Goal: Task Accomplishment & Management: Complete application form

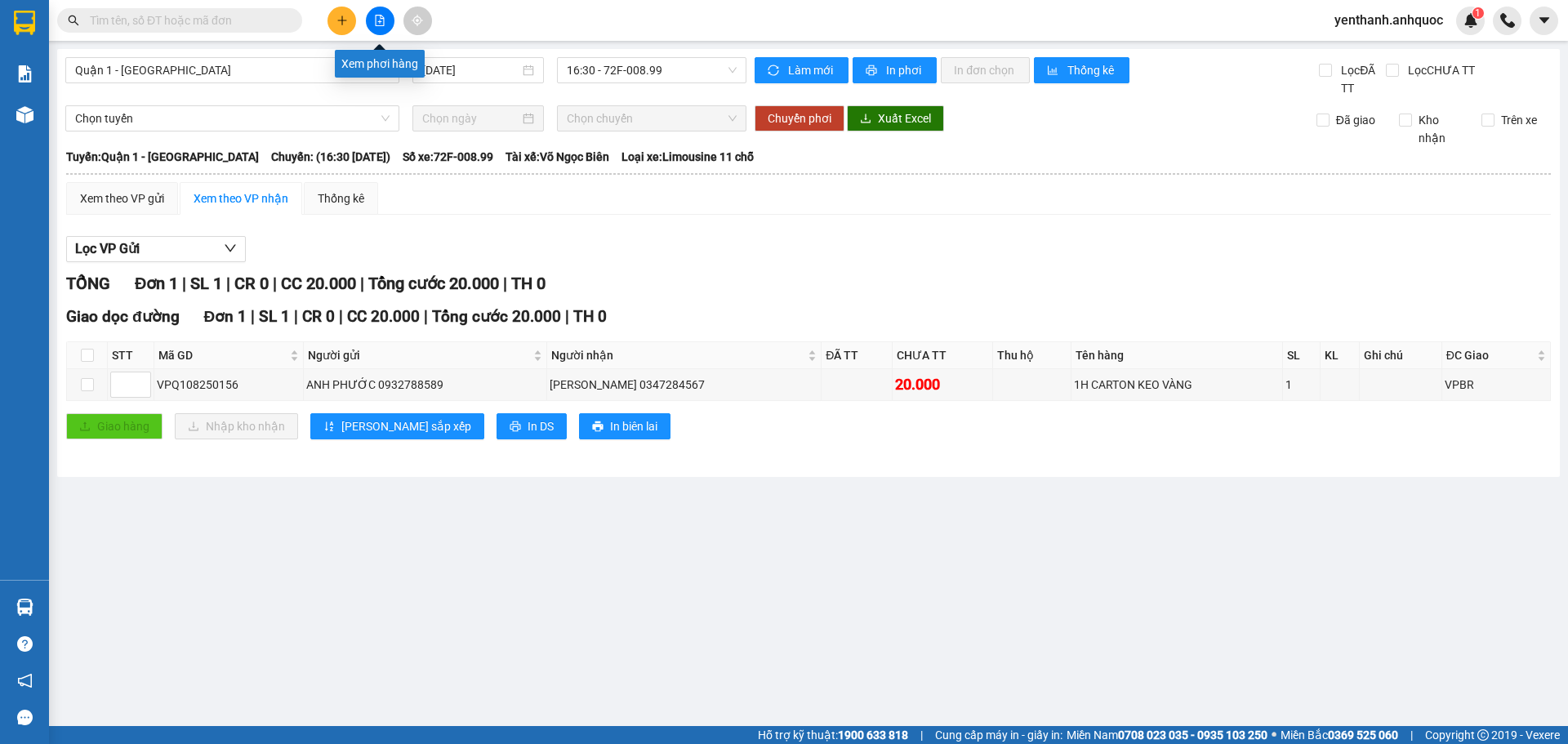
click at [385, 16] on button at bounding box center [380, 20] width 29 height 29
click at [678, 76] on span "16:30 - 72F-008.99" at bounding box center [652, 70] width 169 height 24
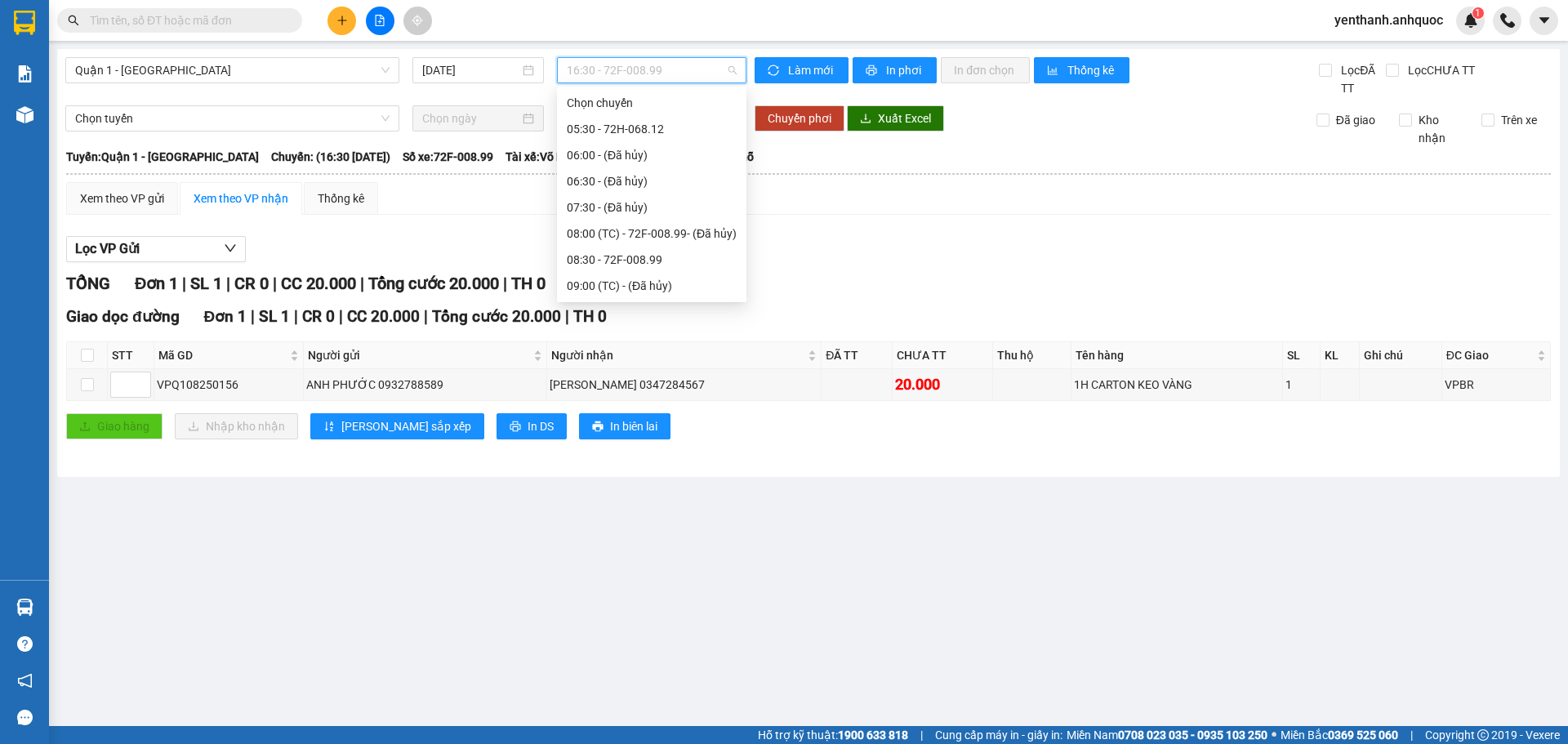
click at [712, 488] on main "Quận 1 - [GEOGRAPHIC_DATA] [DATE] 16:30 - 72F-008.99 Làm mới In phơi In đơn chọ…" at bounding box center [784, 363] width 1568 height 726
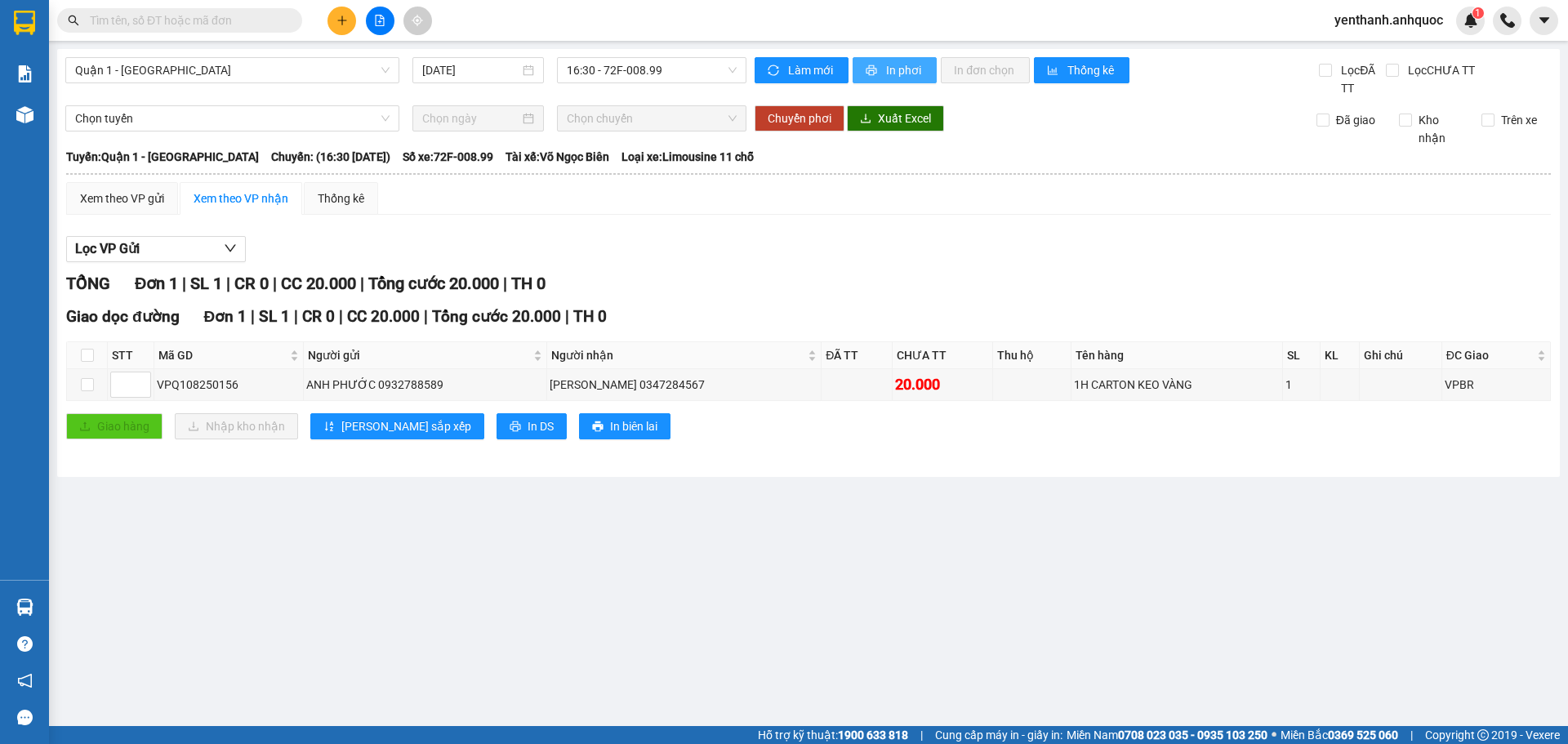
click at [892, 73] on span "In phơi" at bounding box center [905, 70] width 37 height 18
click at [345, 23] on icon "plus" at bounding box center [342, 20] width 11 height 11
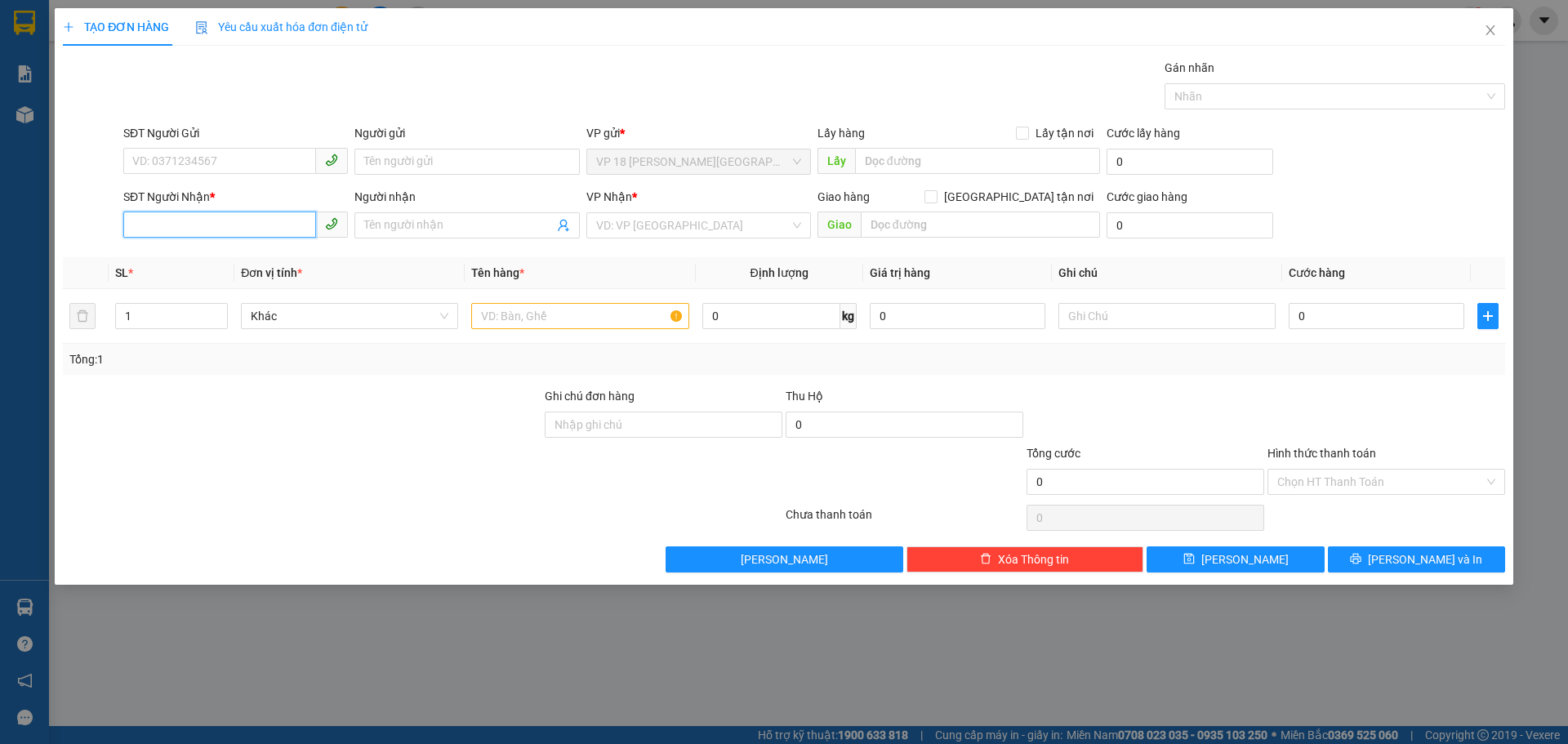
click at [201, 220] on input "SĐT Người Nhận *" at bounding box center [219, 224] width 193 height 26
type input "0909875179"
click at [270, 252] on div "0909875179 - [GEOGRAPHIC_DATA]" at bounding box center [236, 257] width 205 height 18
type input "NHẬT MỸ 2"
type input "VPVT"
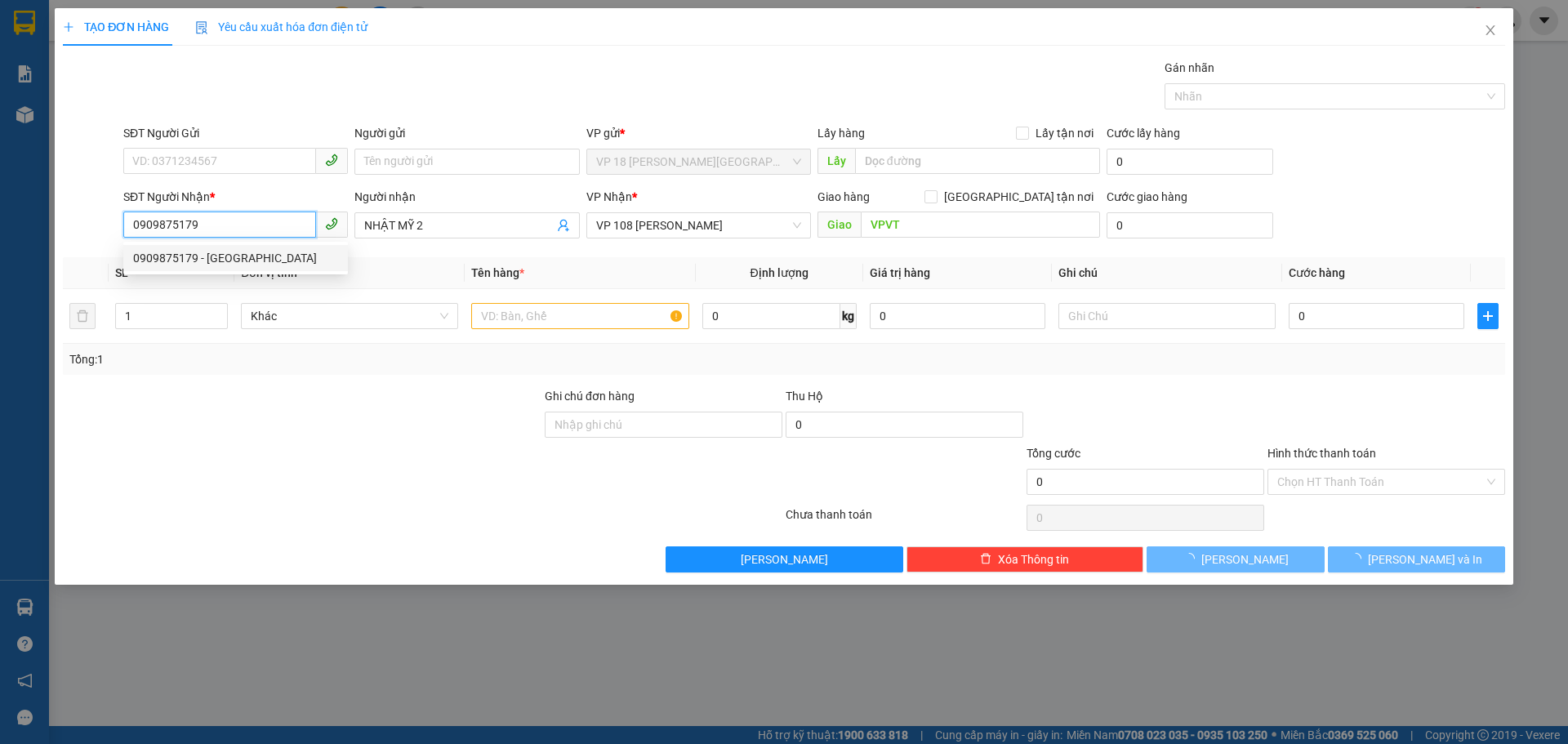
type input "40.000"
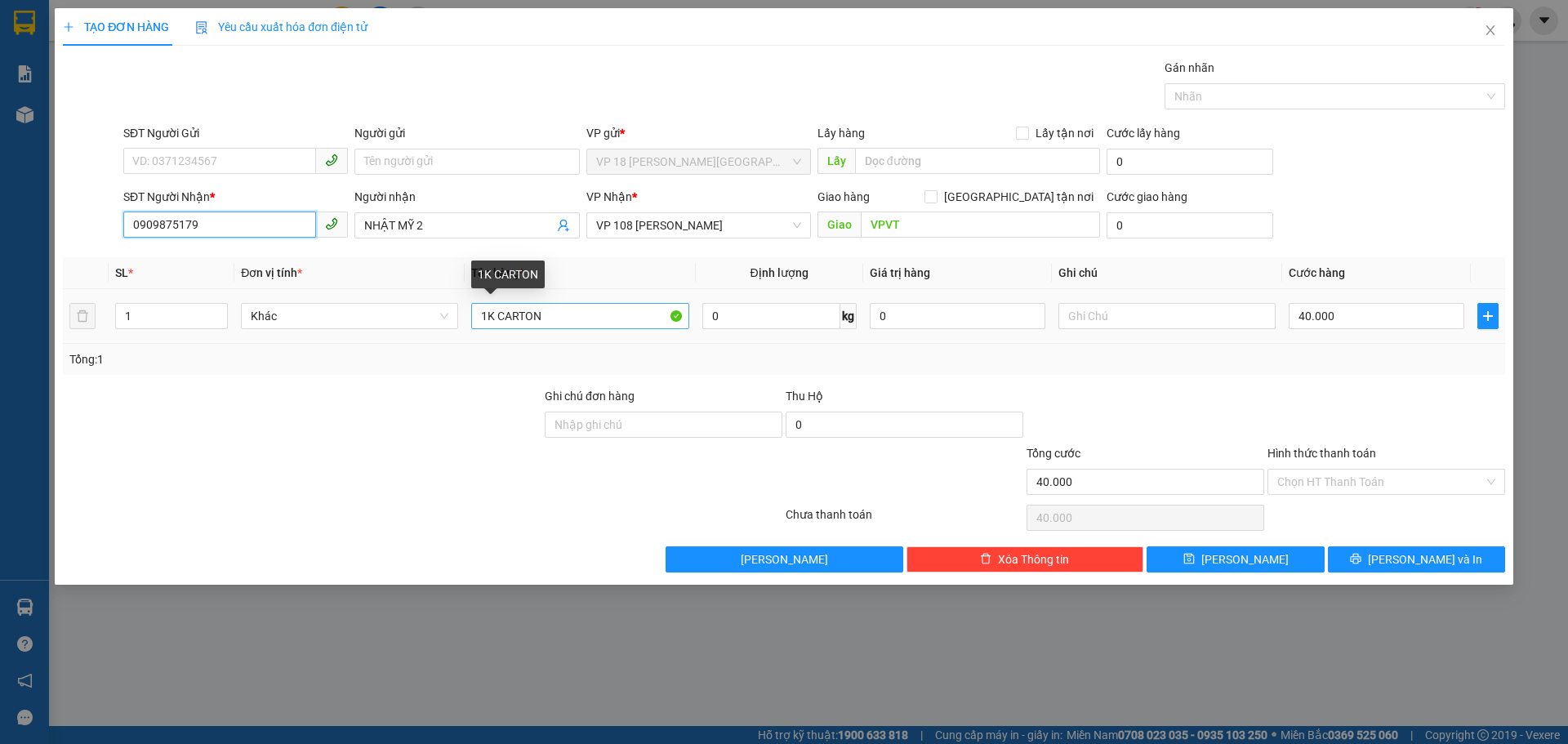
type input "0909875179"
click at [610, 316] on input "1K CARTON" at bounding box center [579, 316] width 217 height 26
type input "1K CARTON NHỎ"
click at [1406, 334] on td "40.000" at bounding box center [1376, 316] width 189 height 55
click at [1405, 318] on input "40.000" at bounding box center [1376, 316] width 176 height 26
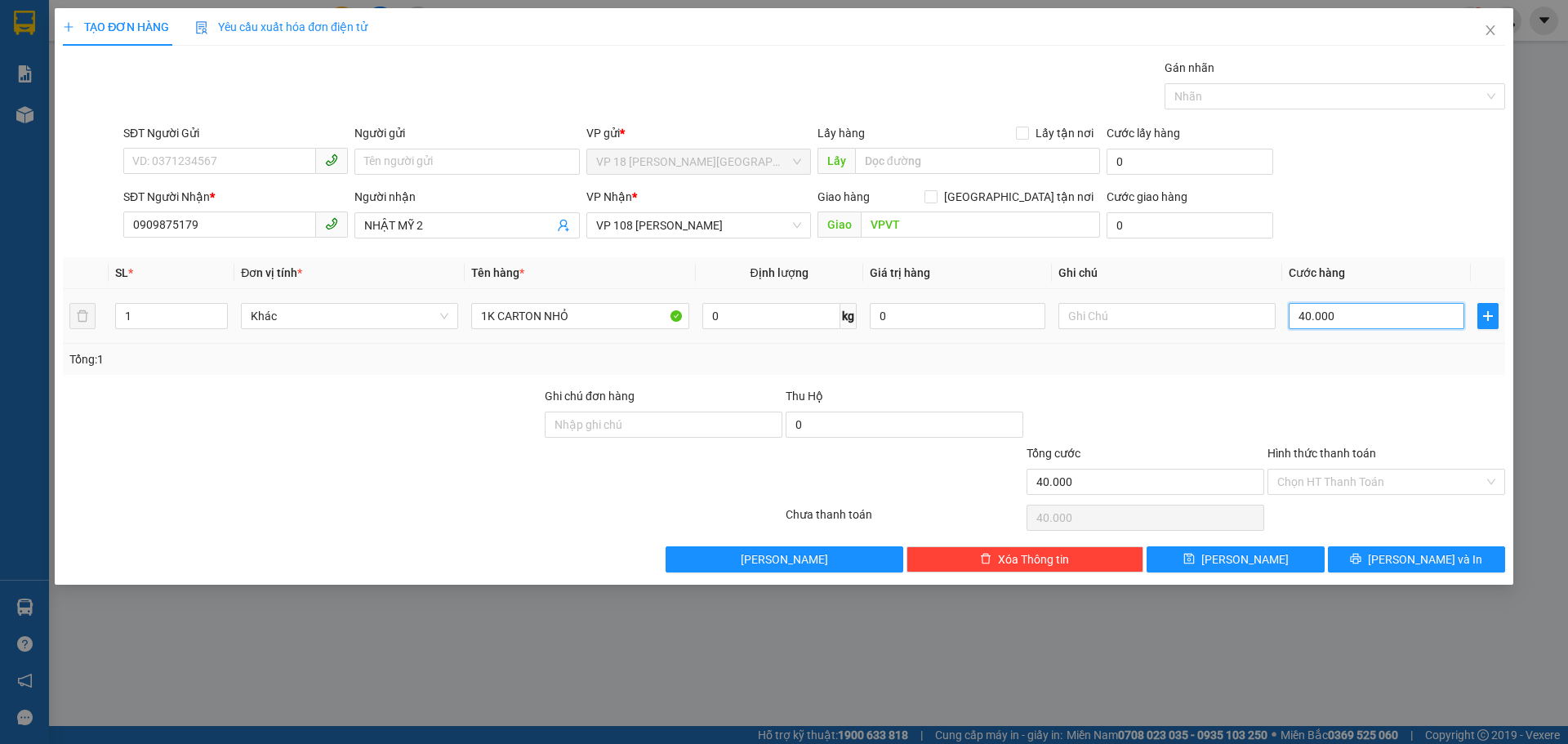
type input "2"
type input "20"
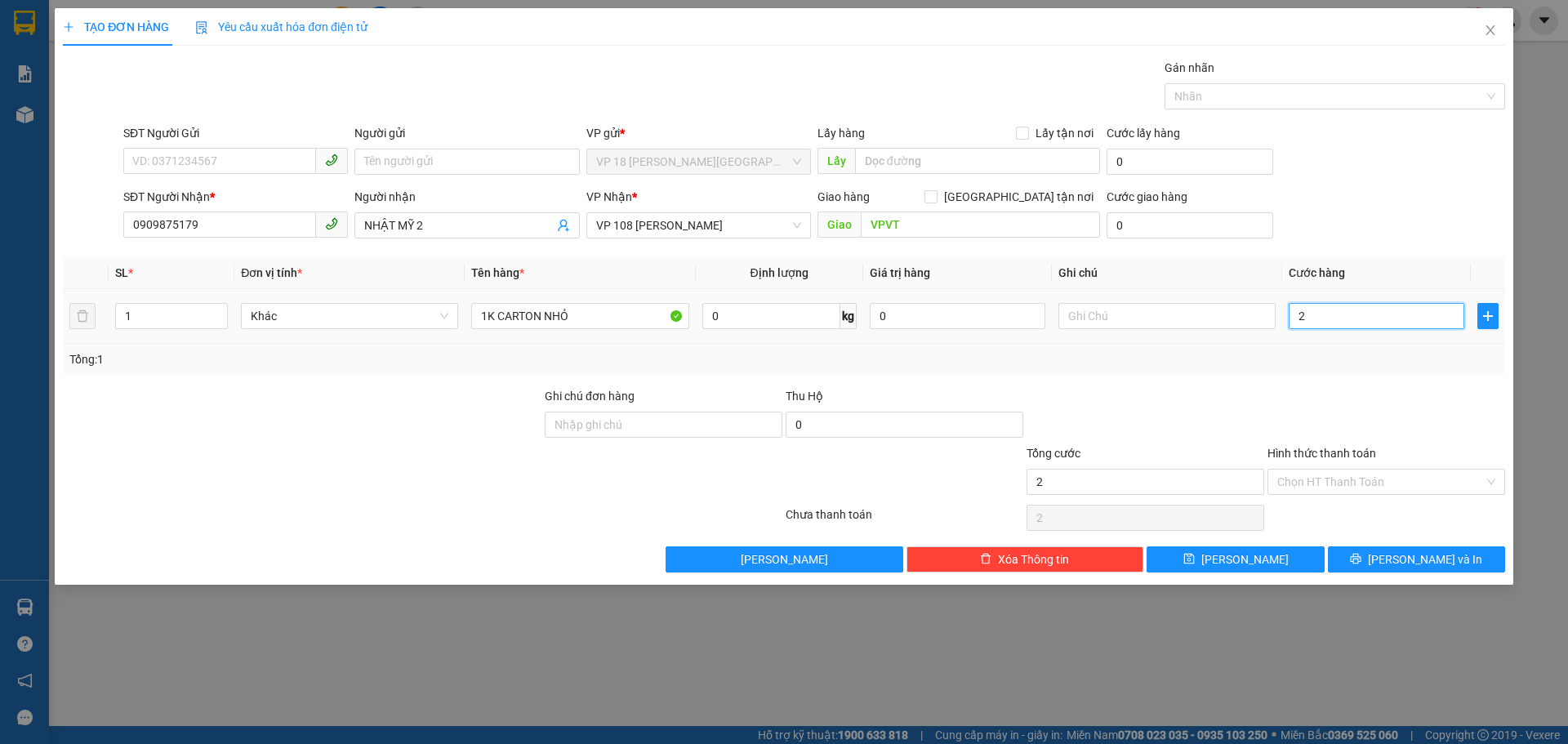
type input "20"
type input "200"
type input "2.000"
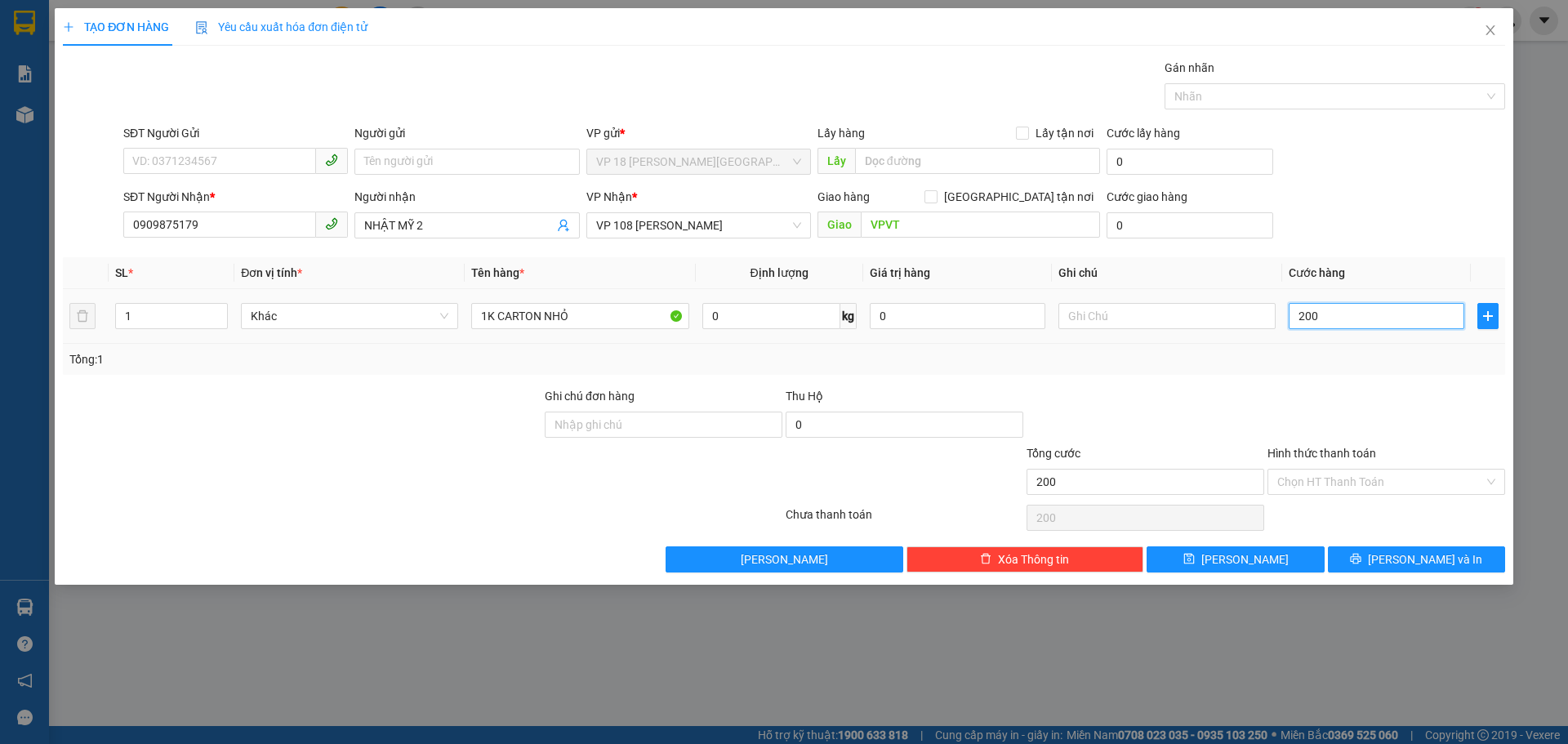
type input "2.000"
type input "20.000"
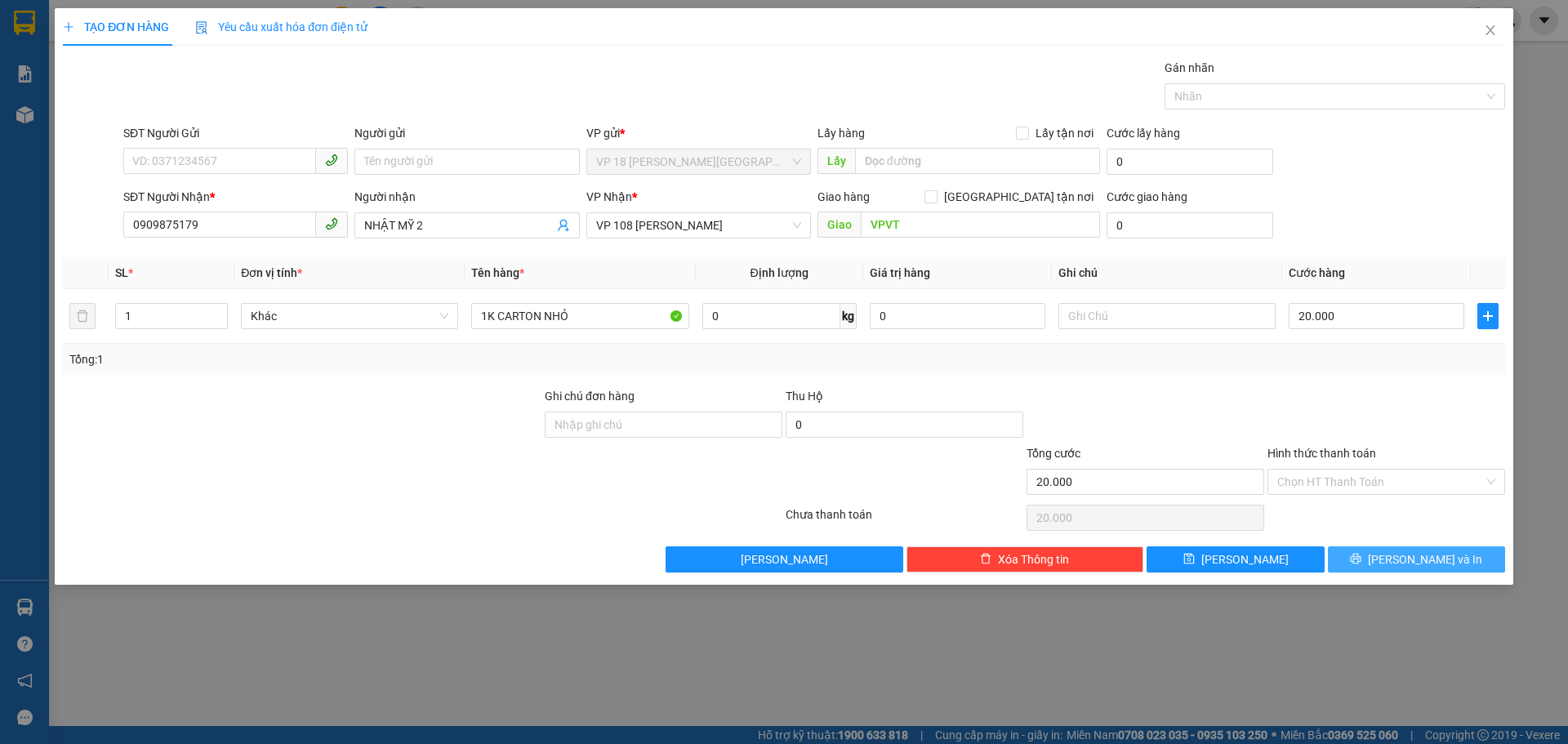
click at [1424, 558] on span "[PERSON_NAME] và In" at bounding box center [1425, 559] width 115 height 18
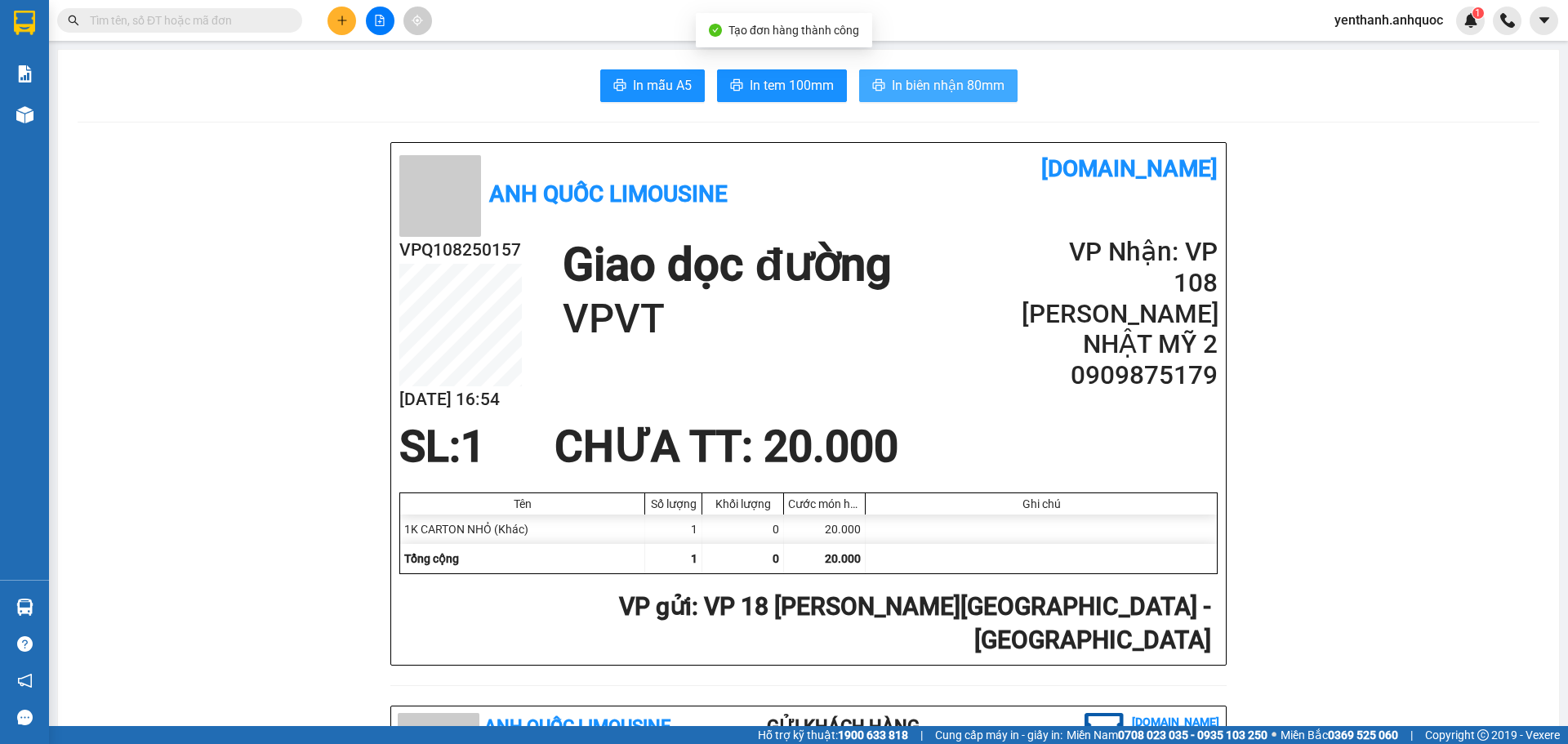
click at [968, 89] on span "In biên nhận 80mm" at bounding box center [948, 86] width 113 height 20
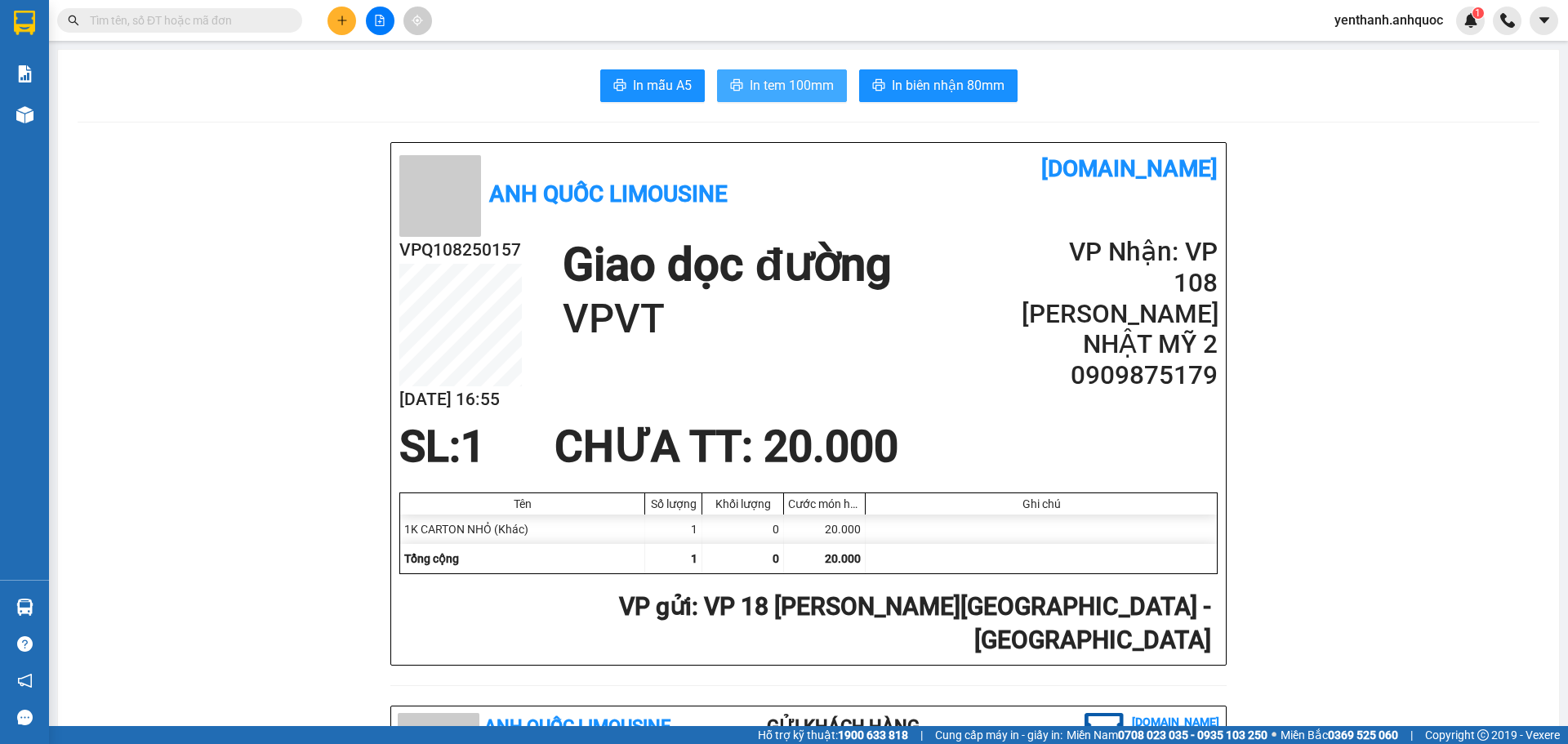
click at [804, 88] on span "In tem 100mm" at bounding box center [791, 86] width 84 height 20
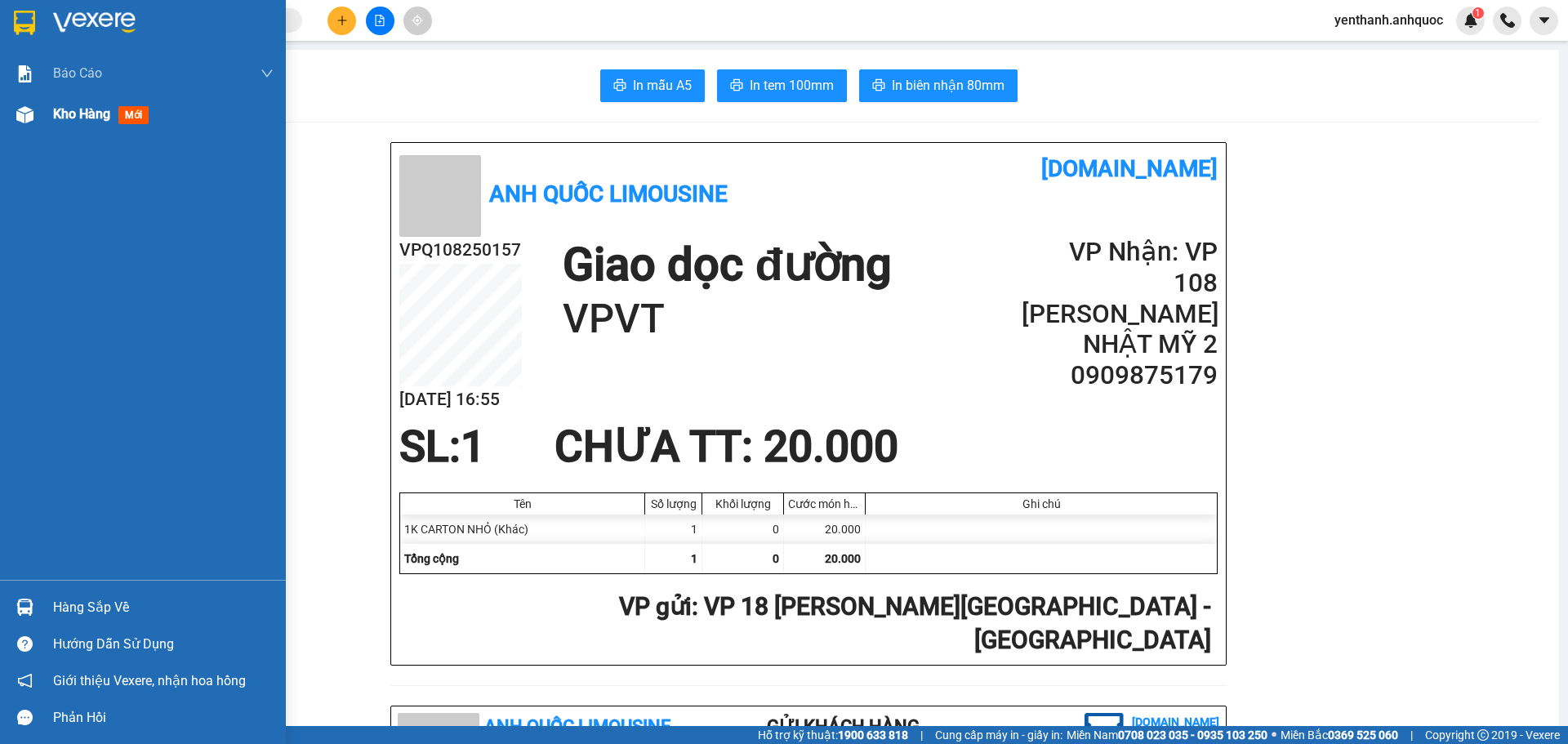
click at [47, 125] on div "Kho hàng mới" at bounding box center [142, 115] width 286 height 41
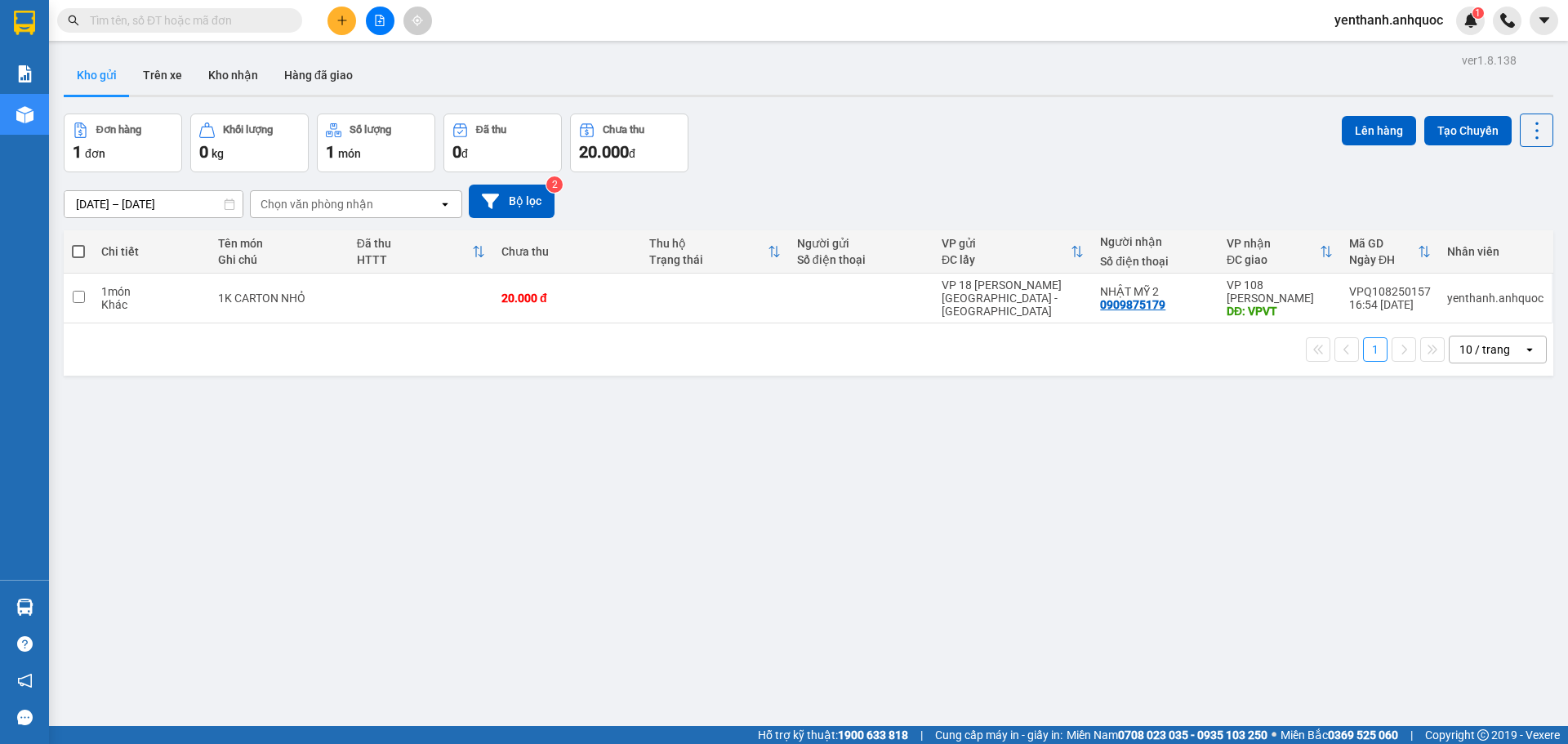
click at [85, 257] on label at bounding box center [78, 251] width 13 height 17
click at [78, 243] on input "checkbox" at bounding box center [78, 243] width 0 height 0
checkbox input "true"
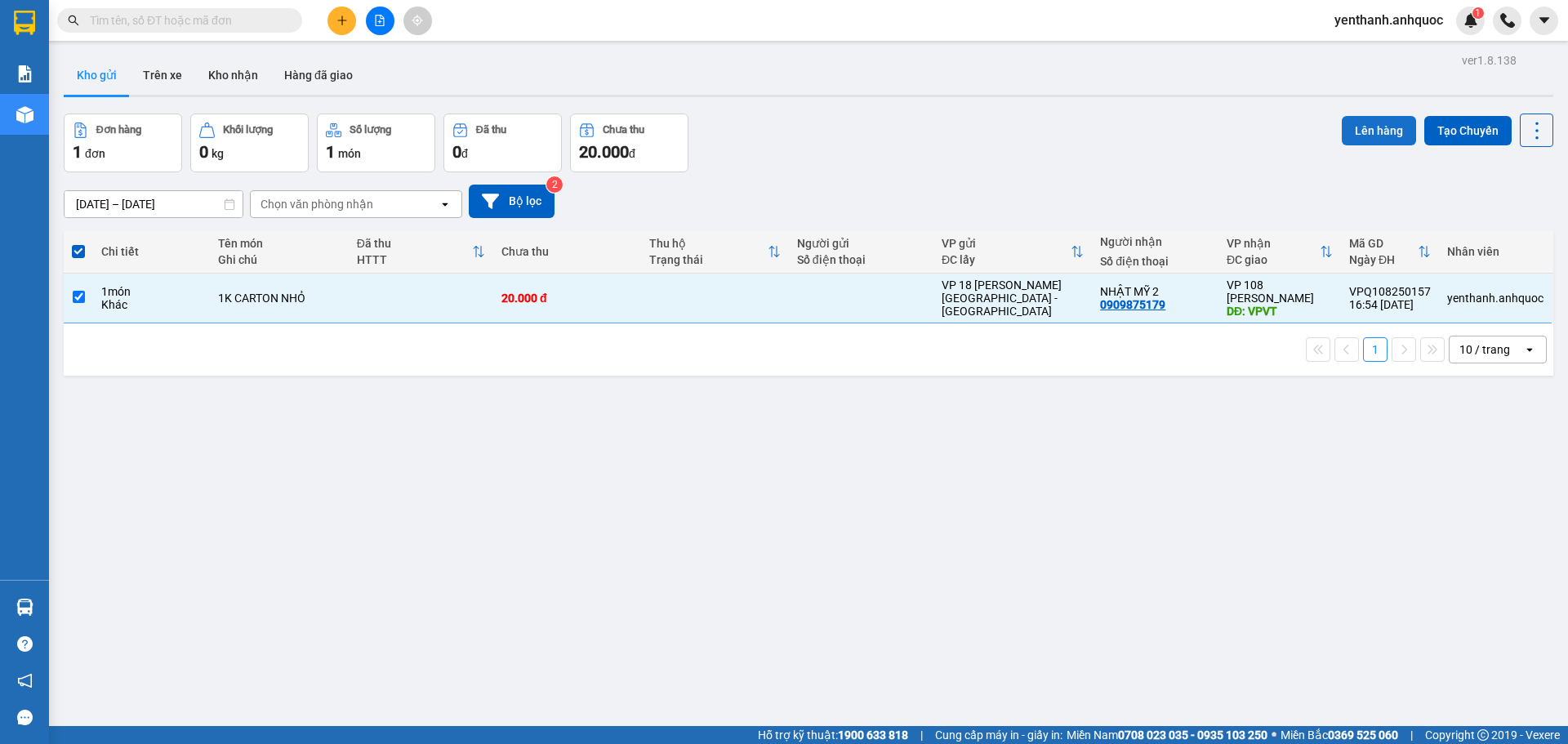
click at [1343, 125] on button "Lên hàng" at bounding box center [1379, 131] width 74 height 30
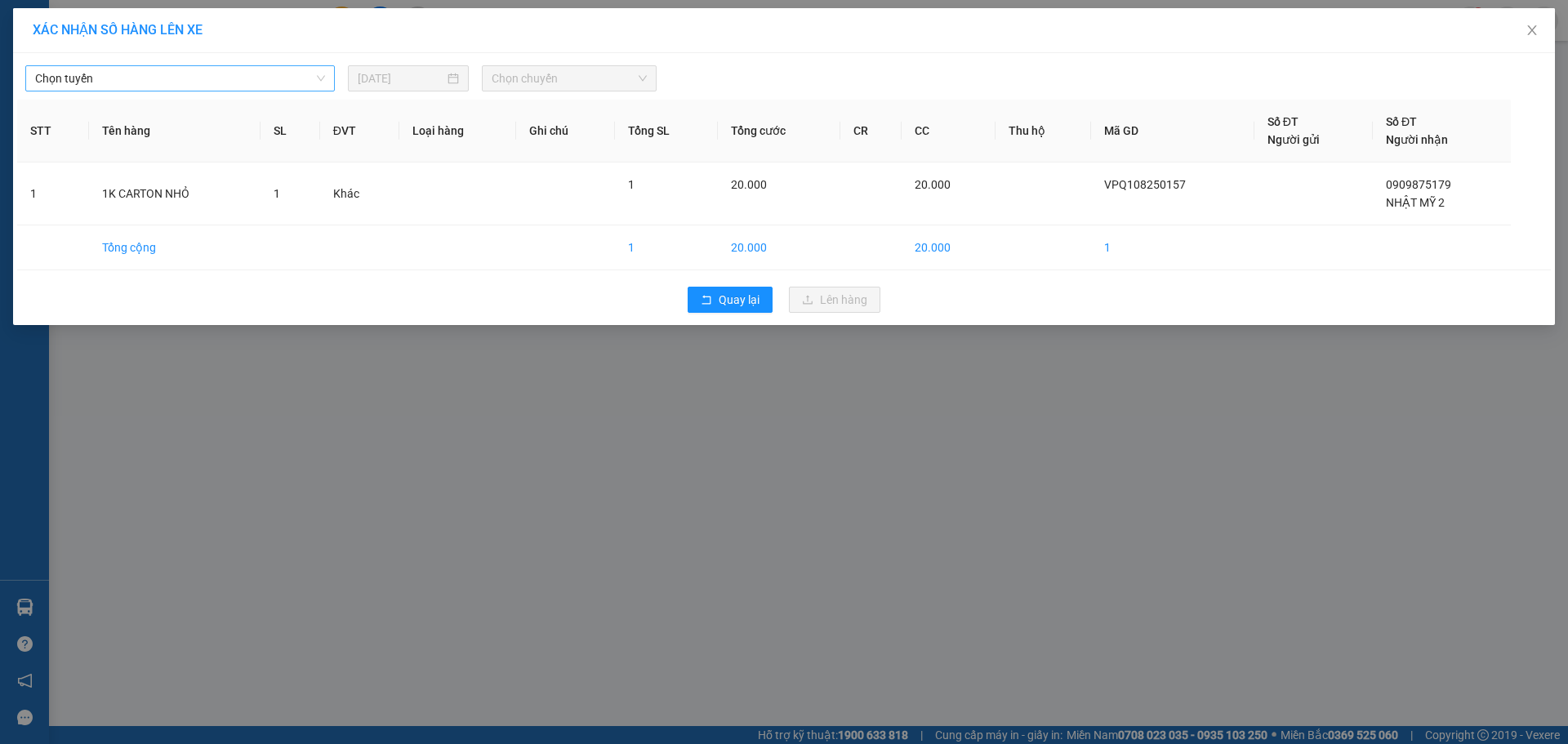
click at [257, 81] on span "Chọn tuyến" at bounding box center [180, 78] width 290 height 24
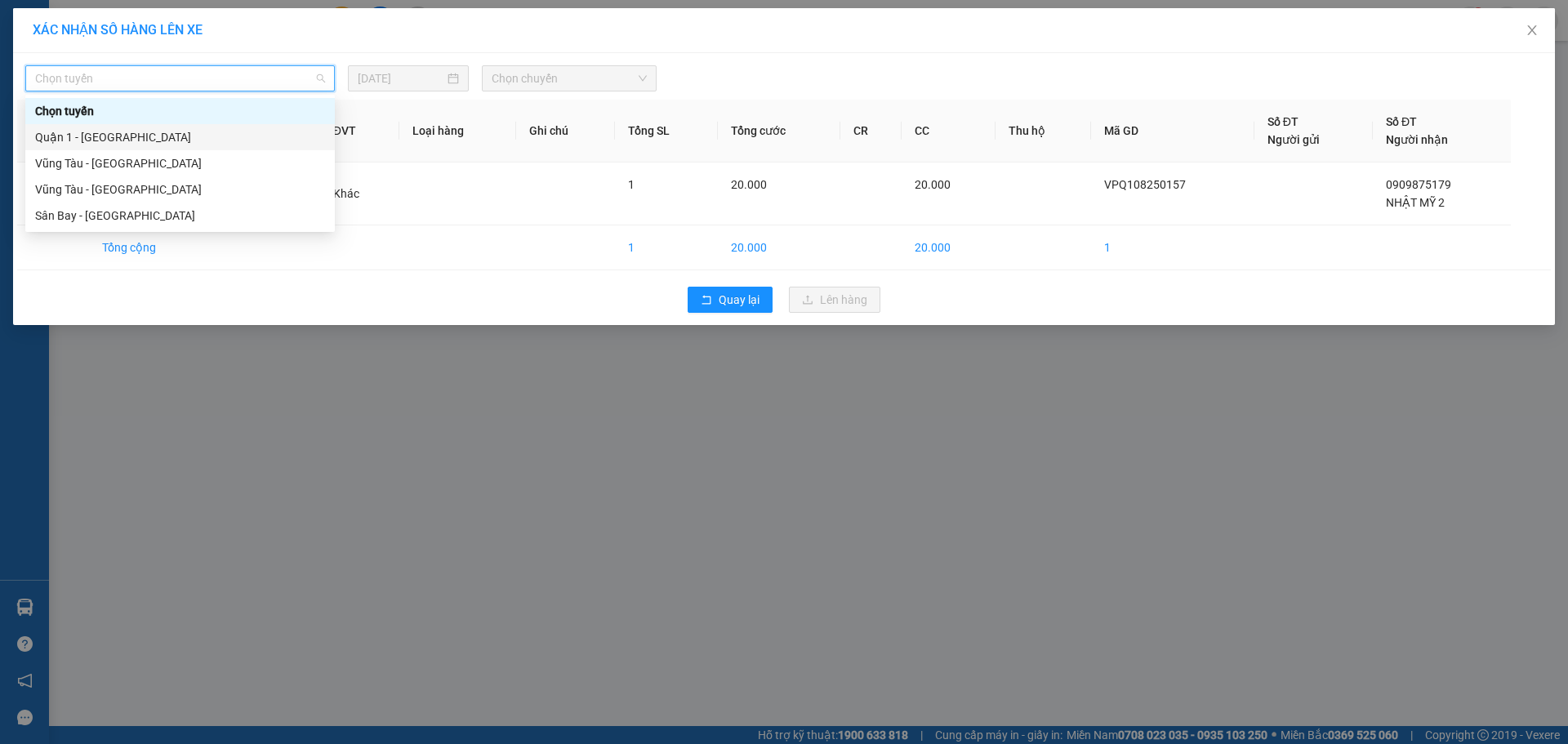
click at [238, 127] on div "Quận 1 - [GEOGRAPHIC_DATA]" at bounding box center [180, 137] width 309 height 26
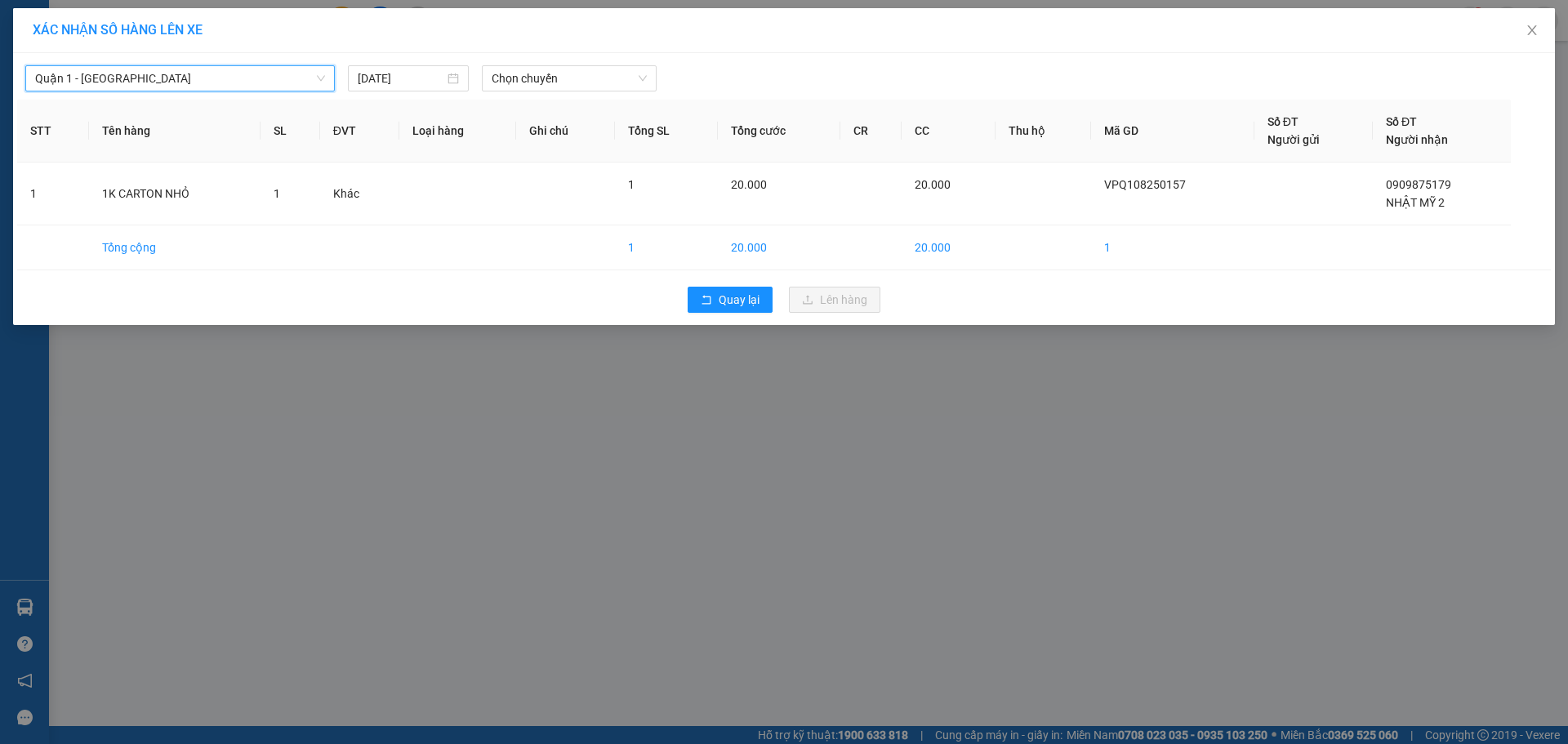
click at [599, 93] on div "Quận 1 - [GEOGRAPHIC_DATA] Quận 1 - [GEOGRAPHIC_DATA] [DATE] Chọn chuyến STT Tê…" at bounding box center [784, 189] width 1542 height 272
click at [599, 85] on span "Chọn chuyến" at bounding box center [569, 78] width 155 height 24
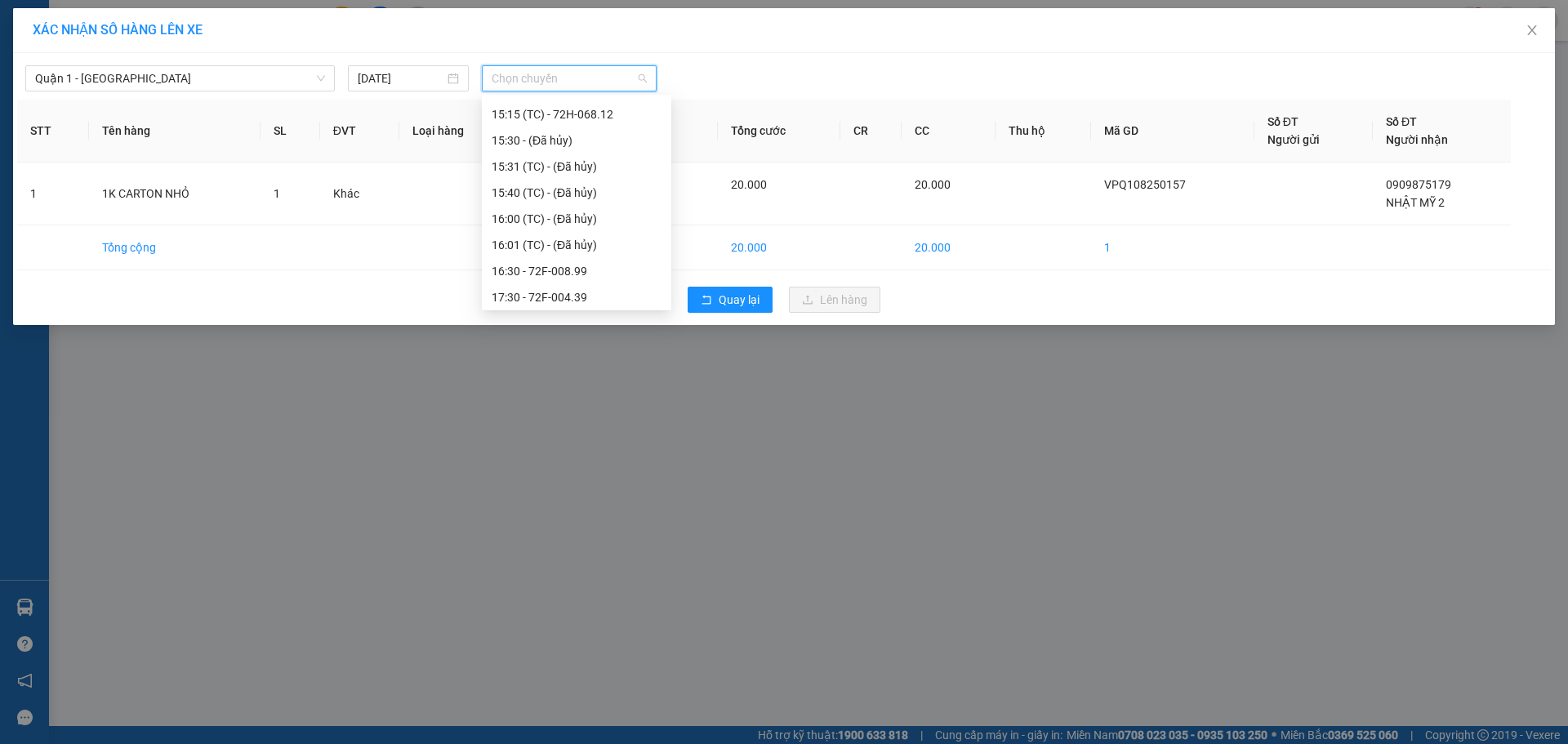
scroll to position [490, 0]
click at [571, 279] on div "17:30 - 72F-004.39" at bounding box center [576, 274] width 169 height 18
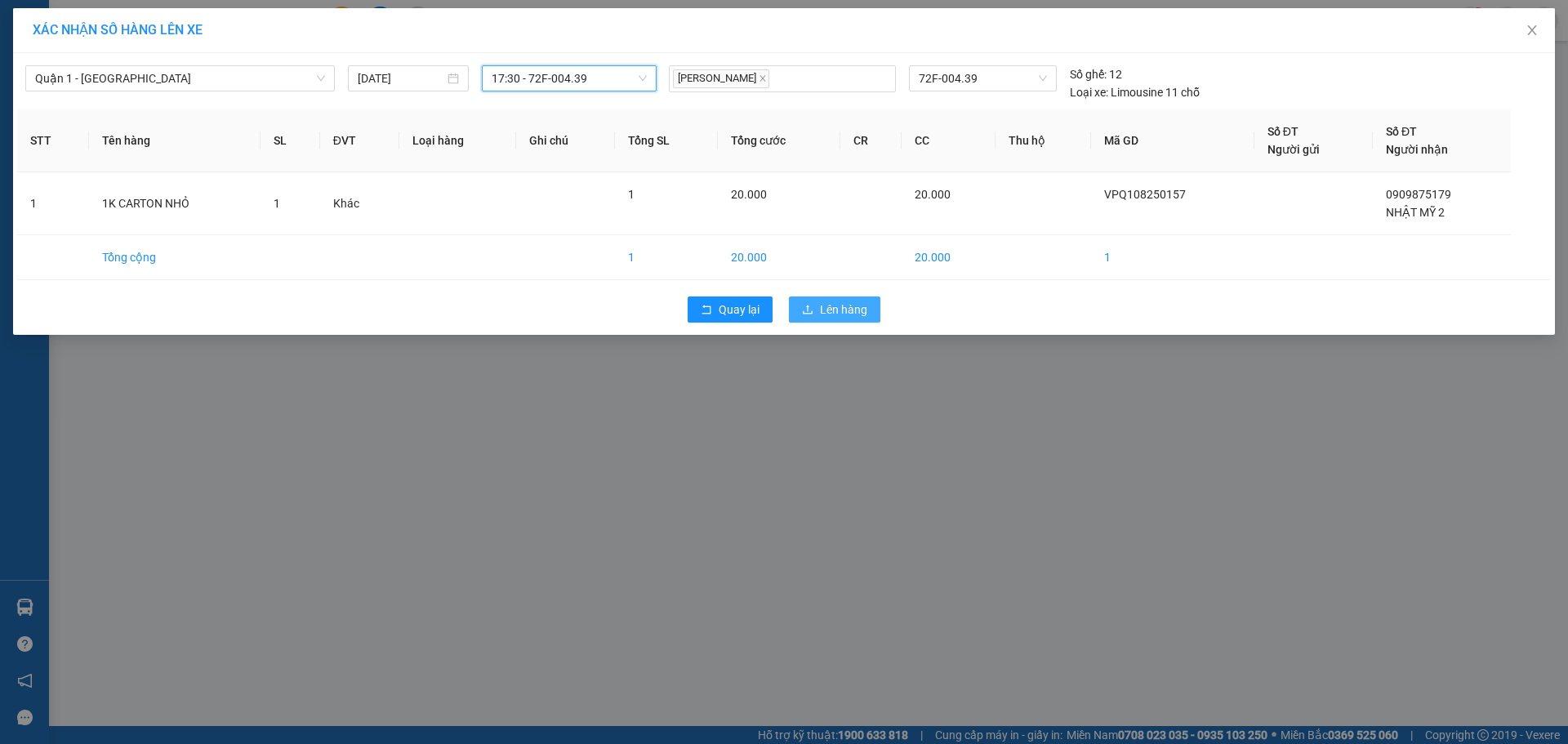
click at [826, 303] on span "Lên hàng" at bounding box center [844, 309] width 47 height 18
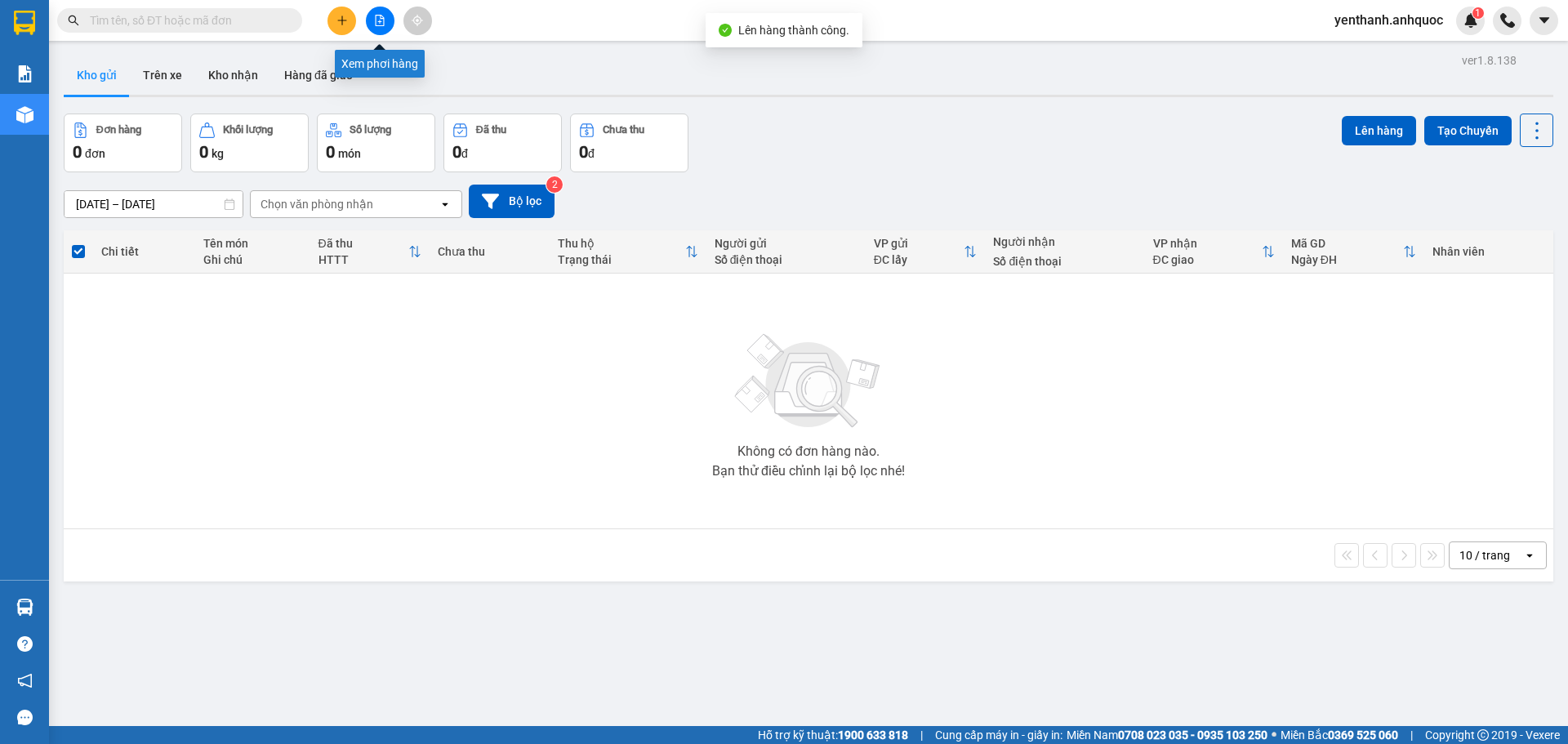
click at [385, 23] on icon "file-add" at bounding box center [380, 20] width 11 height 11
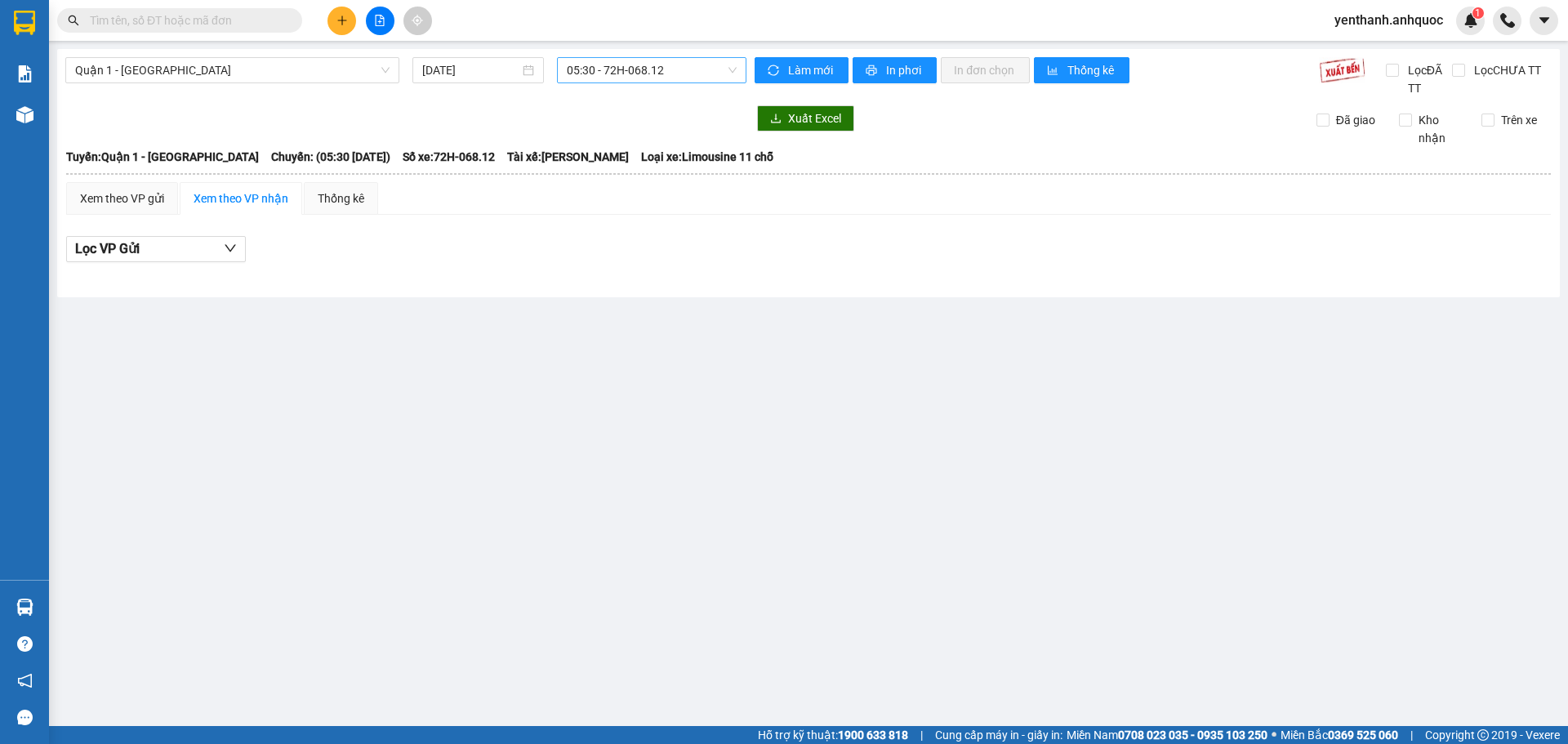
click at [660, 74] on span "05:30 - 72H-068.12" at bounding box center [652, 70] width 169 height 24
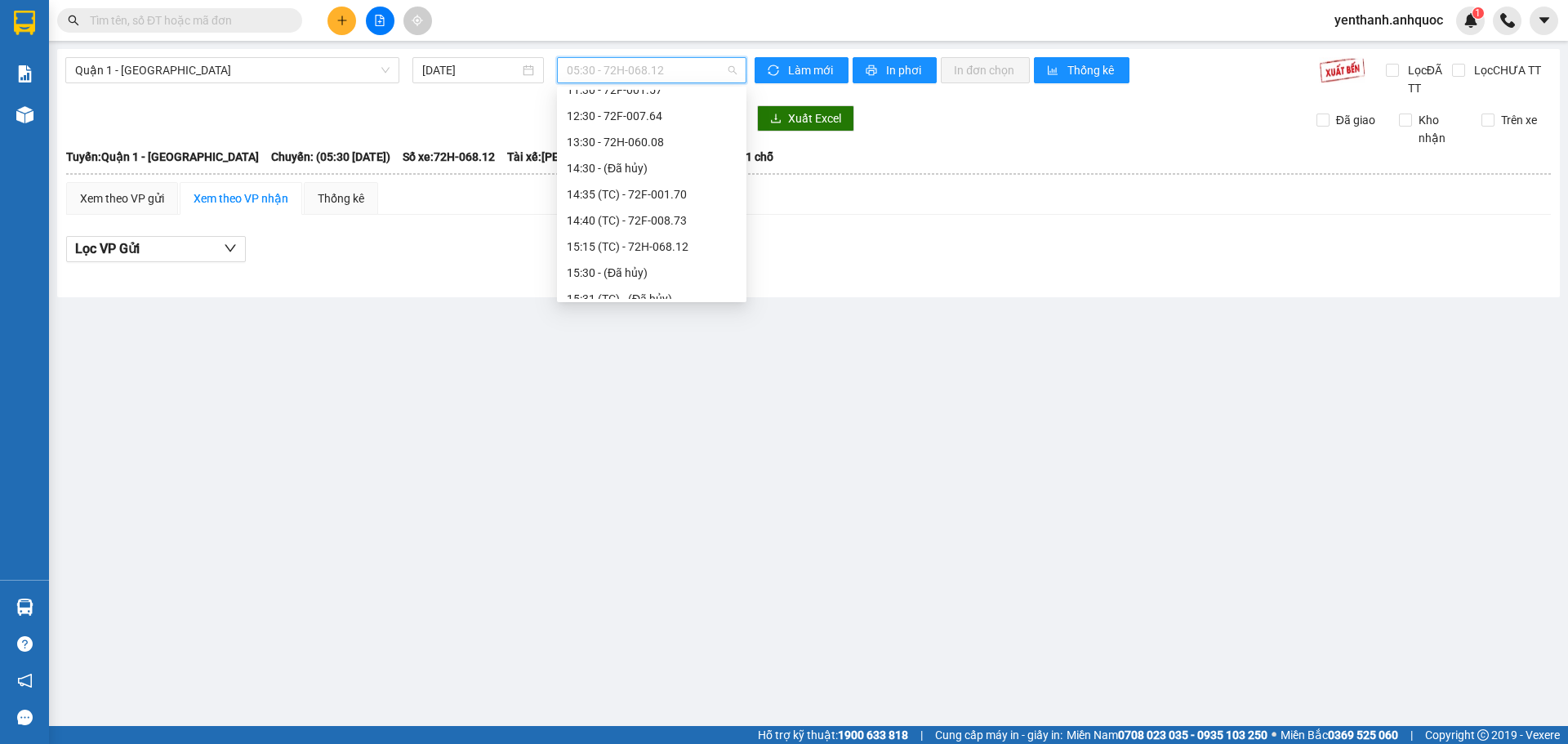
scroll to position [490, 0]
click at [649, 264] on div "17:30 - 72F-004.39" at bounding box center [652, 265] width 169 height 18
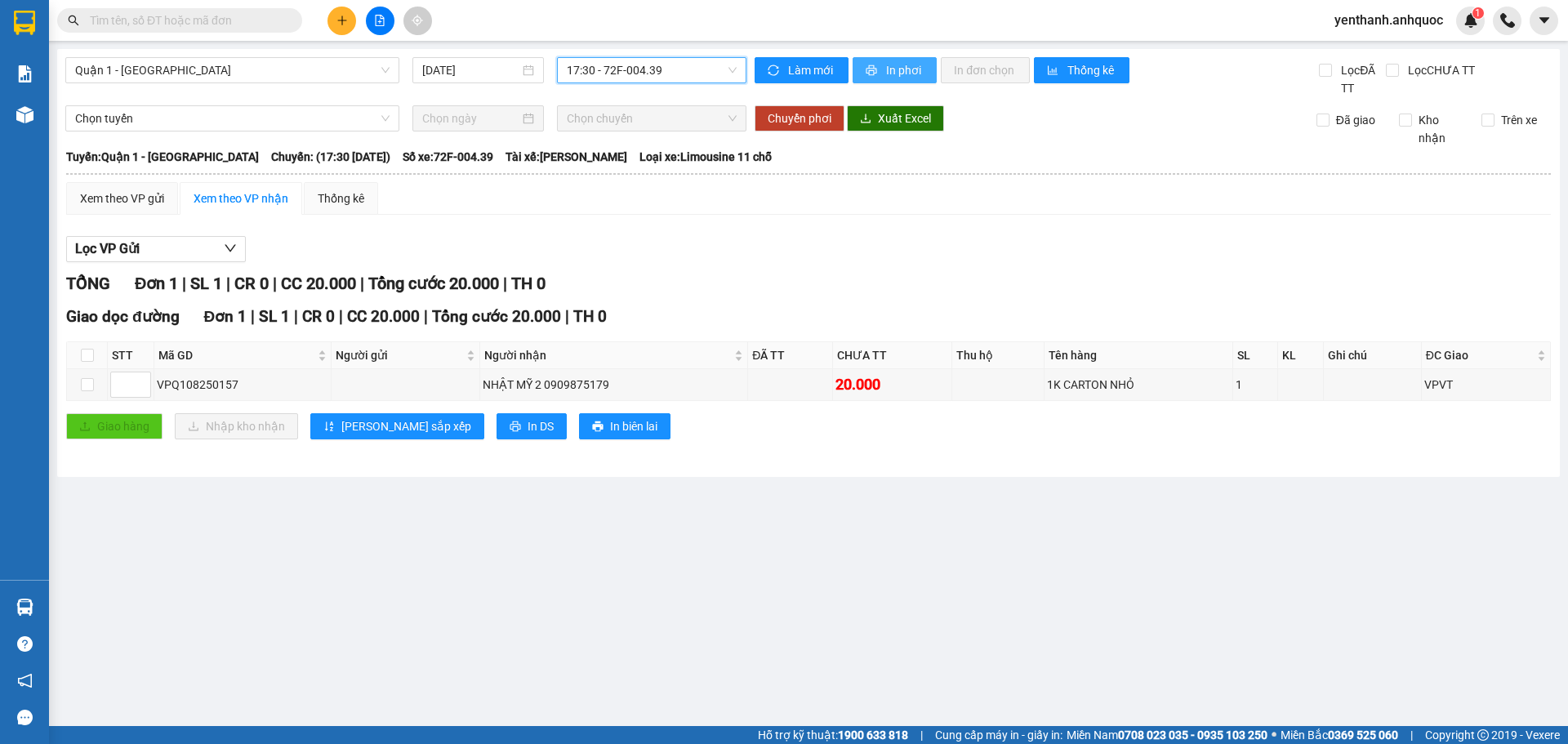
click at [877, 73] on span "printer" at bounding box center [872, 71] width 14 height 13
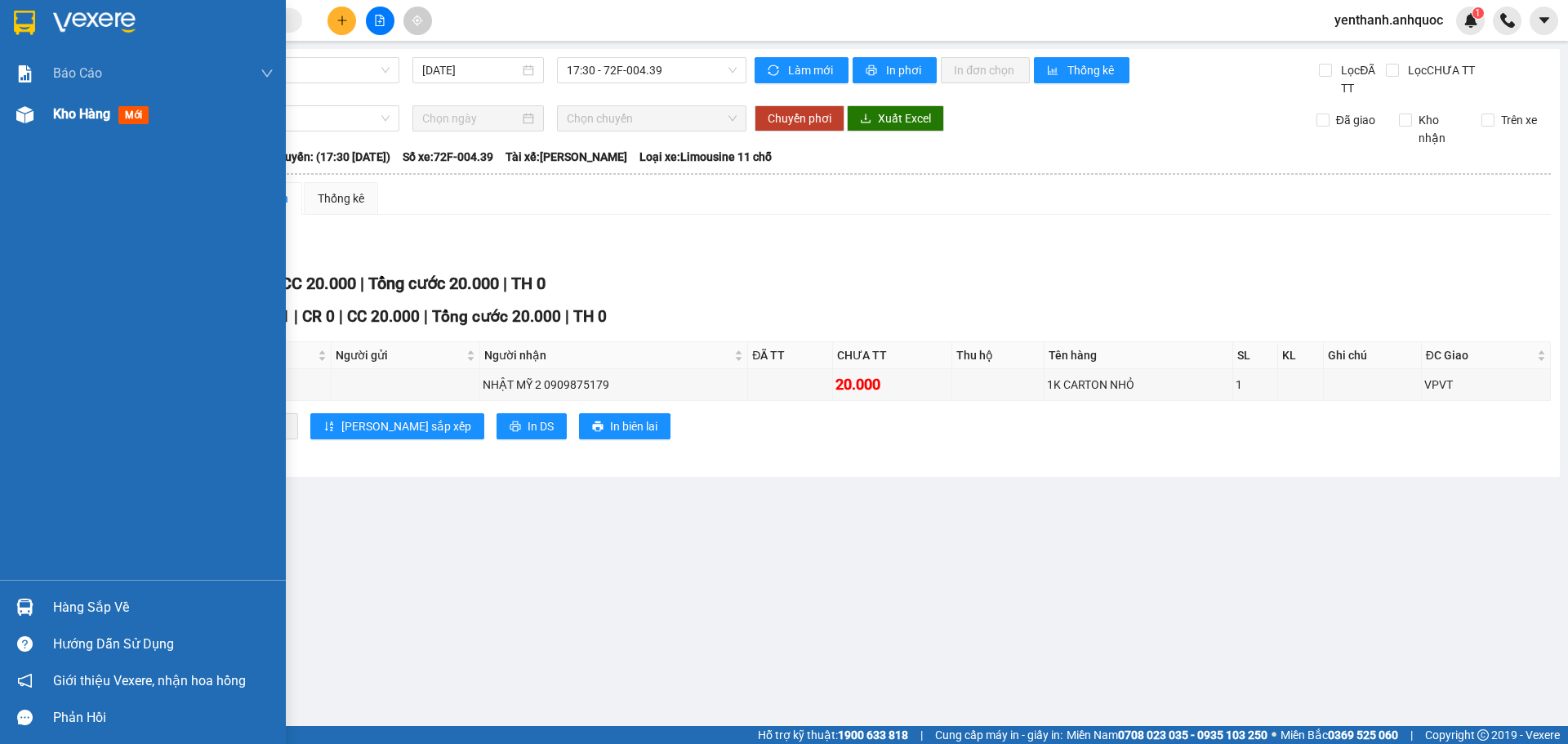
click at [93, 107] on span "Kho hàng" at bounding box center [81, 114] width 57 height 16
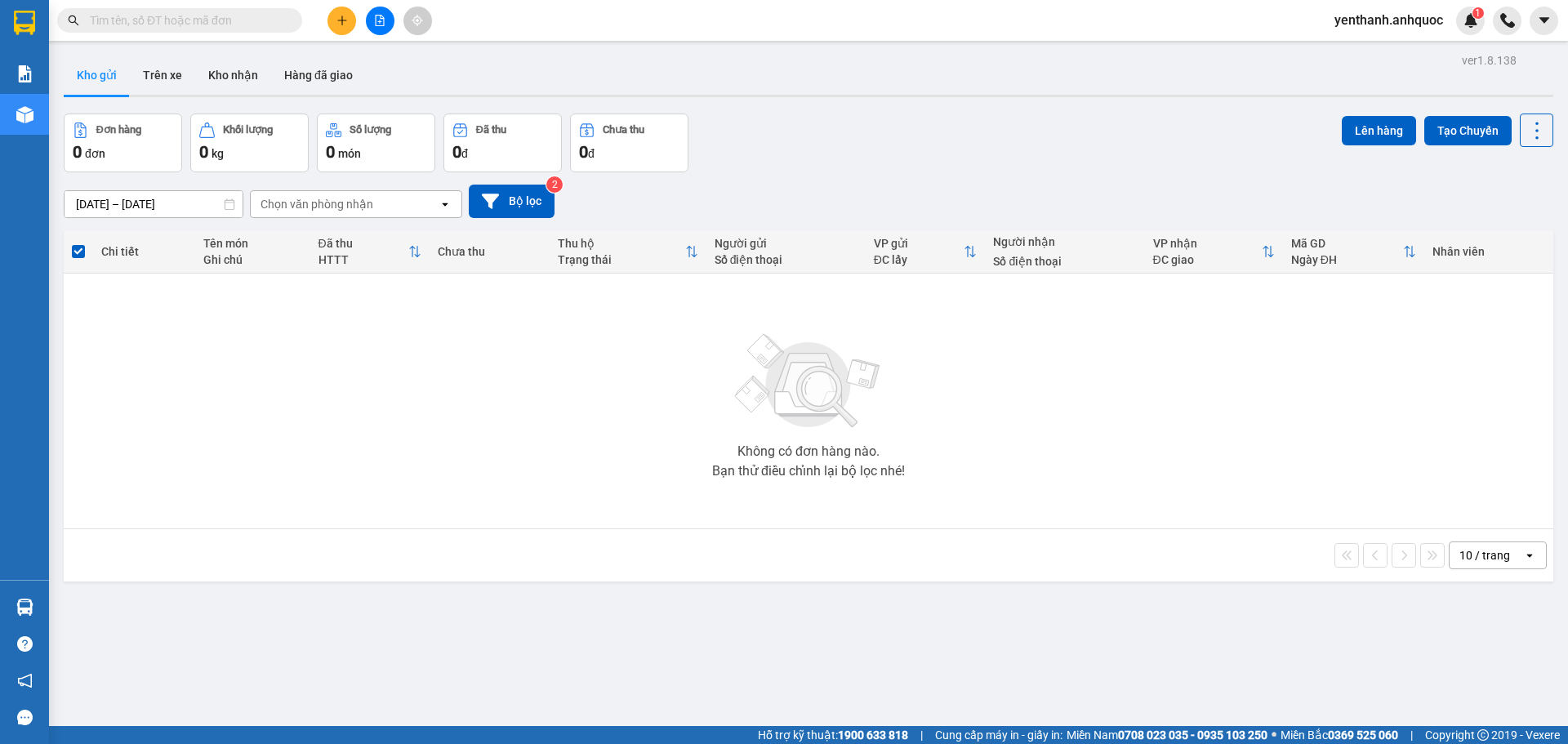
click at [336, 10] on button at bounding box center [342, 20] width 29 height 29
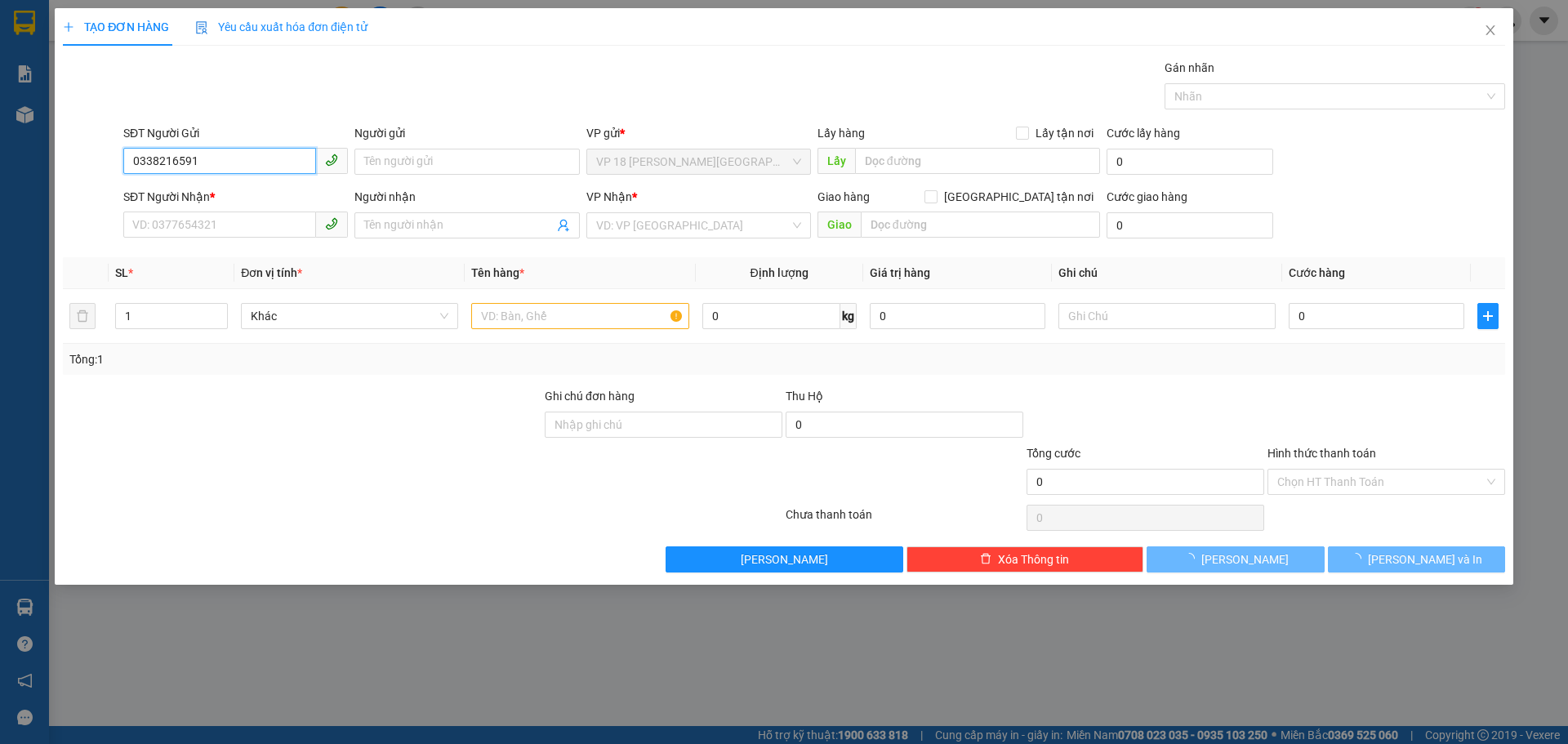
type input "0338216591"
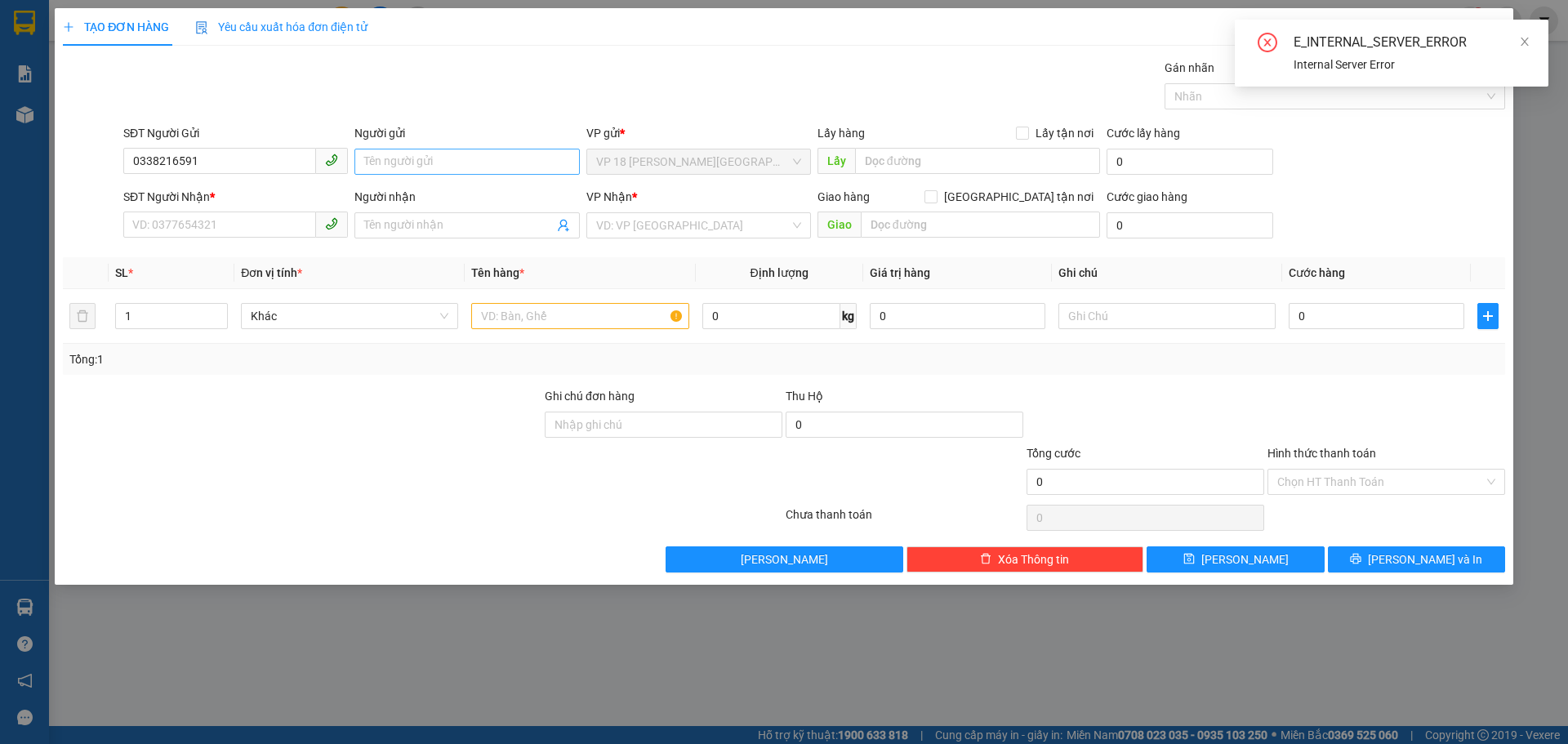
drag, startPoint x: 461, startPoint y: 139, endPoint x: 459, endPoint y: 151, distance: 12.2
click at [459, 151] on div "Người gửi Tên người gửi" at bounding box center [466, 152] width 224 height 57
click at [460, 159] on input "Người gửi" at bounding box center [466, 162] width 224 height 26
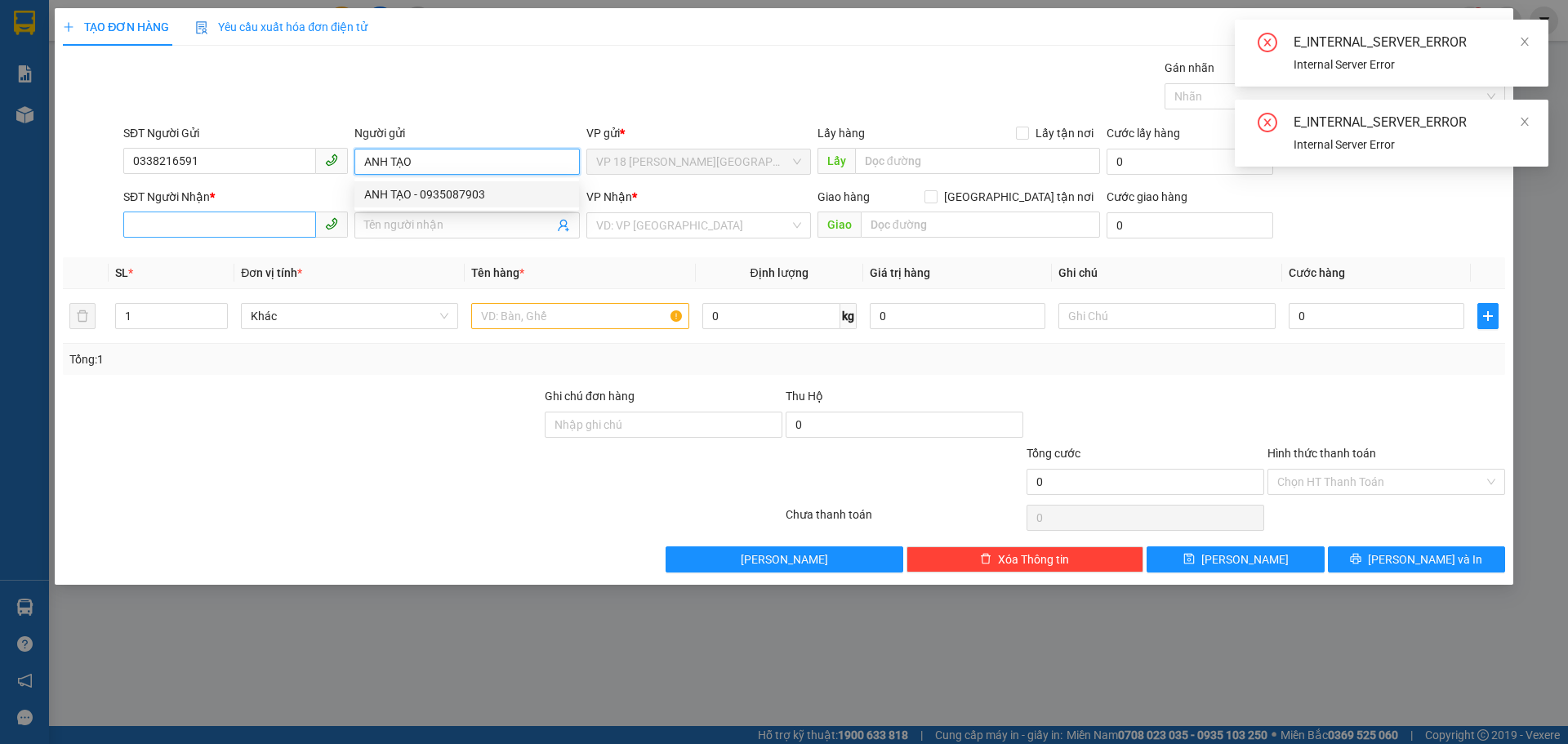
type input "ANH TẠO"
click at [231, 224] on input "SĐT Người Nhận *" at bounding box center [219, 224] width 193 height 26
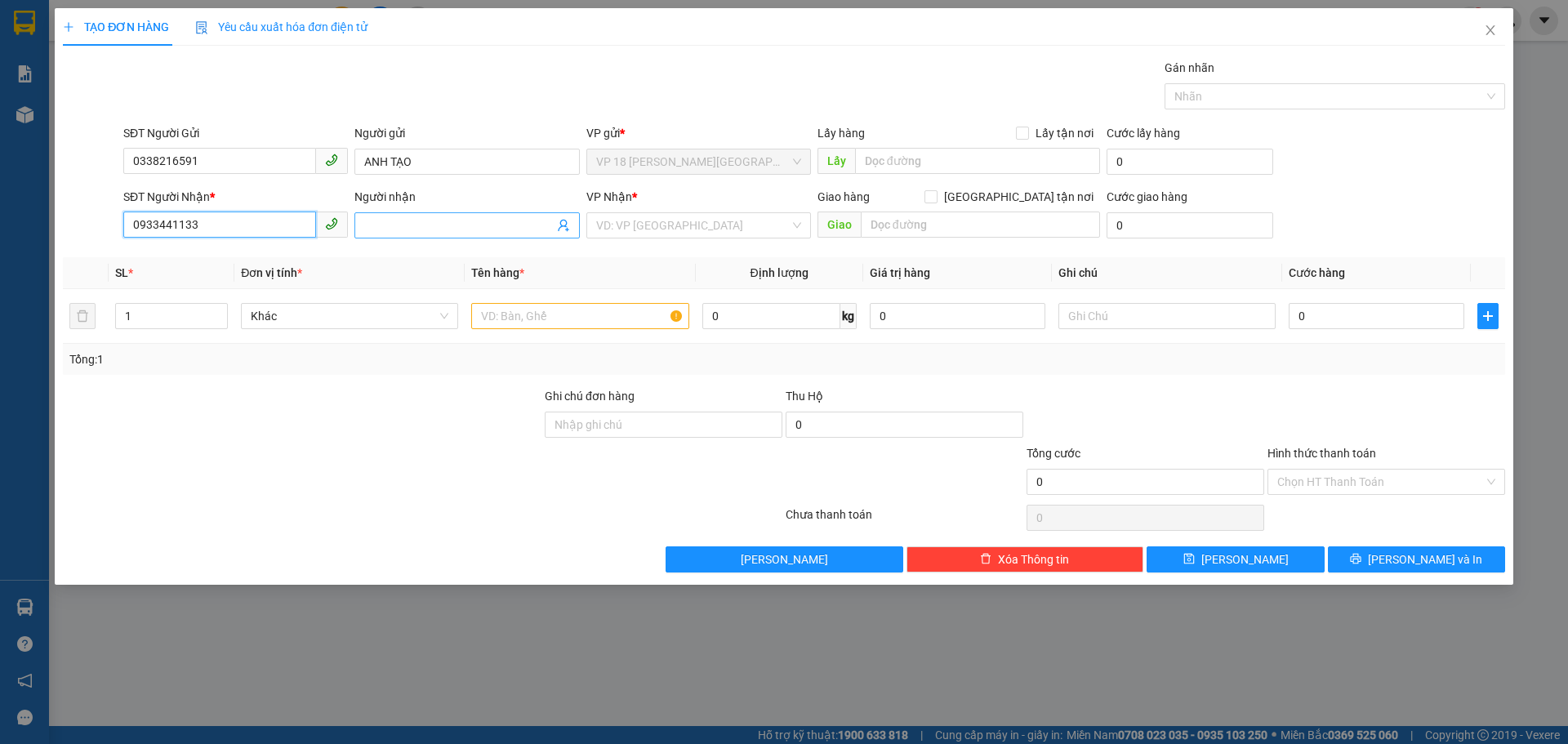
type input "0933441133"
click at [460, 229] on input "Người nhận" at bounding box center [458, 224] width 189 height 18
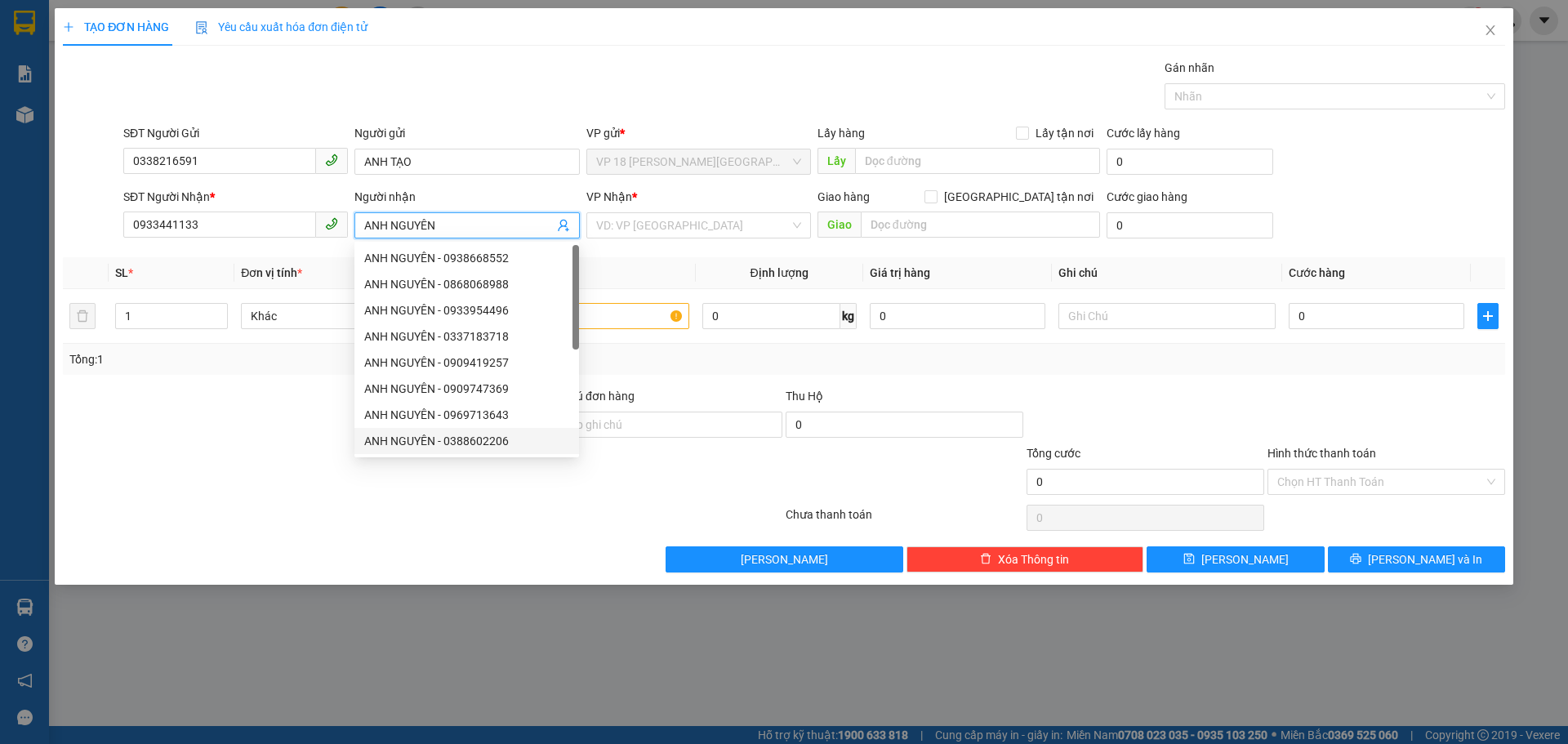
type input "ANH NGUYÊN"
click at [329, 456] on div at bounding box center [302, 472] width 481 height 57
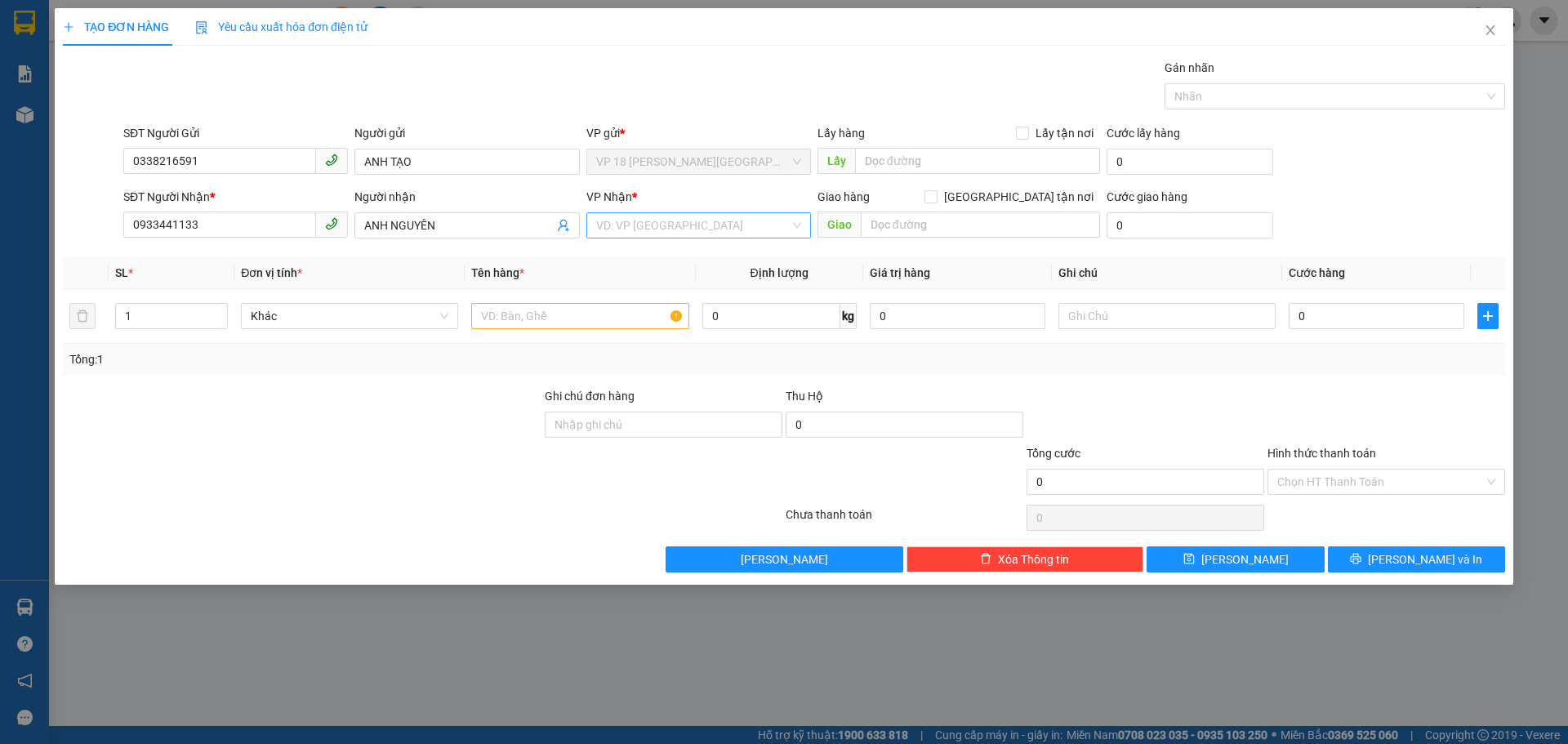
click at [711, 223] on input "search" at bounding box center [693, 225] width 194 height 24
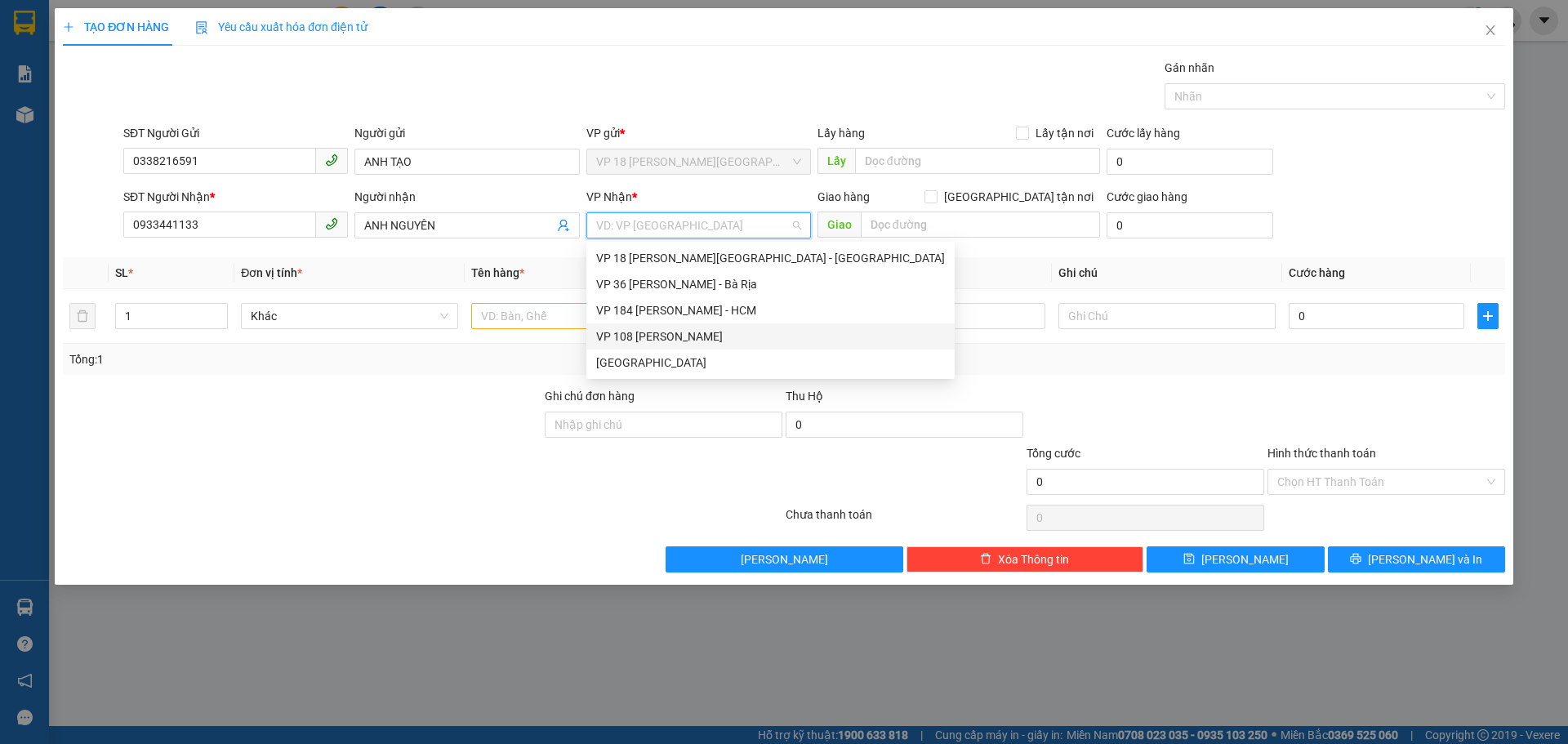
click at [696, 343] on div "VP 108 [PERSON_NAME]" at bounding box center [770, 336] width 348 height 18
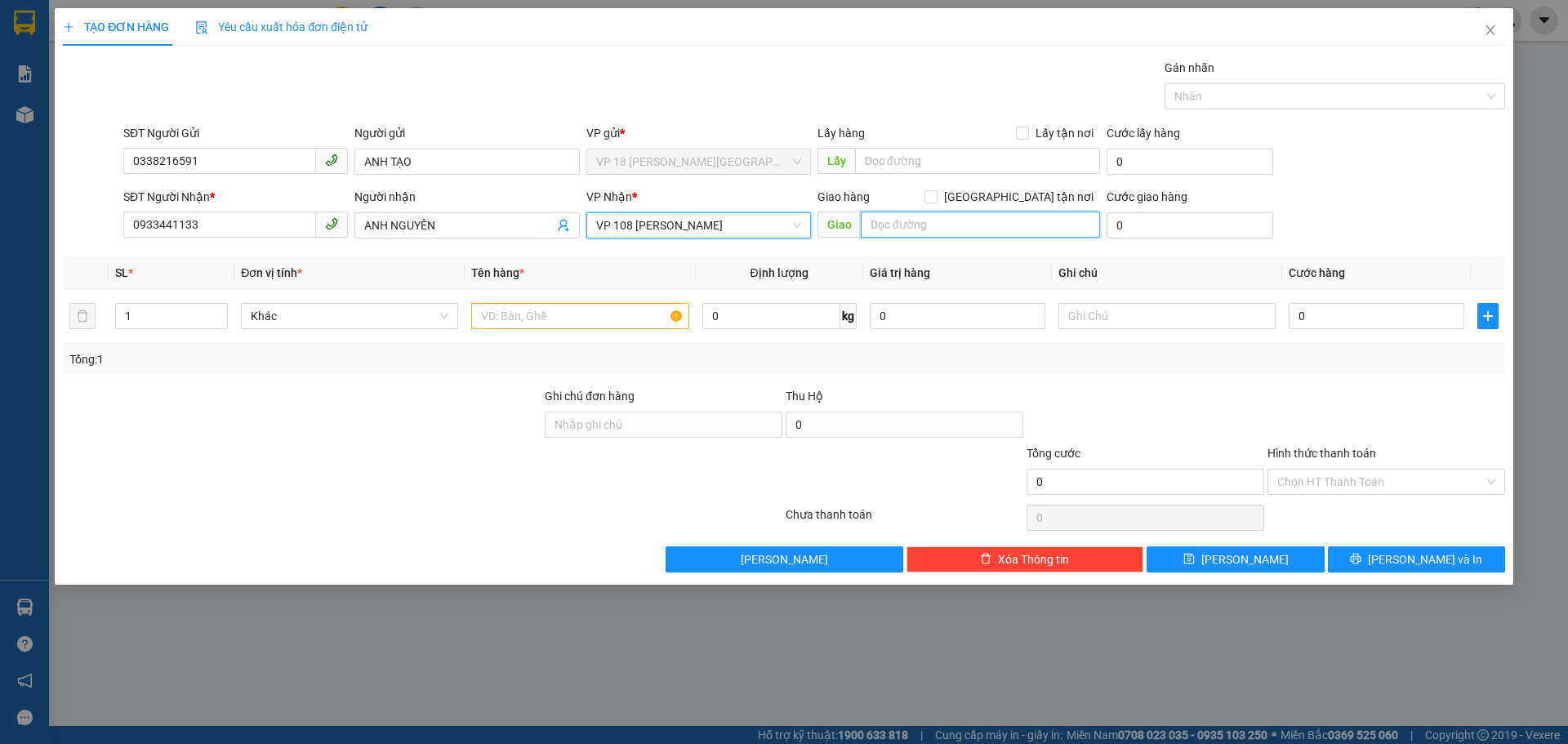
click at [980, 232] on input "text" at bounding box center [980, 224] width 239 height 26
click at [596, 322] on input "text" at bounding box center [579, 316] width 217 height 26
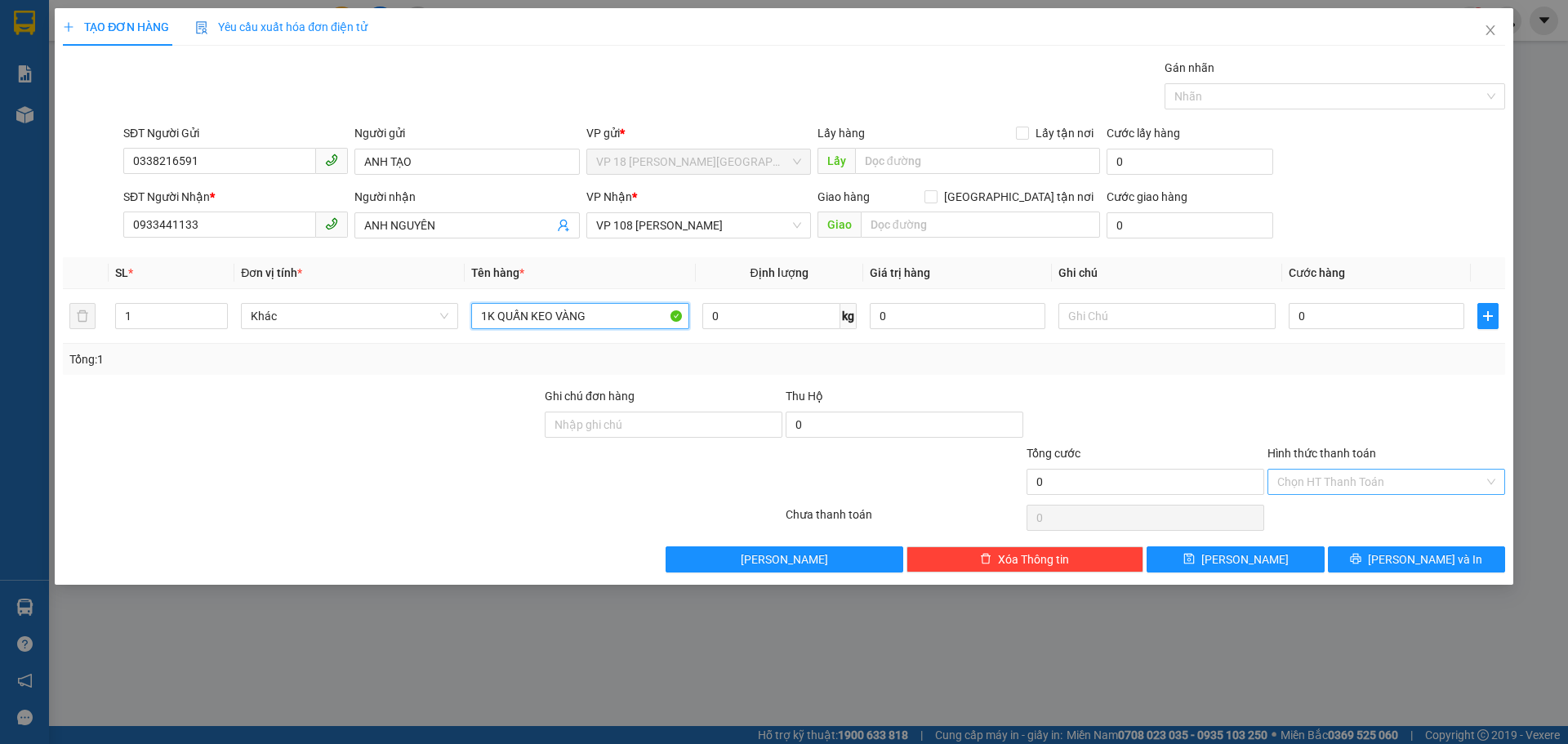
type input "1K QUẤN KEO VÀNG"
click at [1364, 484] on input "Hình thức thanh toán" at bounding box center [1381, 481] width 207 height 24
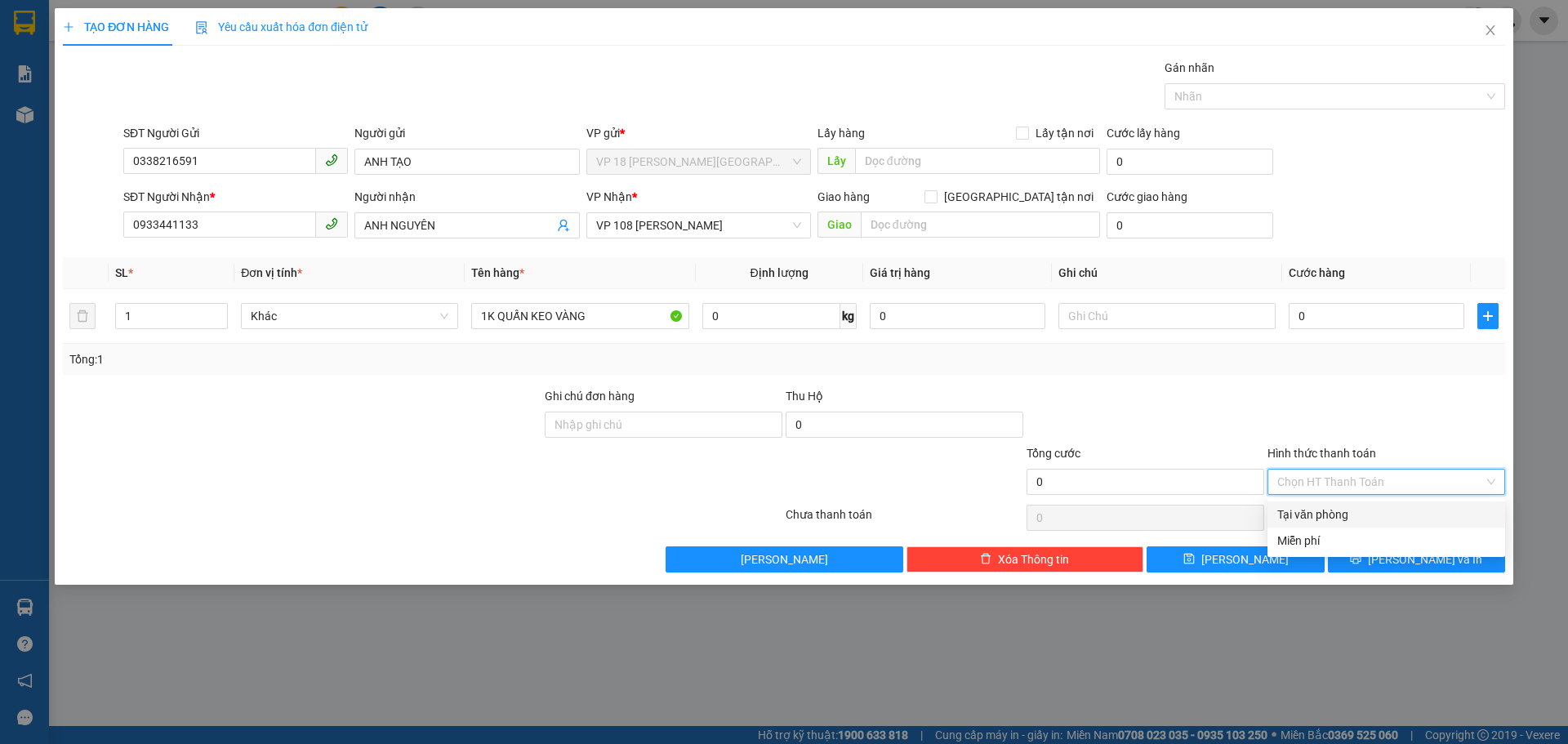
click at [1363, 509] on div "Tại văn phòng" at bounding box center [1386, 514] width 218 height 18
click at [1379, 470] on span "Tại văn phòng" at bounding box center [1386, 481] width 218 height 24
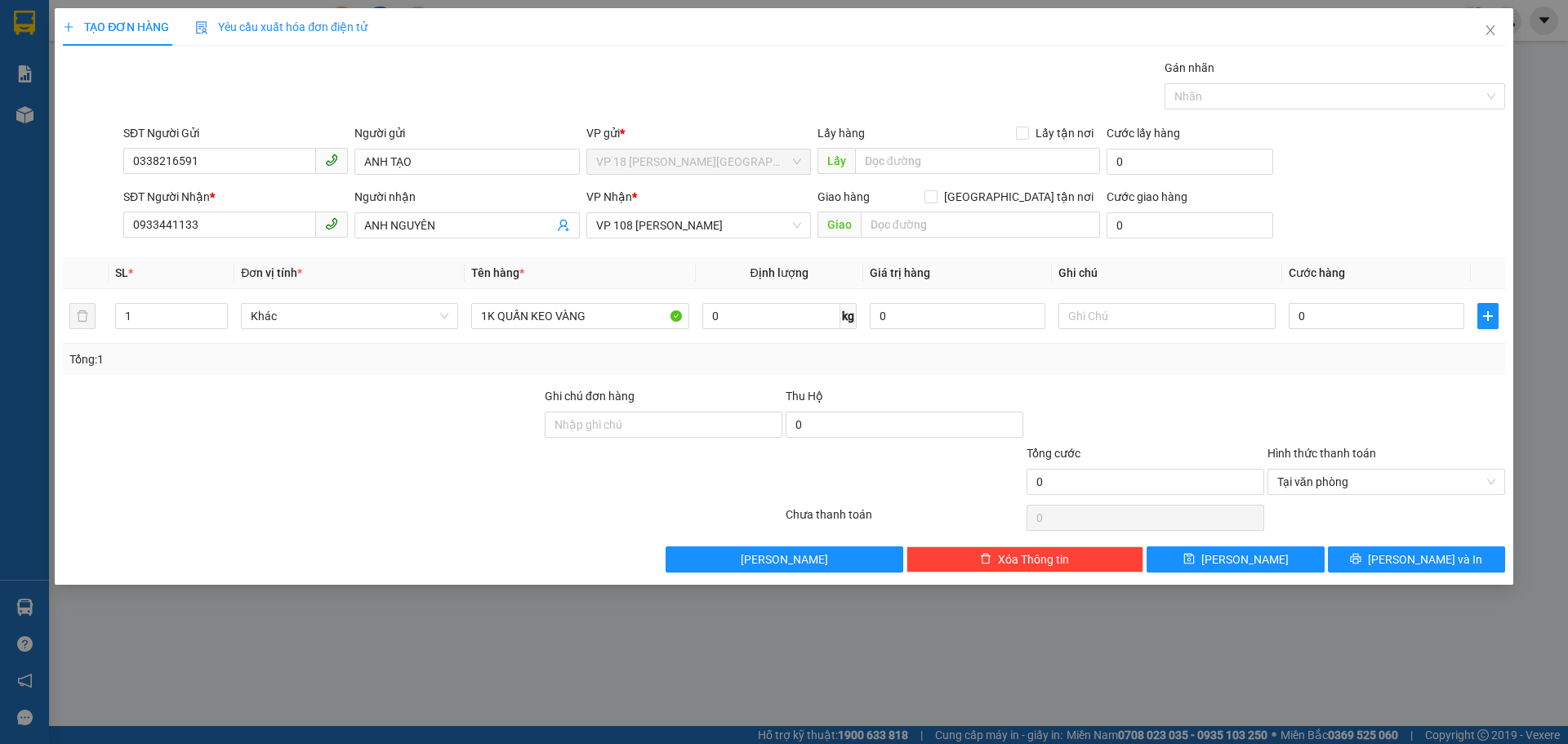
click at [1224, 433] on div at bounding box center [1145, 415] width 241 height 57
click at [1378, 483] on span "Tại văn phòng" at bounding box center [1386, 481] width 218 height 24
click at [1267, 412] on div at bounding box center [1386, 415] width 241 height 57
click at [824, 518] on div "Chưa thanh toán" at bounding box center [904, 520] width 241 height 29
click at [1035, 561] on span "Xóa Thông tin" at bounding box center [1034, 559] width 71 height 18
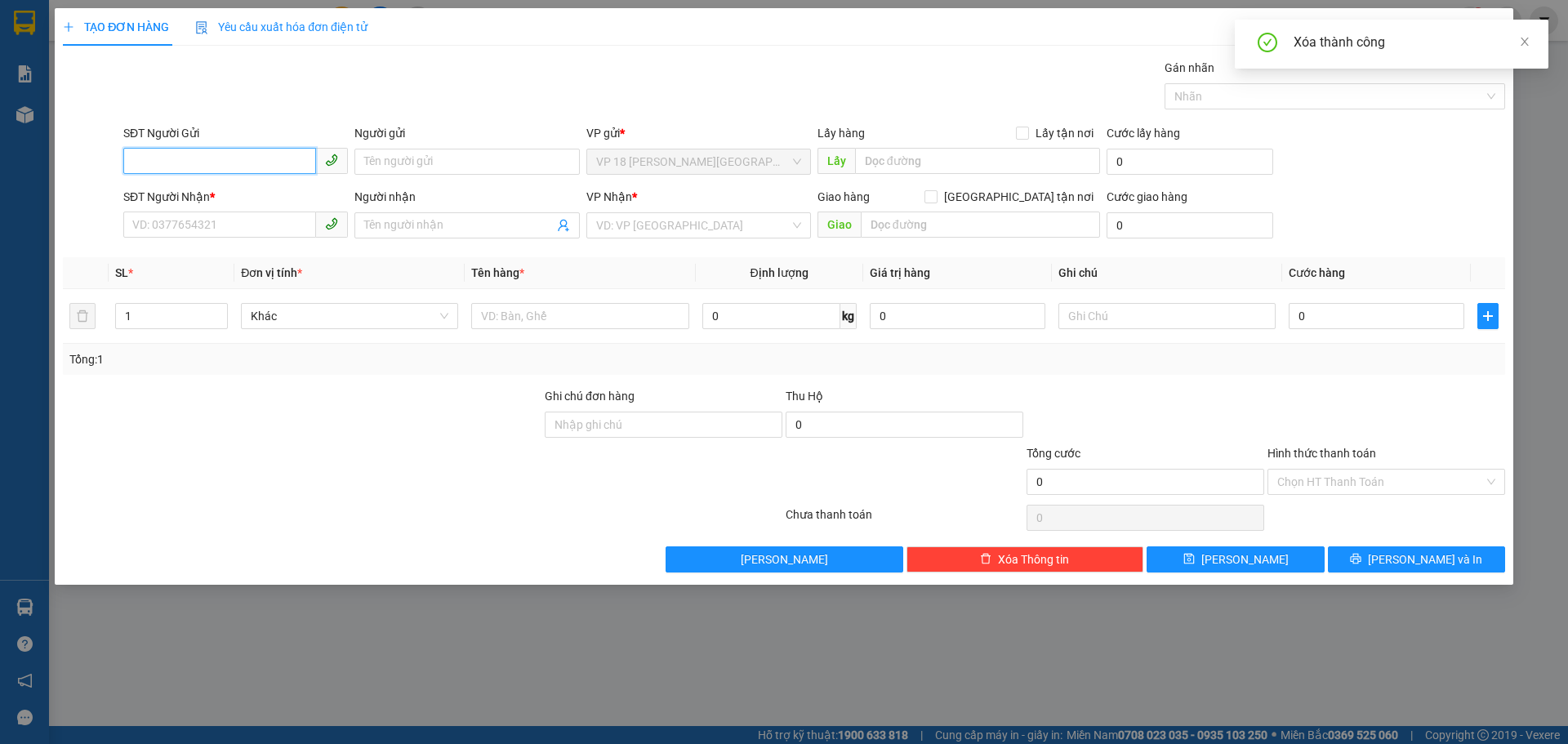
click at [227, 160] on input "SĐT Người Gửi" at bounding box center [219, 161] width 193 height 26
type input "0338216591"
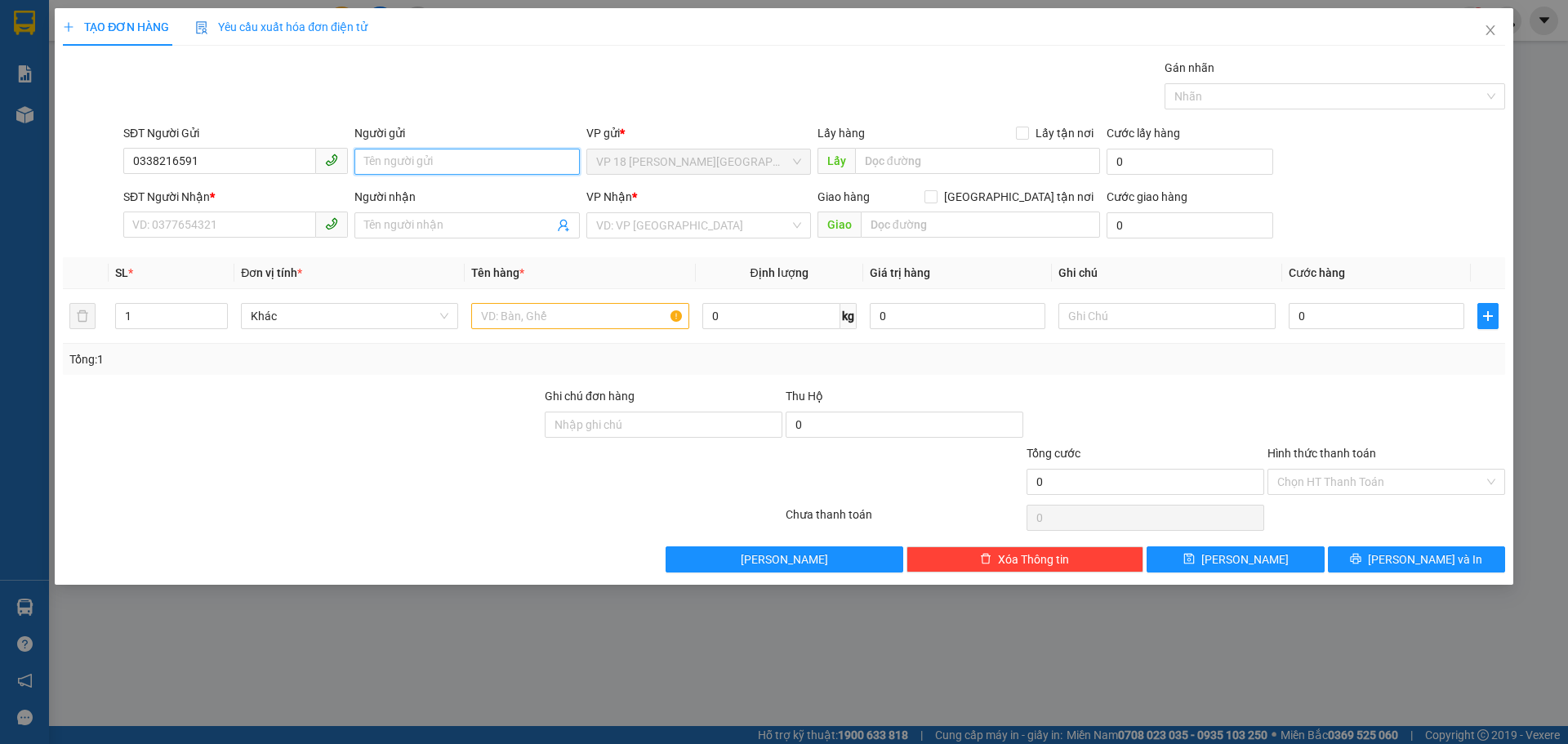
click at [450, 163] on input "Người gửi" at bounding box center [466, 162] width 224 height 26
type input "ANH TẠO"
click at [225, 229] on input "SĐT Người Nhận *" at bounding box center [219, 224] width 193 height 26
type input "0933441133"
click at [481, 222] on input "Người nhận" at bounding box center [458, 224] width 189 height 18
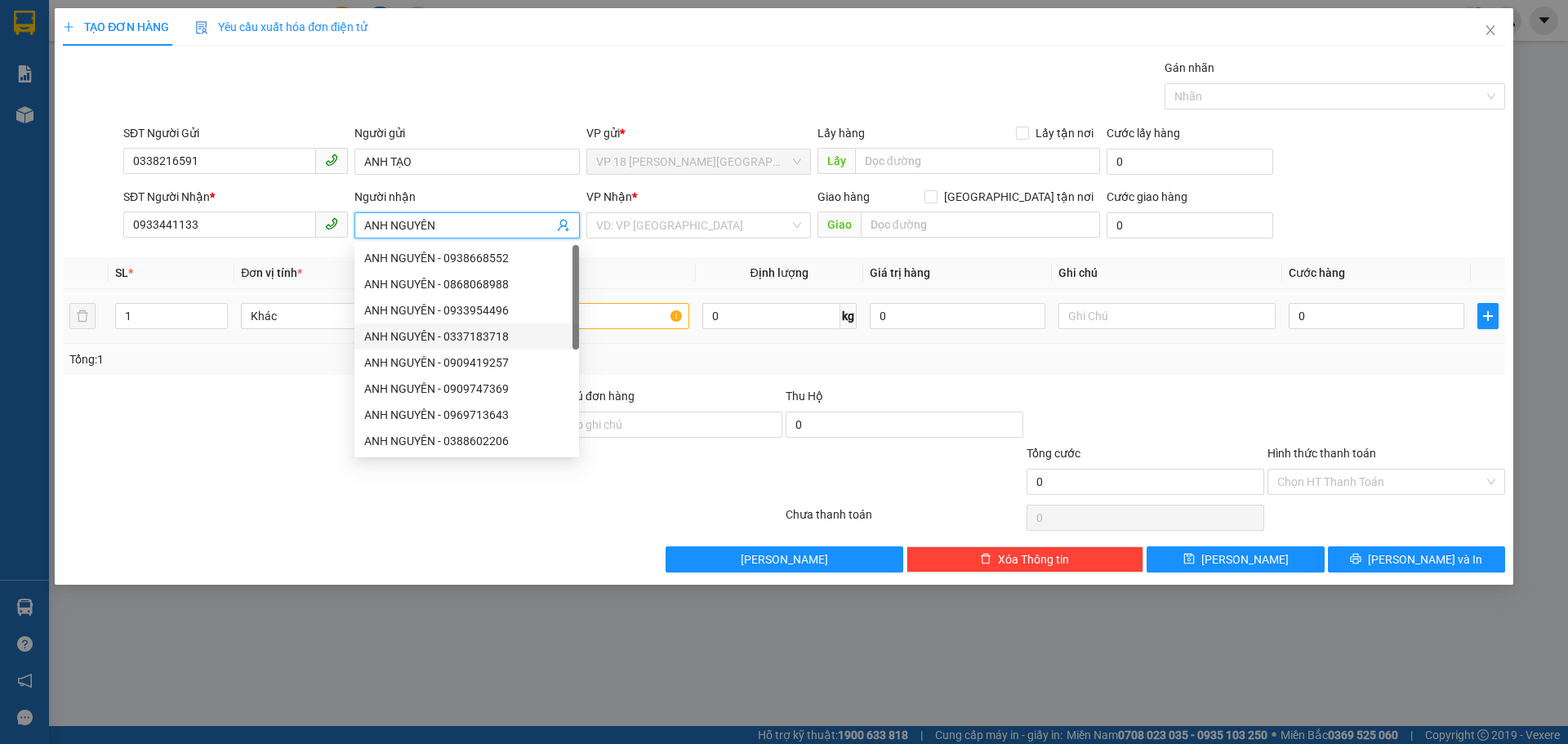
type input "ANH NGUYÊN"
click at [645, 318] on input "text" at bounding box center [579, 316] width 217 height 26
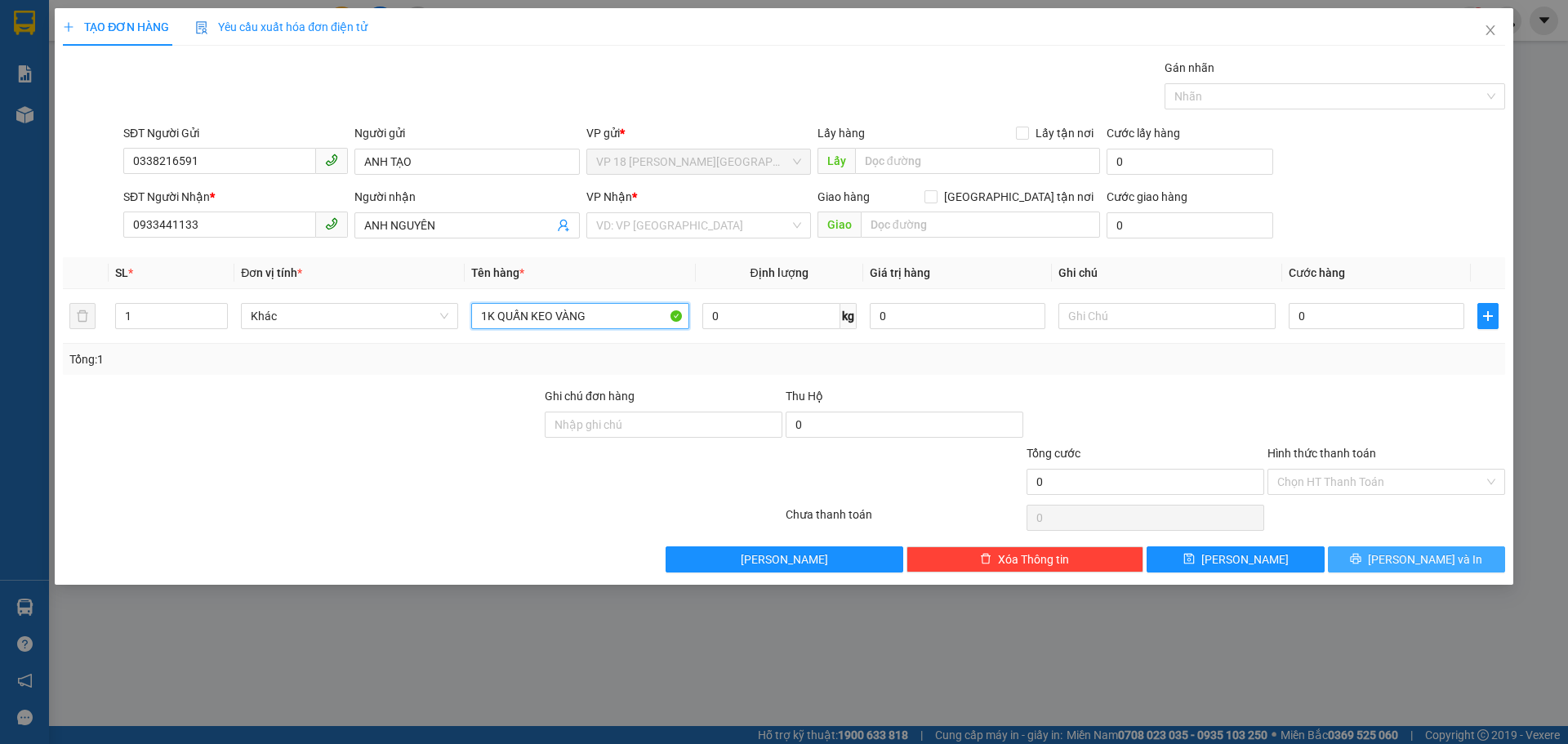
type input "1K QUẤN KEO VÀNG"
click at [1378, 553] on button "[PERSON_NAME] và In" at bounding box center [1416, 560] width 177 height 26
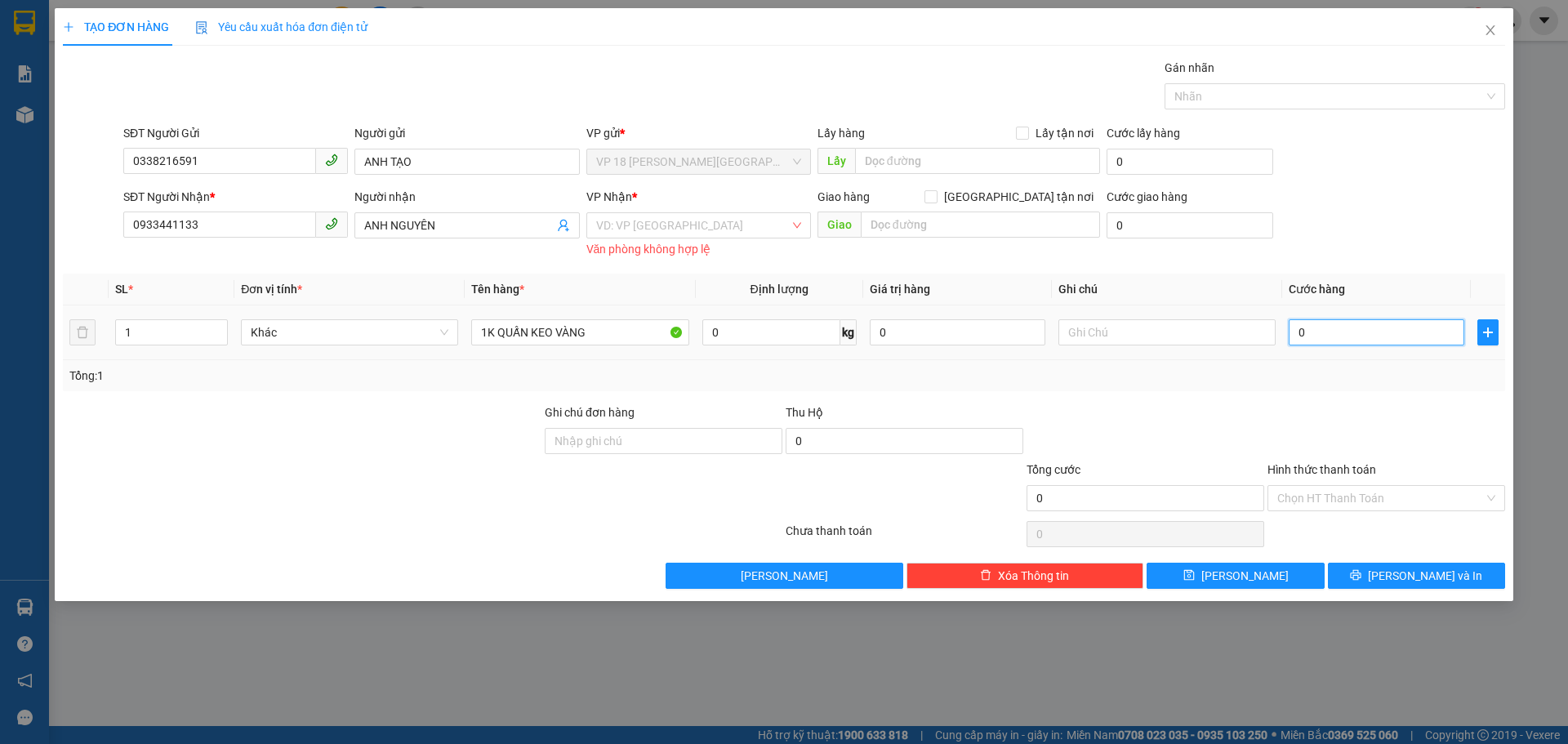
click at [1372, 335] on input "0" at bounding box center [1376, 332] width 176 height 26
type input "2"
type input "23"
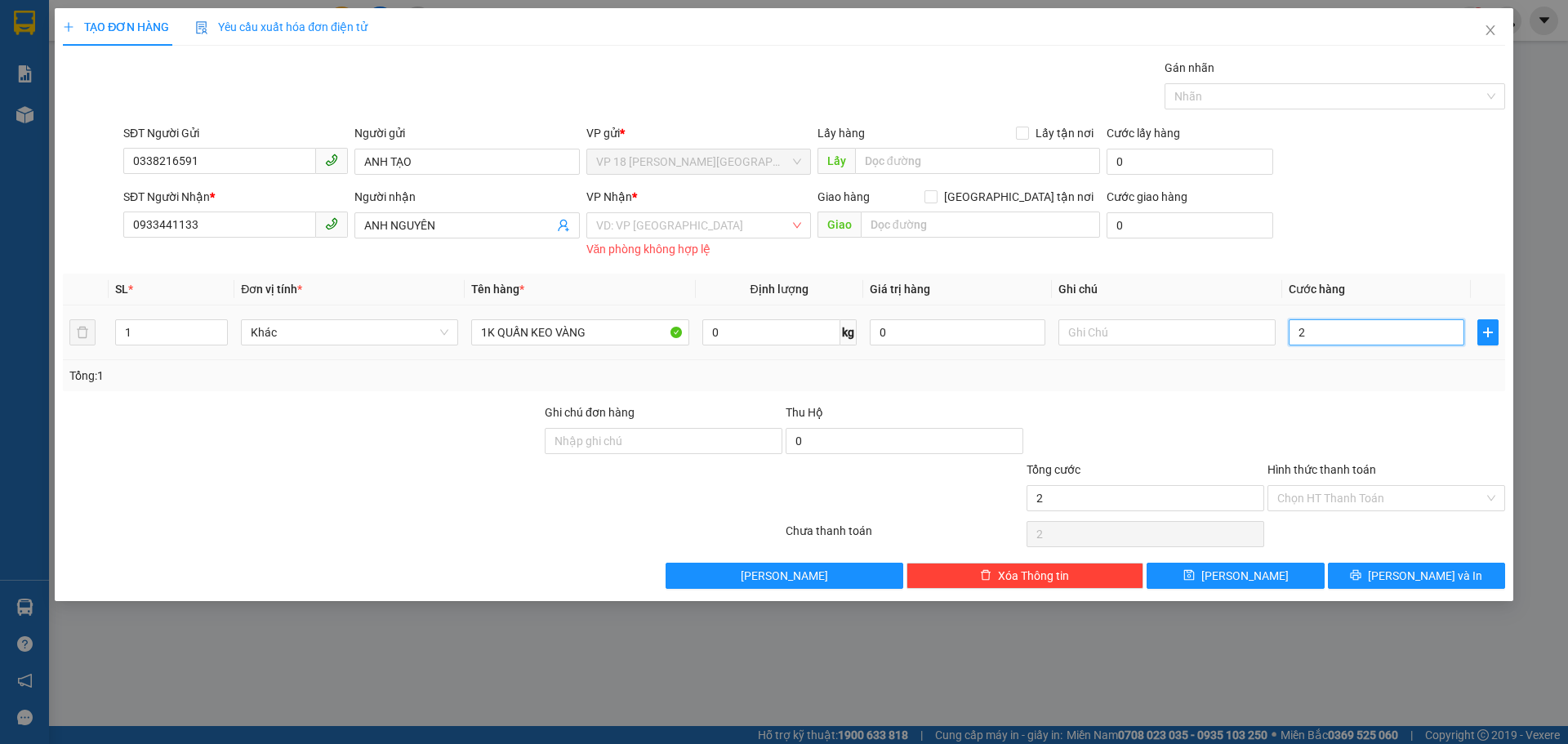
type input "23"
type input "2"
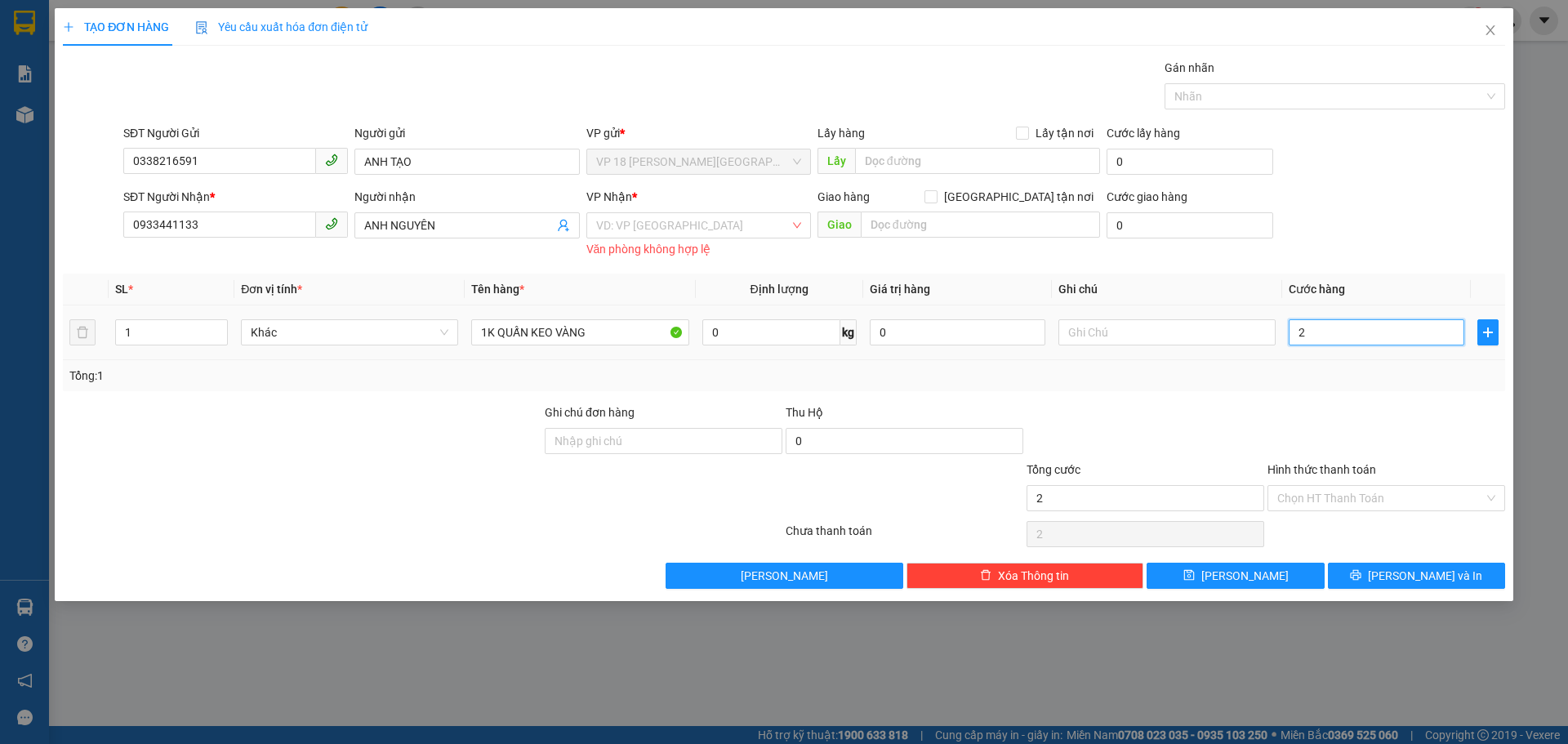
type input "0"
type input "03"
type input "3"
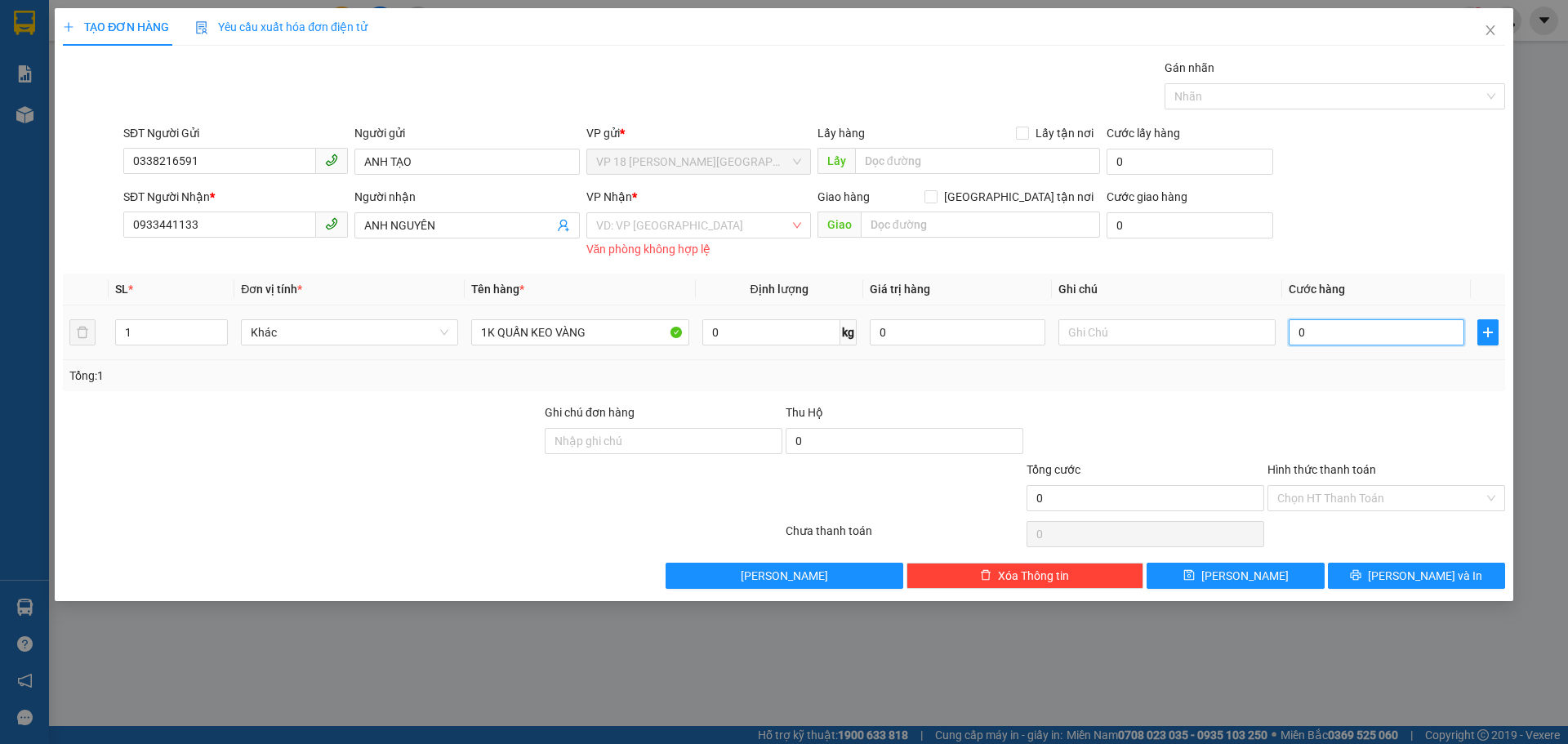
type input "3"
type input "030"
type input "30"
type input "0.300"
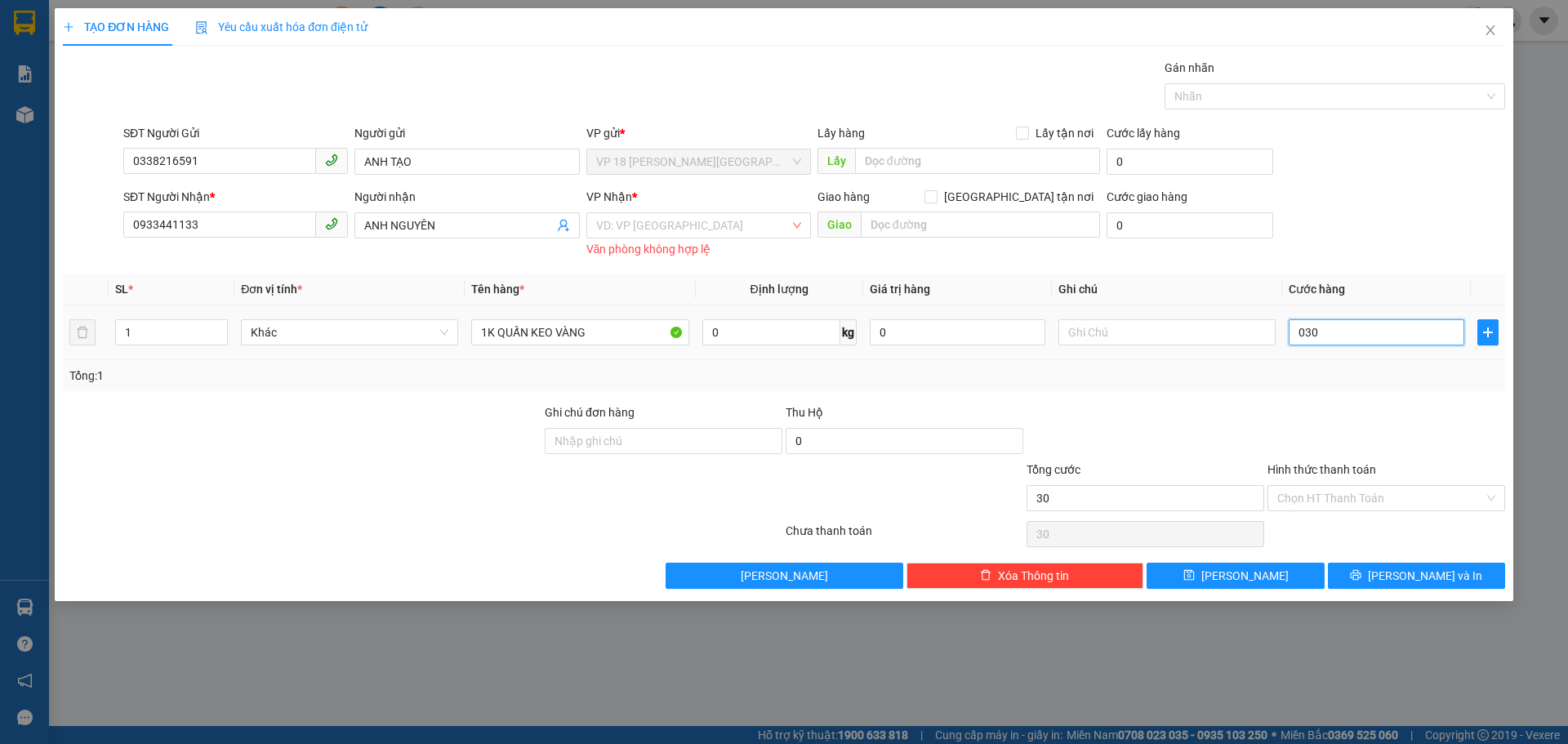
type input "300"
type input "030"
type input "30"
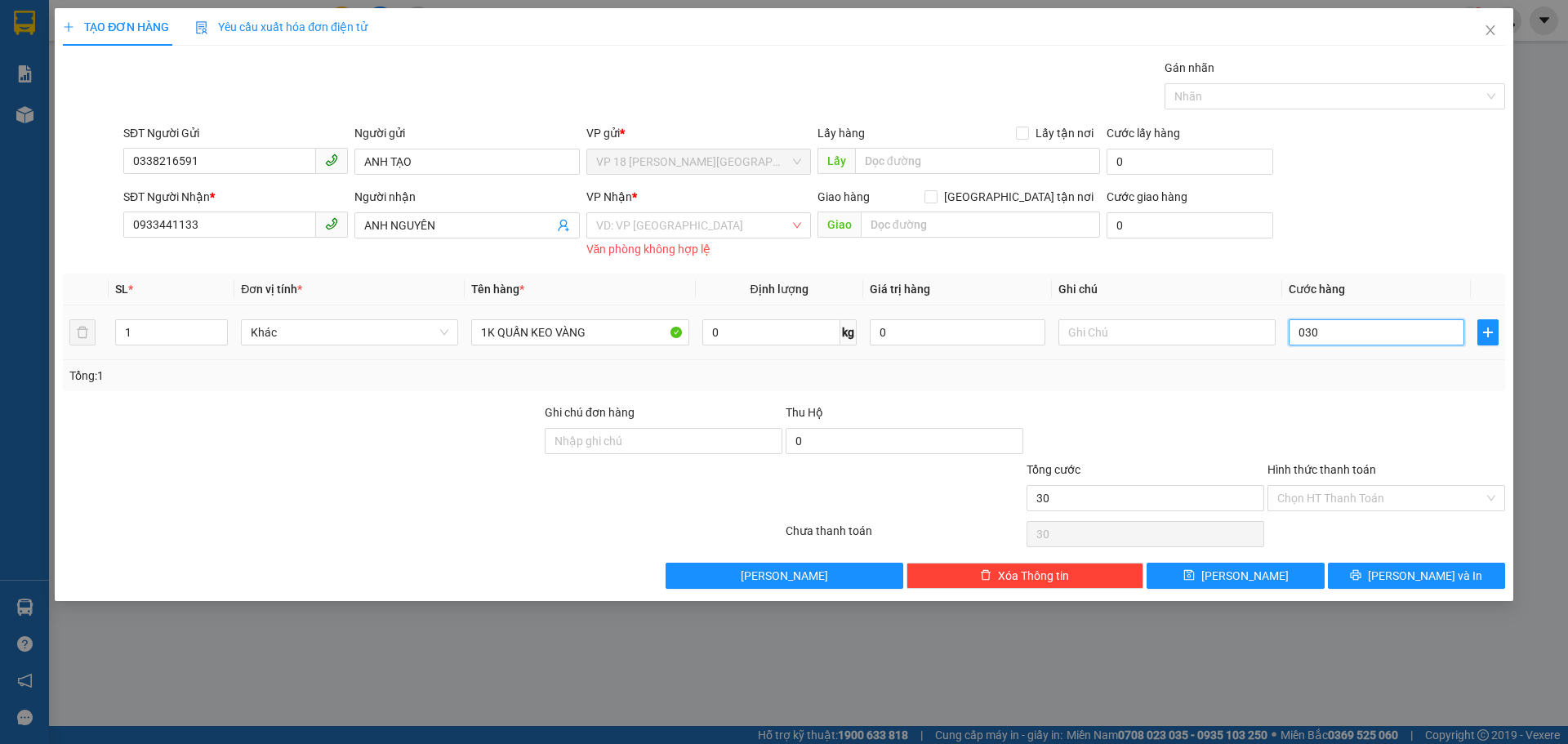
type input "03"
type input "3"
type input "0"
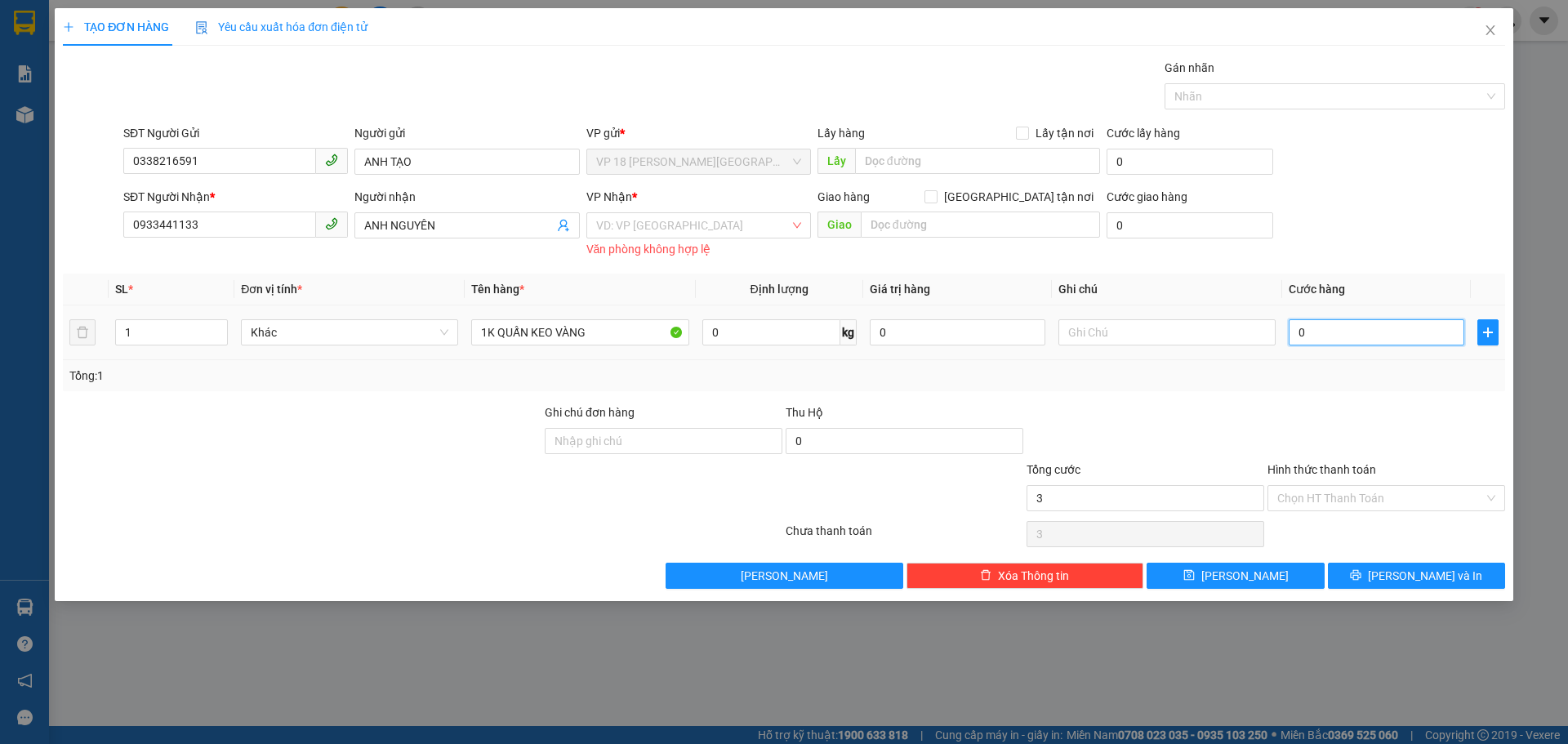
type input "0"
type input "30"
type input "300"
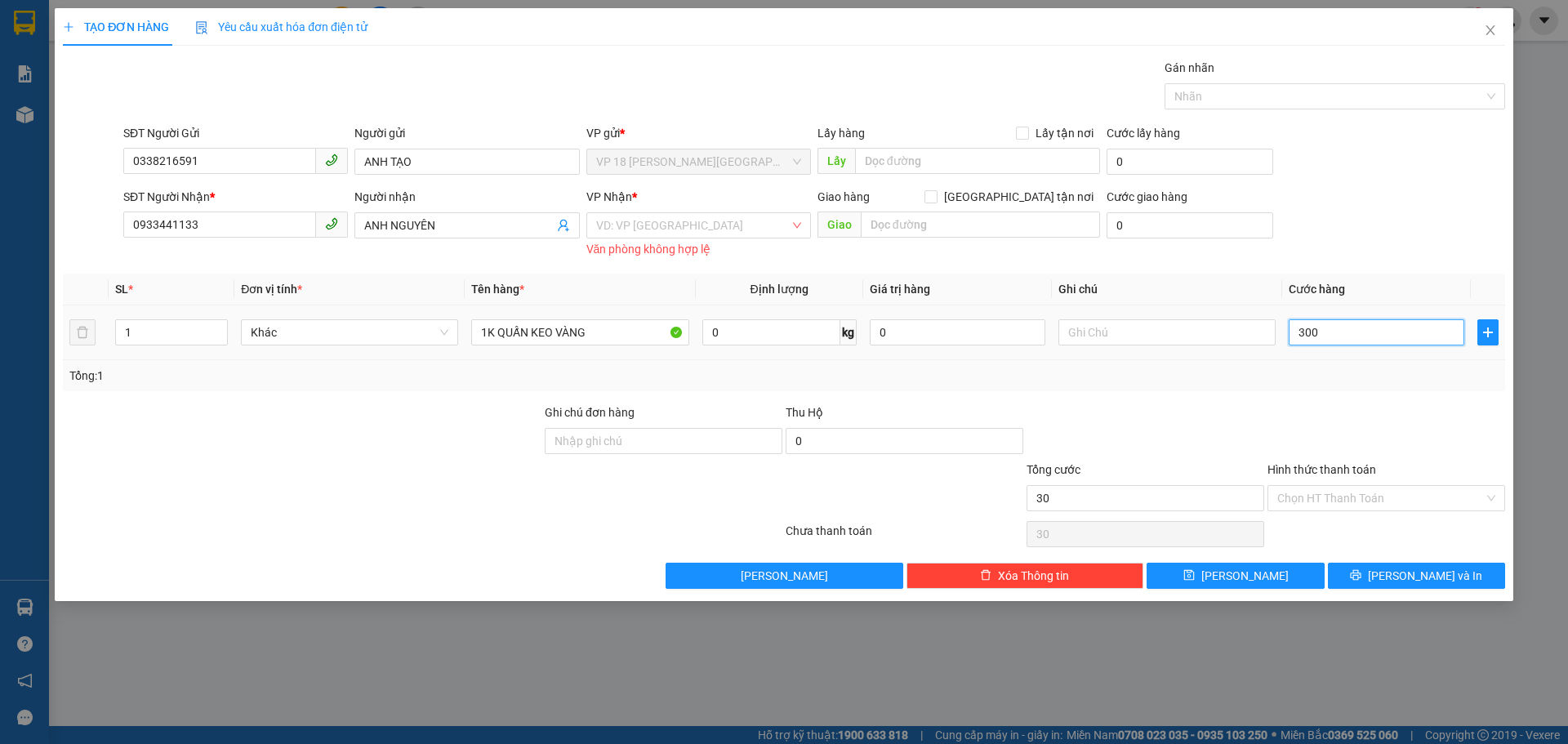
type input "300"
type input "3.000"
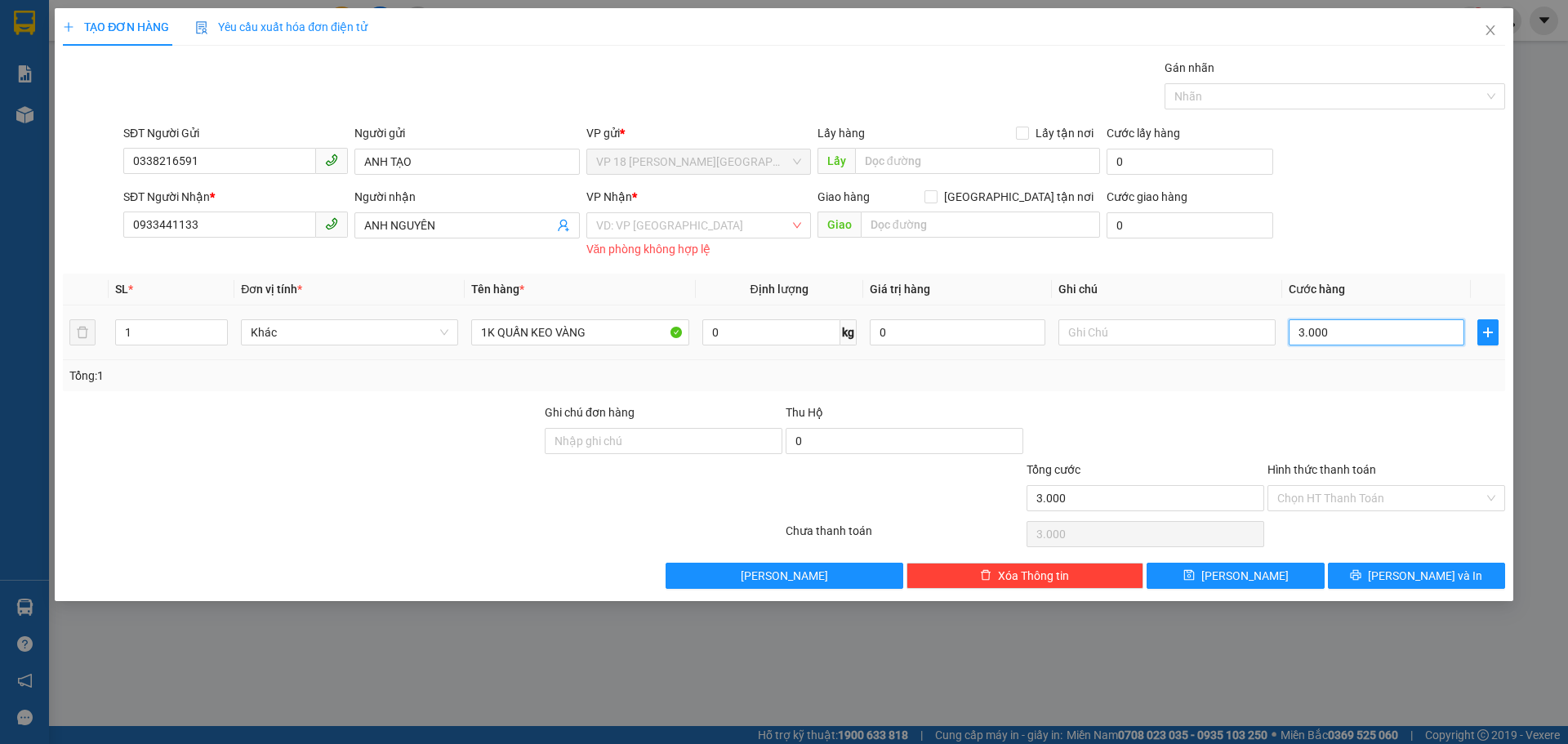
type input "30.000"
click at [647, 219] on input "search" at bounding box center [693, 225] width 194 height 24
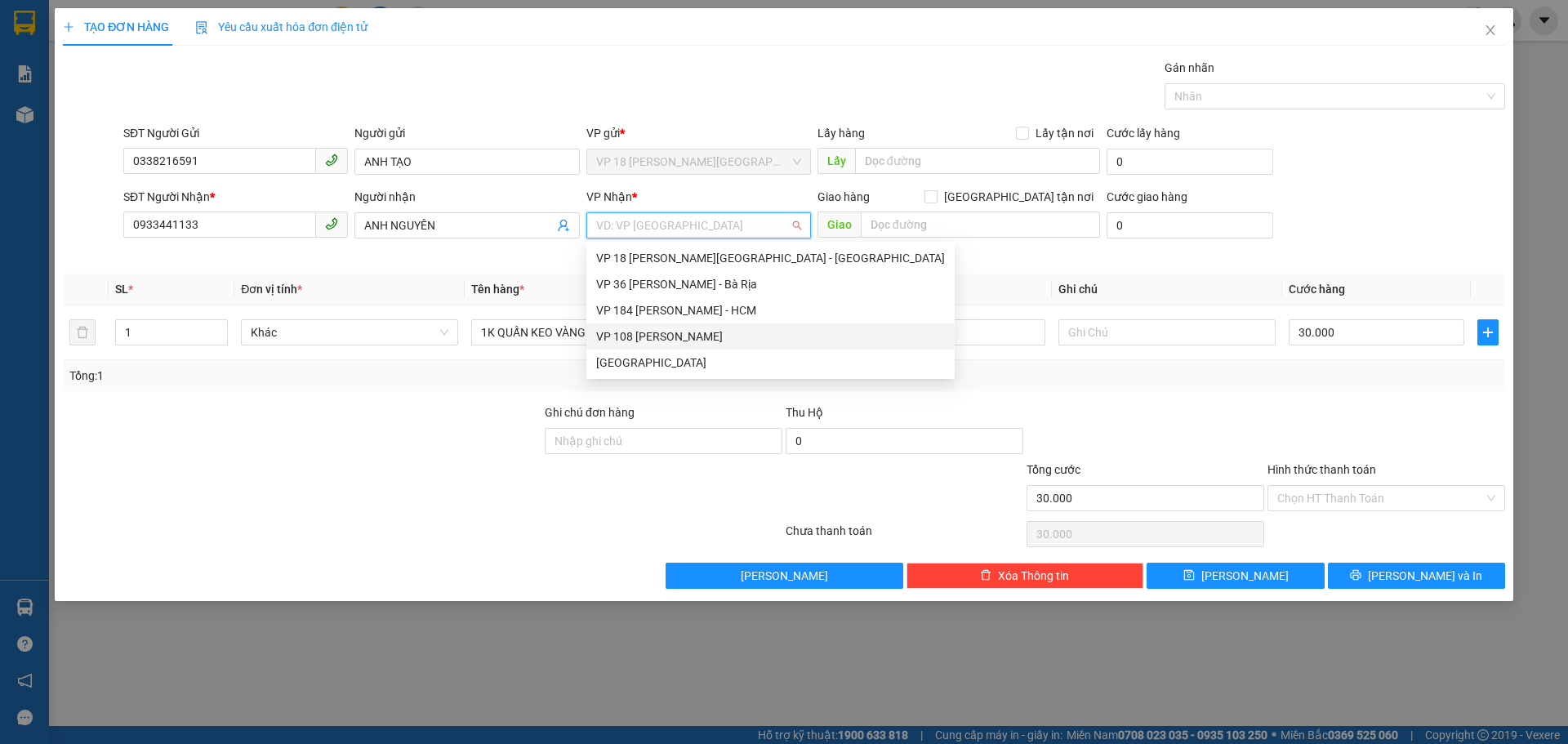
click at [694, 330] on div "VP 108 [PERSON_NAME]" at bounding box center [770, 336] width 348 height 18
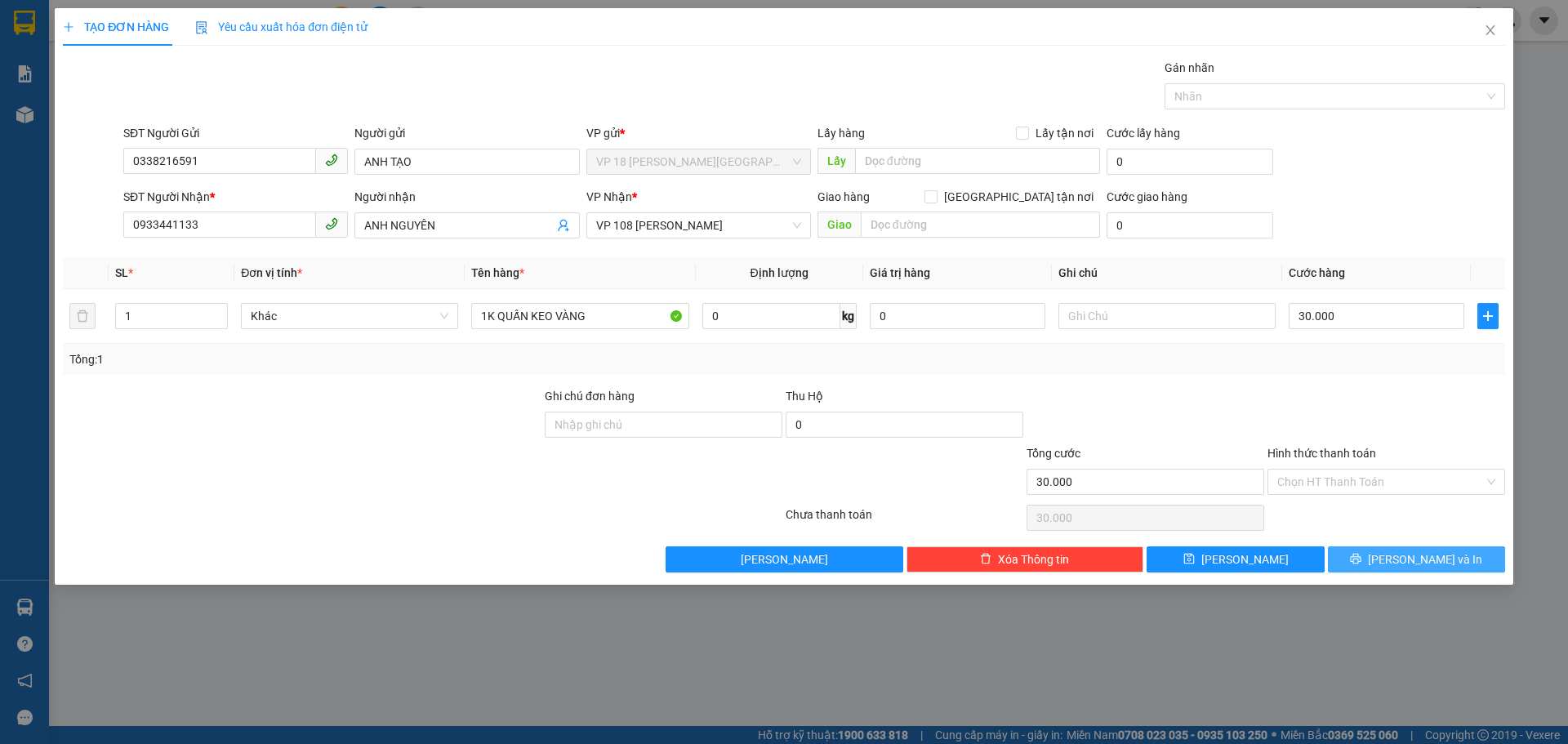
click at [1360, 561] on button "[PERSON_NAME] và In" at bounding box center [1416, 560] width 177 height 26
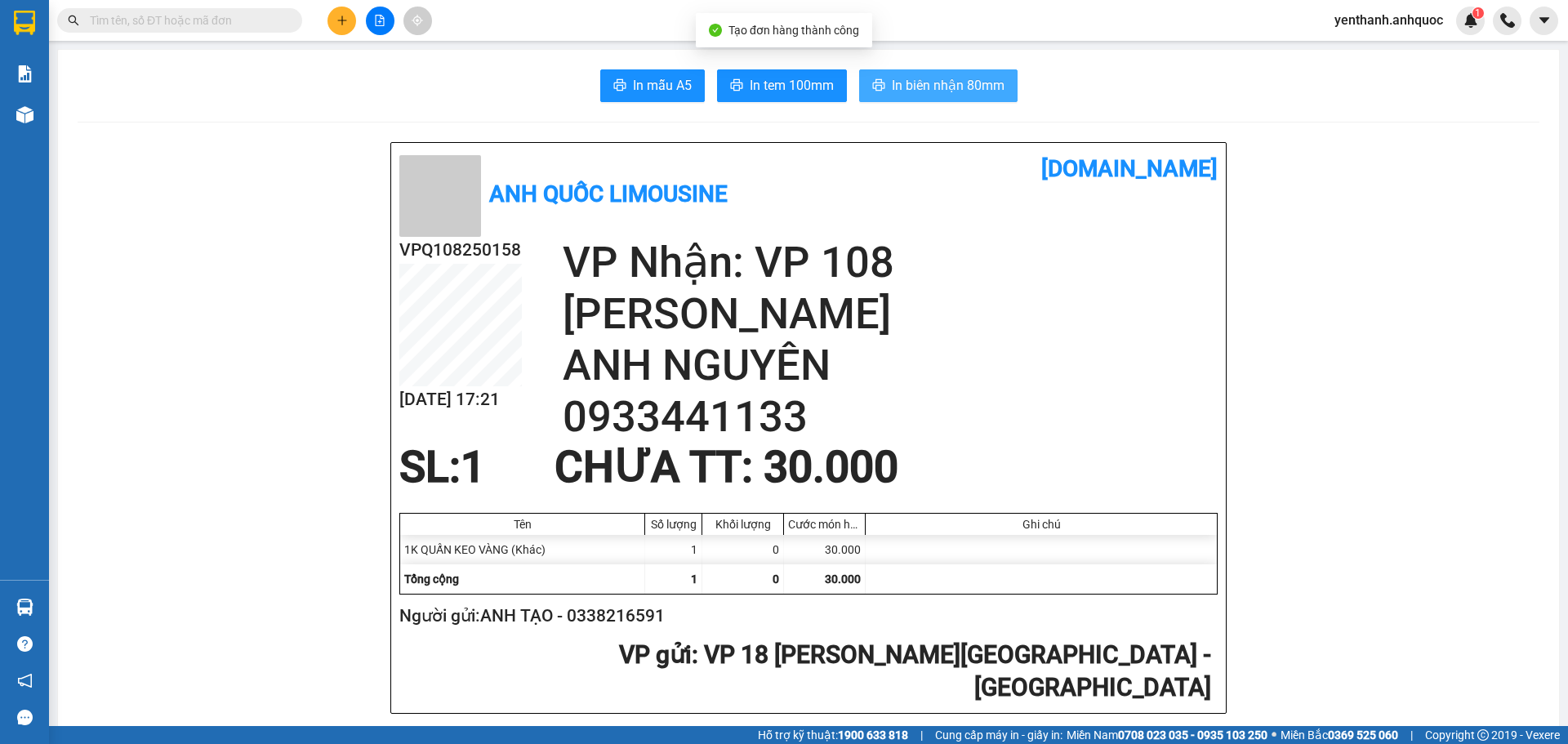
click at [892, 83] on span "In biên nhận 80mm" at bounding box center [948, 86] width 113 height 20
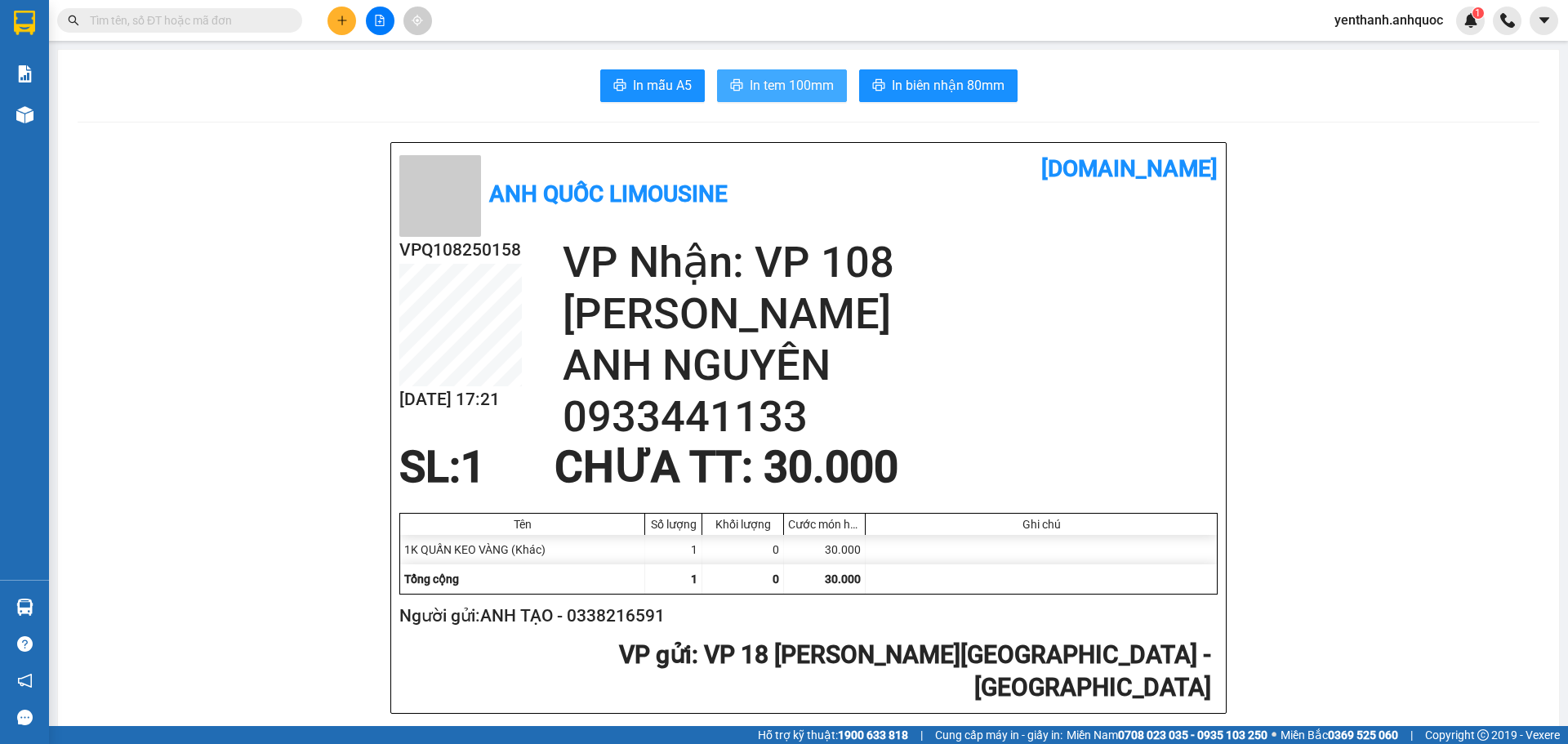
click at [787, 86] on span "In tem 100mm" at bounding box center [791, 86] width 84 height 20
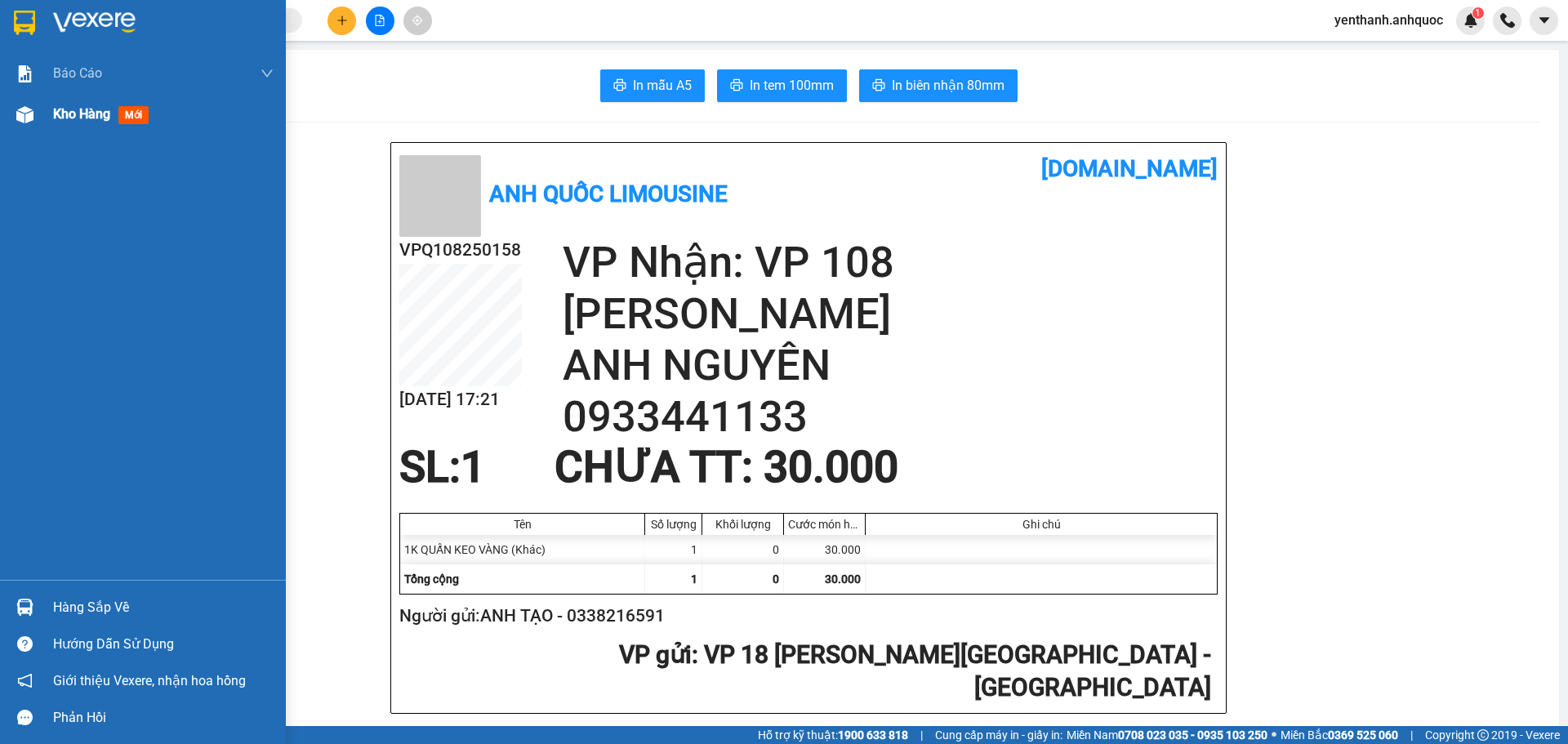
click at [43, 129] on div "Kho hàng mới" at bounding box center [142, 115] width 286 height 41
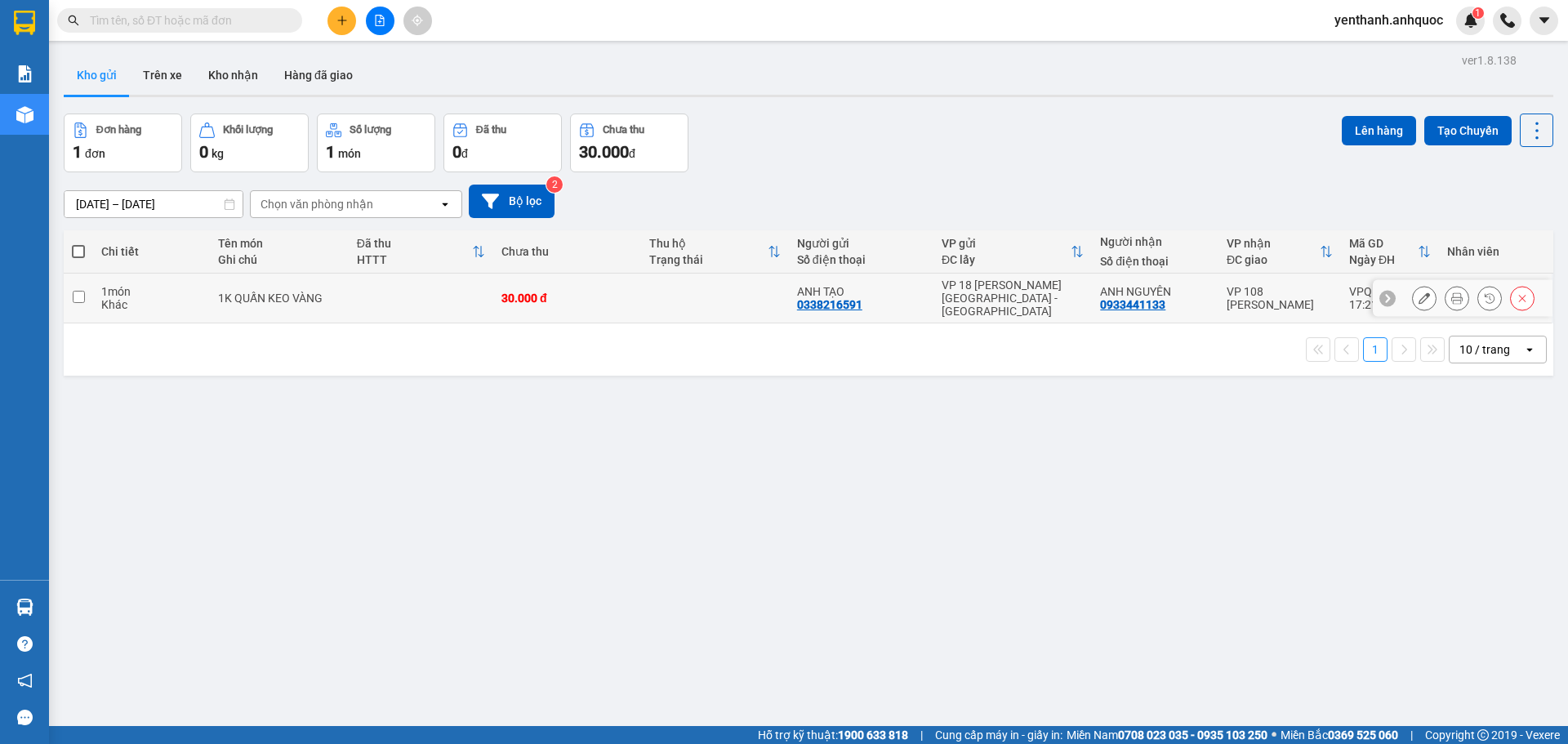
click at [90, 302] on td at bounding box center [78, 298] width 30 height 49
checkbox input "true"
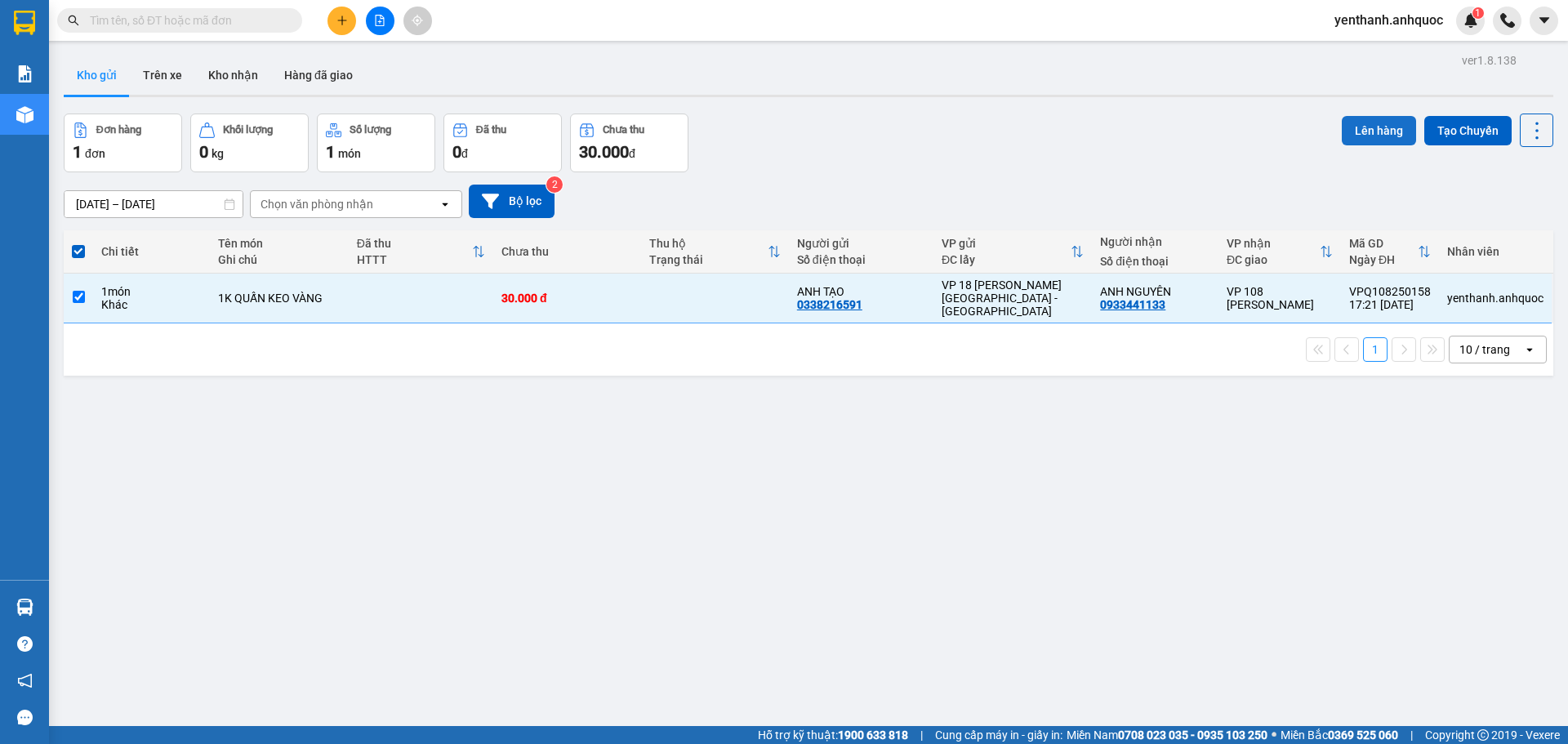
click at [1378, 134] on button "Lên hàng" at bounding box center [1379, 131] width 74 height 30
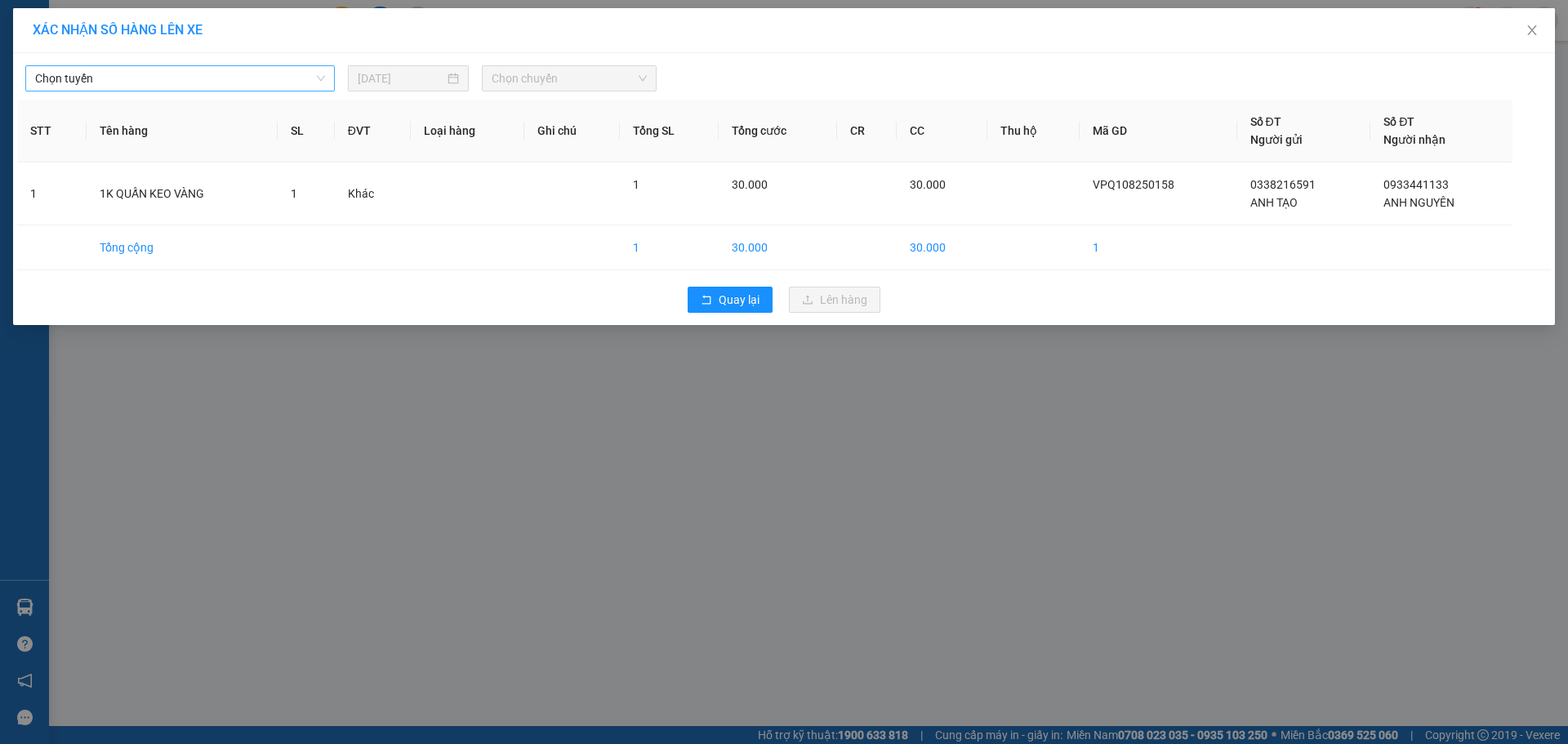
click at [111, 73] on span "Chọn tuyến" at bounding box center [180, 78] width 290 height 24
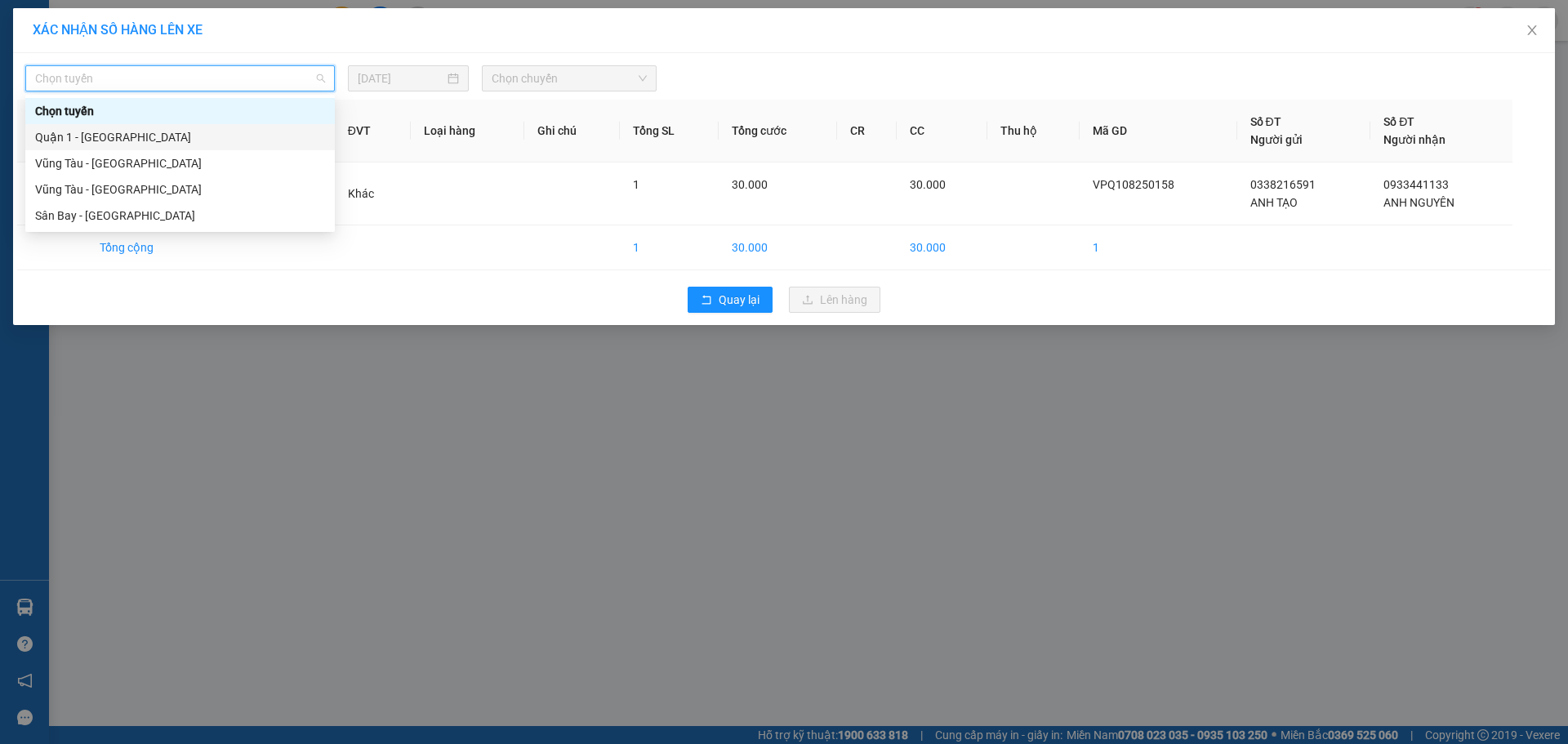
click at [165, 136] on div "Quận 1 - [GEOGRAPHIC_DATA]" at bounding box center [180, 137] width 290 height 18
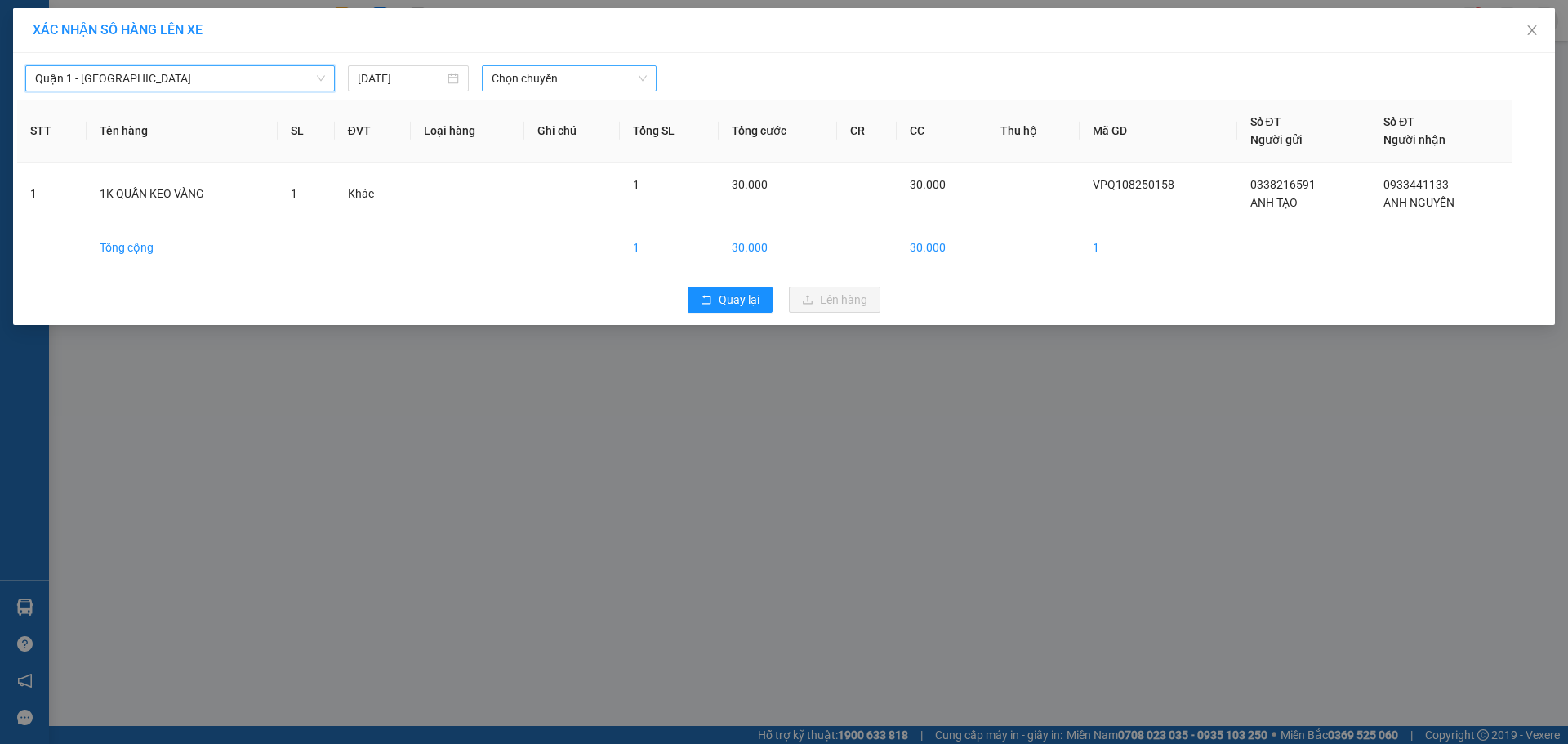
click at [583, 81] on span "Chọn chuyến" at bounding box center [569, 78] width 155 height 24
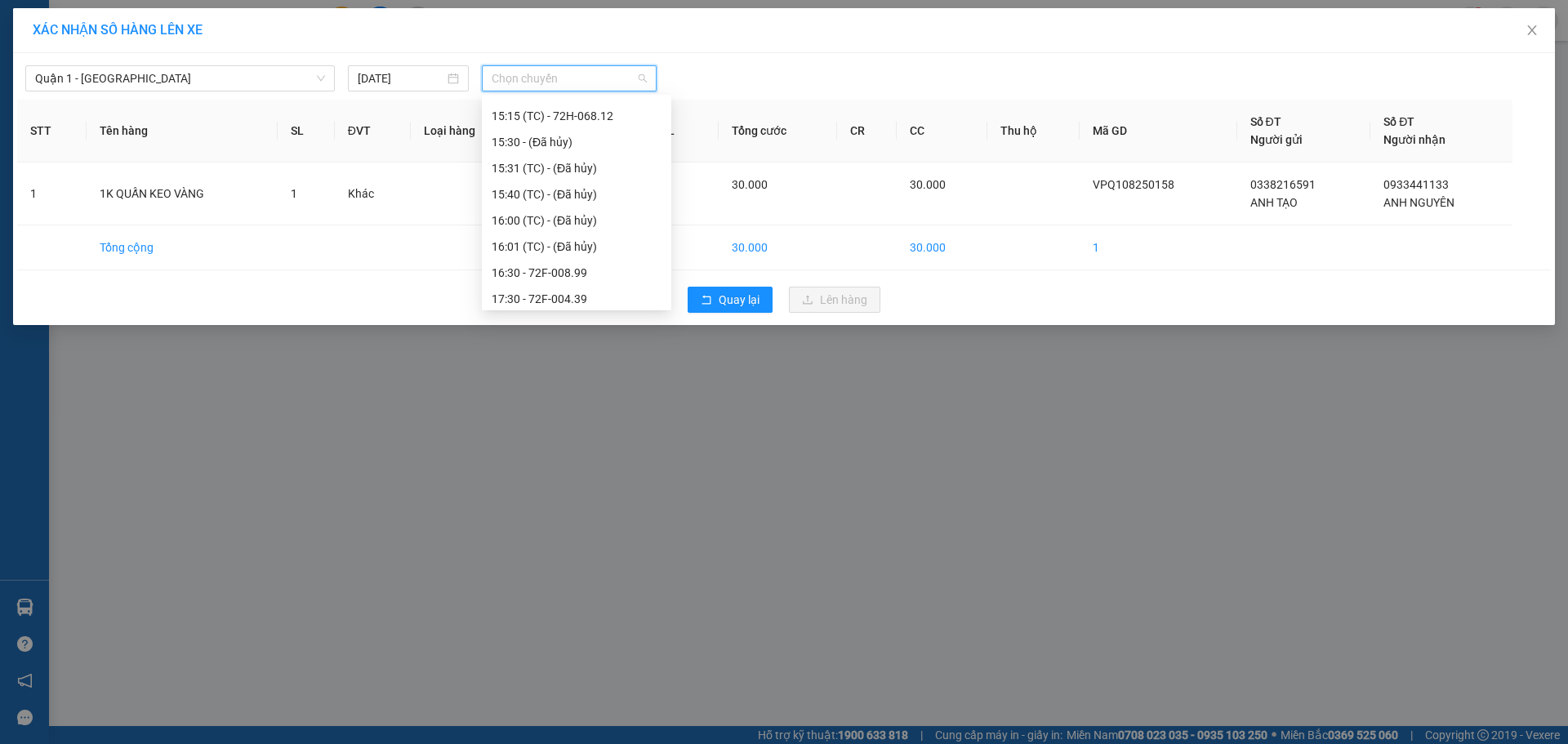
scroll to position [494, 0]
click at [557, 266] on div "17:30 - 72F-004.39" at bounding box center [576, 269] width 169 height 18
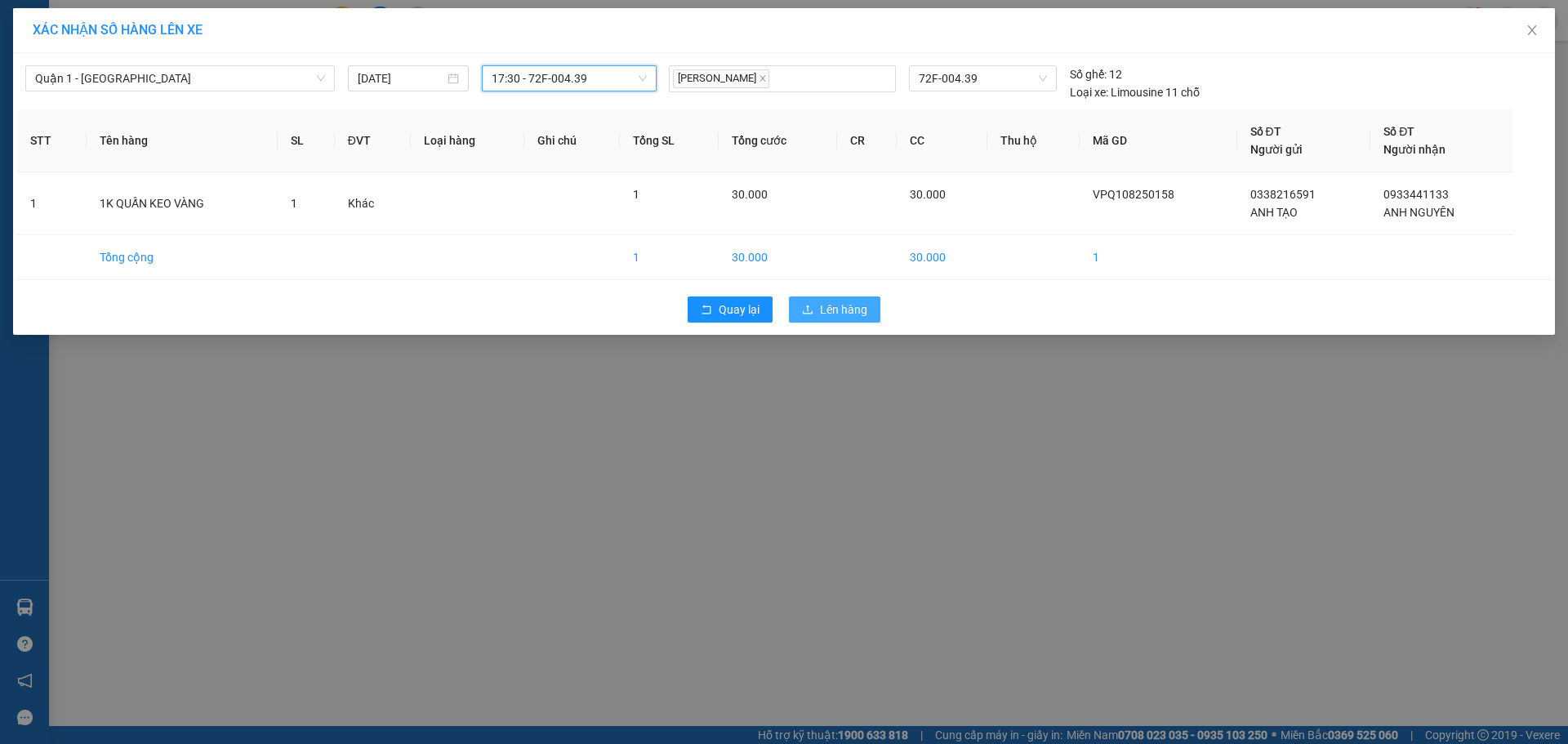
click at [855, 315] on span "Lên hàng" at bounding box center [844, 309] width 47 height 18
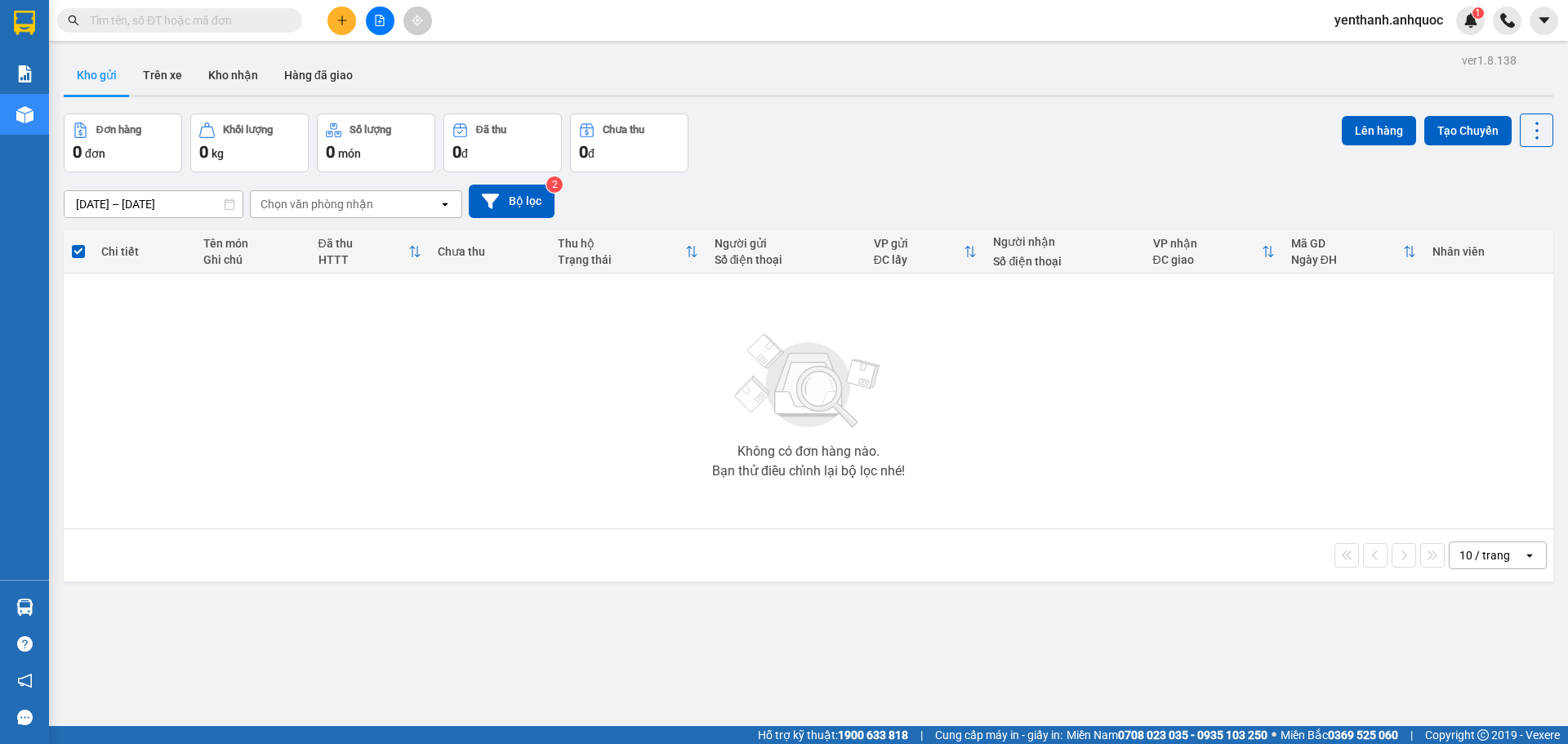
click at [384, 13] on button at bounding box center [380, 20] width 29 height 29
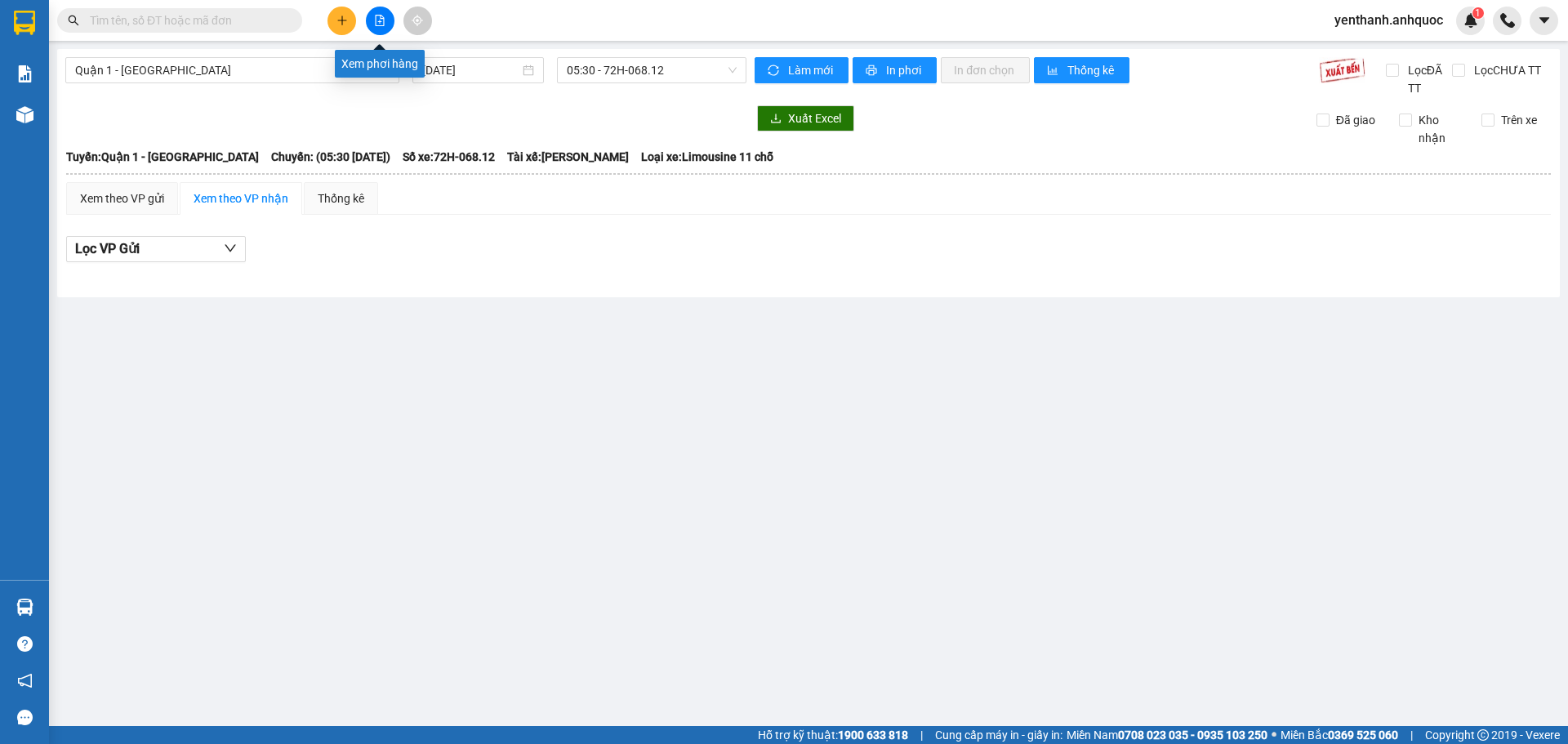
click at [380, 23] on icon "file-add" at bounding box center [380, 20] width 11 height 11
click at [674, 70] on span "05:30 - 72H-068.12" at bounding box center [652, 70] width 169 height 24
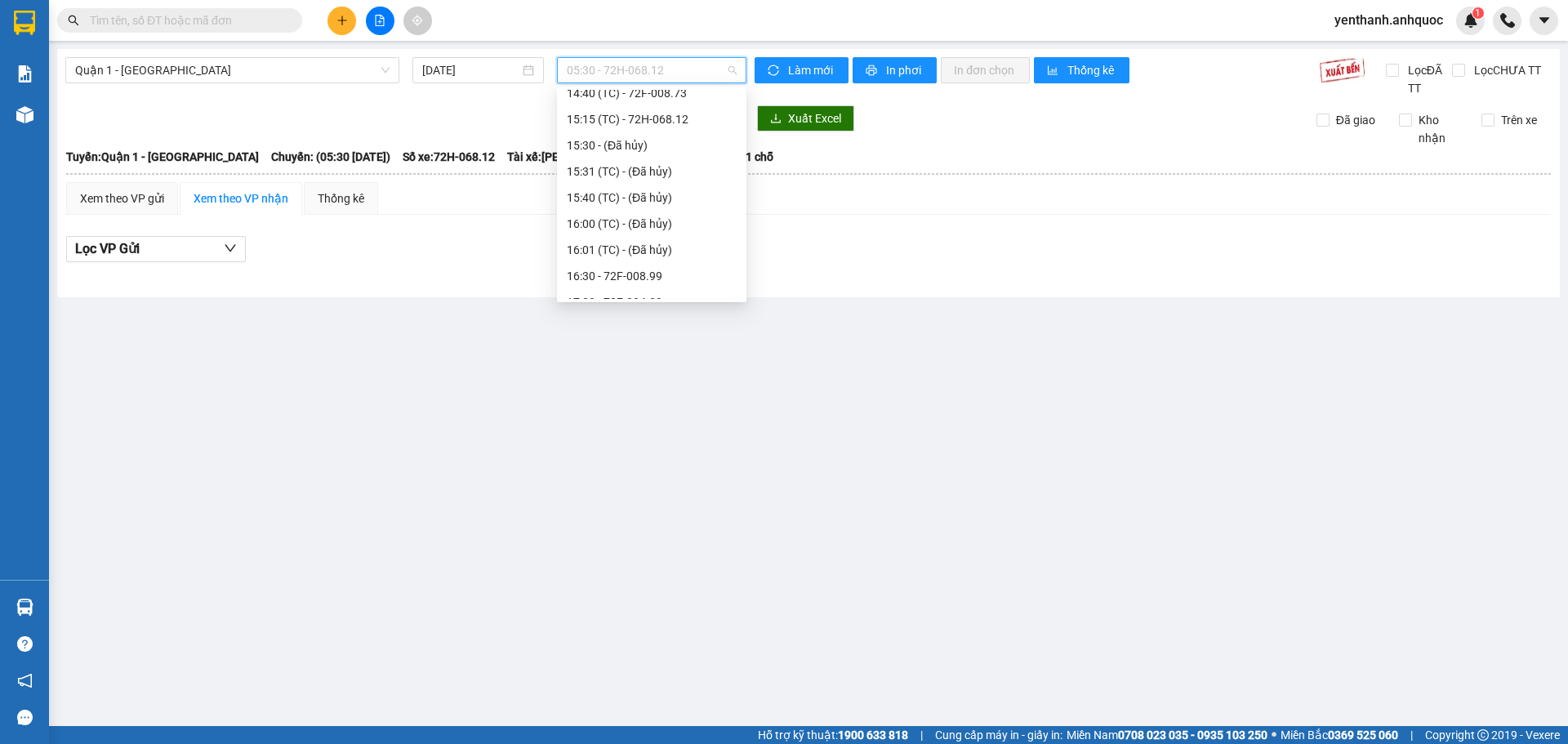
scroll to position [490, 0]
click at [655, 262] on div "17:30 - 72F-004.39" at bounding box center [652, 265] width 169 height 18
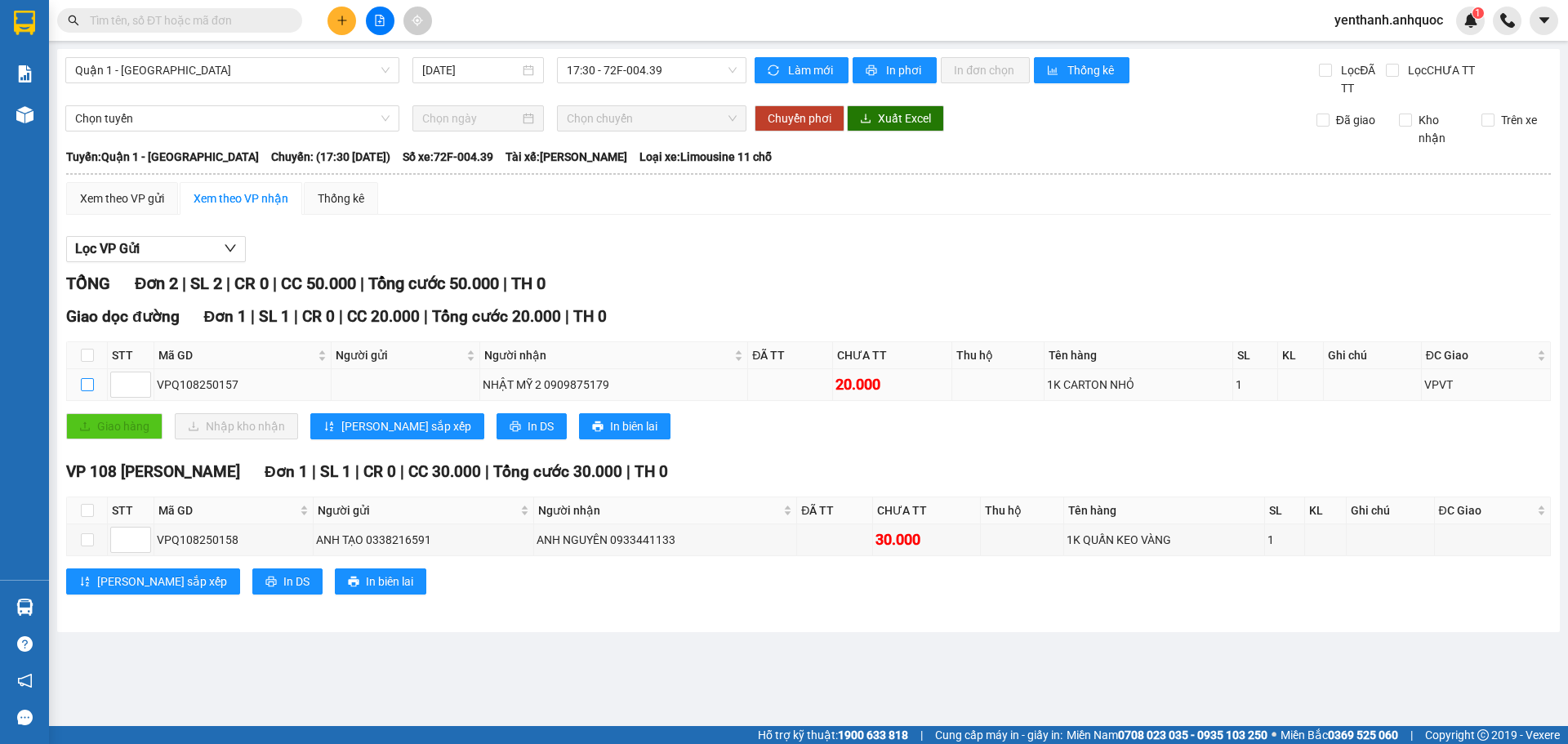
click at [89, 383] on input "checkbox" at bounding box center [88, 385] width 13 height 13
checkbox input "true"
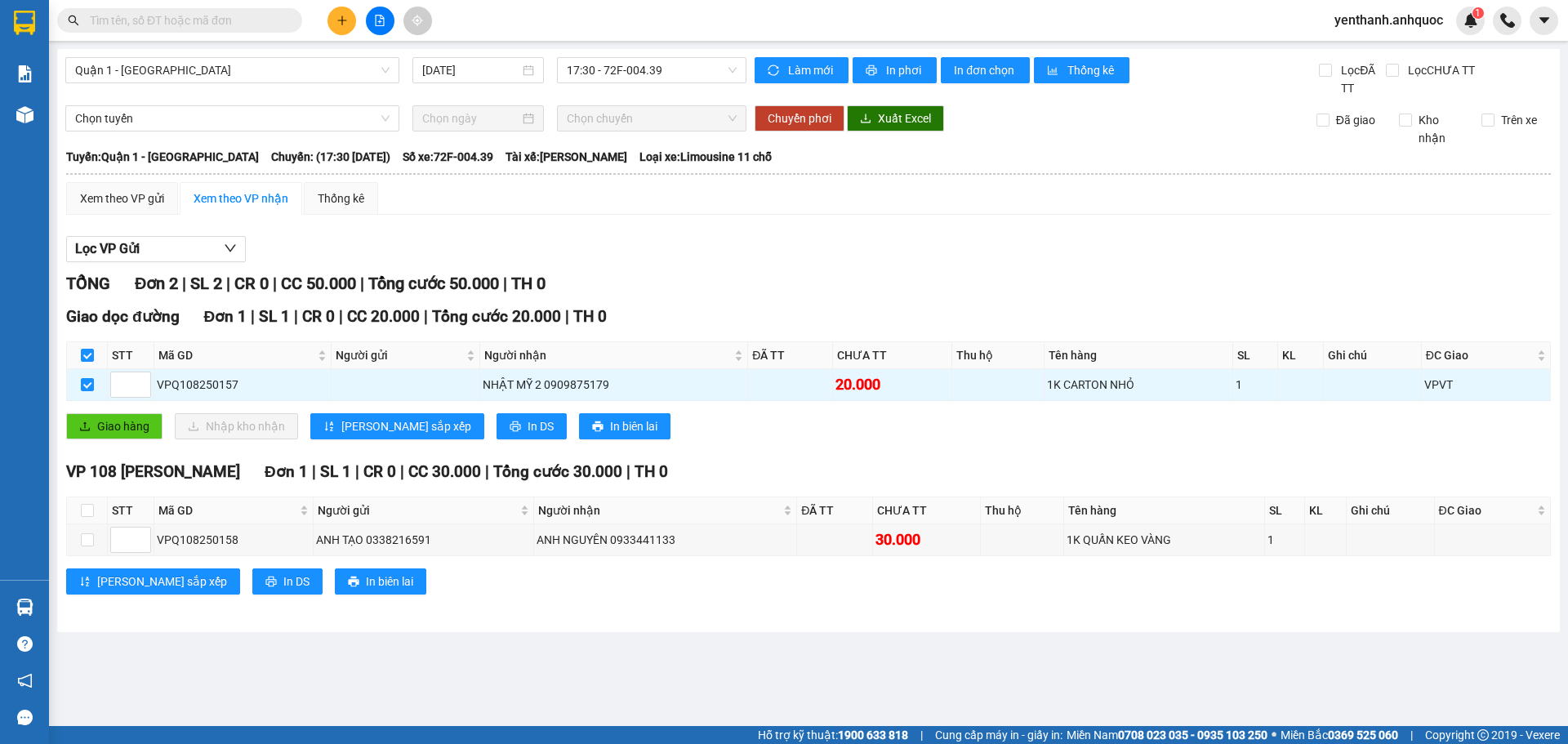
click at [84, 521] on th at bounding box center [88, 510] width 41 height 27
click at [84, 509] on input "checkbox" at bounding box center [88, 510] width 13 height 13
checkbox input "true"
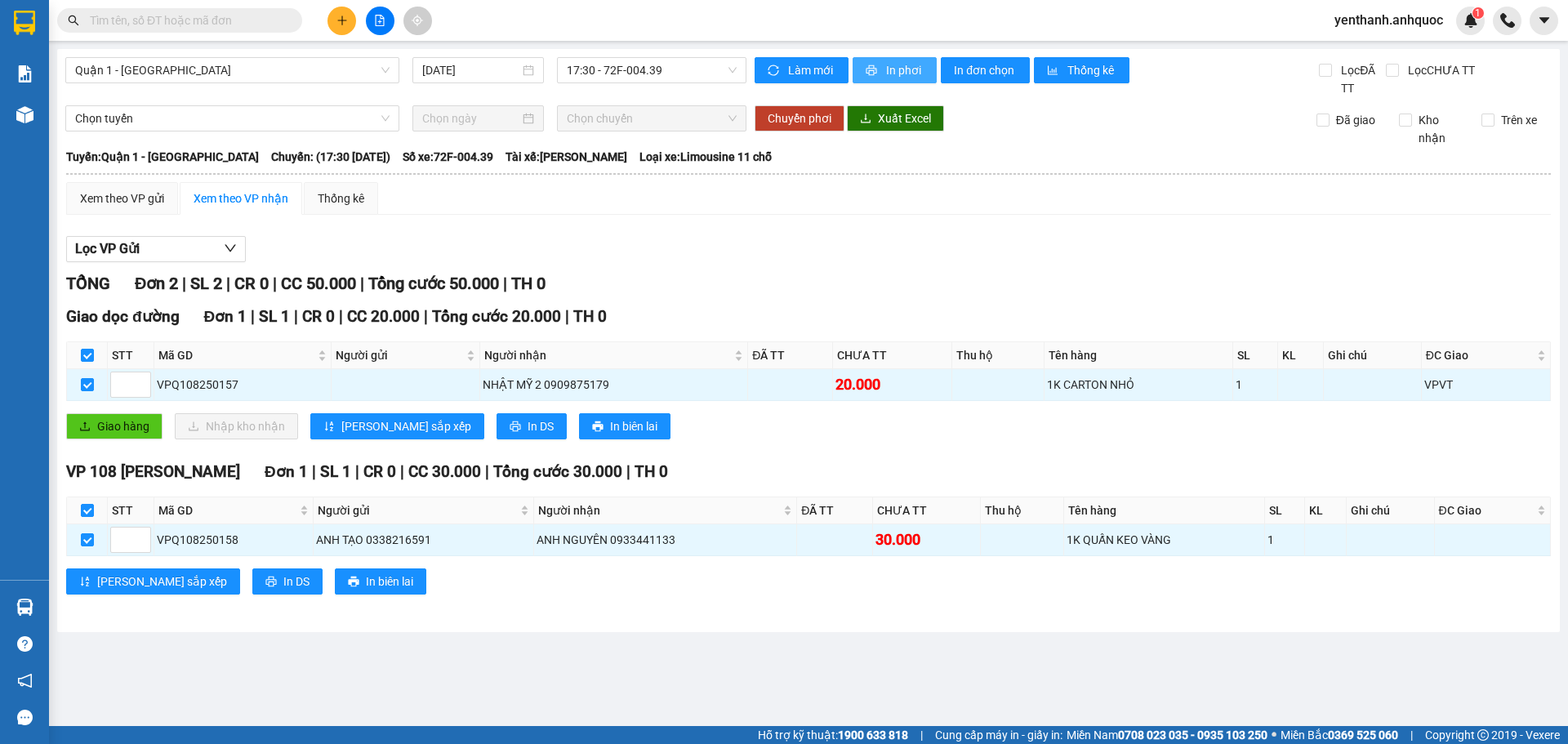
click at [898, 61] on span "In phơi" at bounding box center [905, 70] width 37 height 18
click at [885, 57] on button "In phơi" at bounding box center [895, 70] width 84 height 26
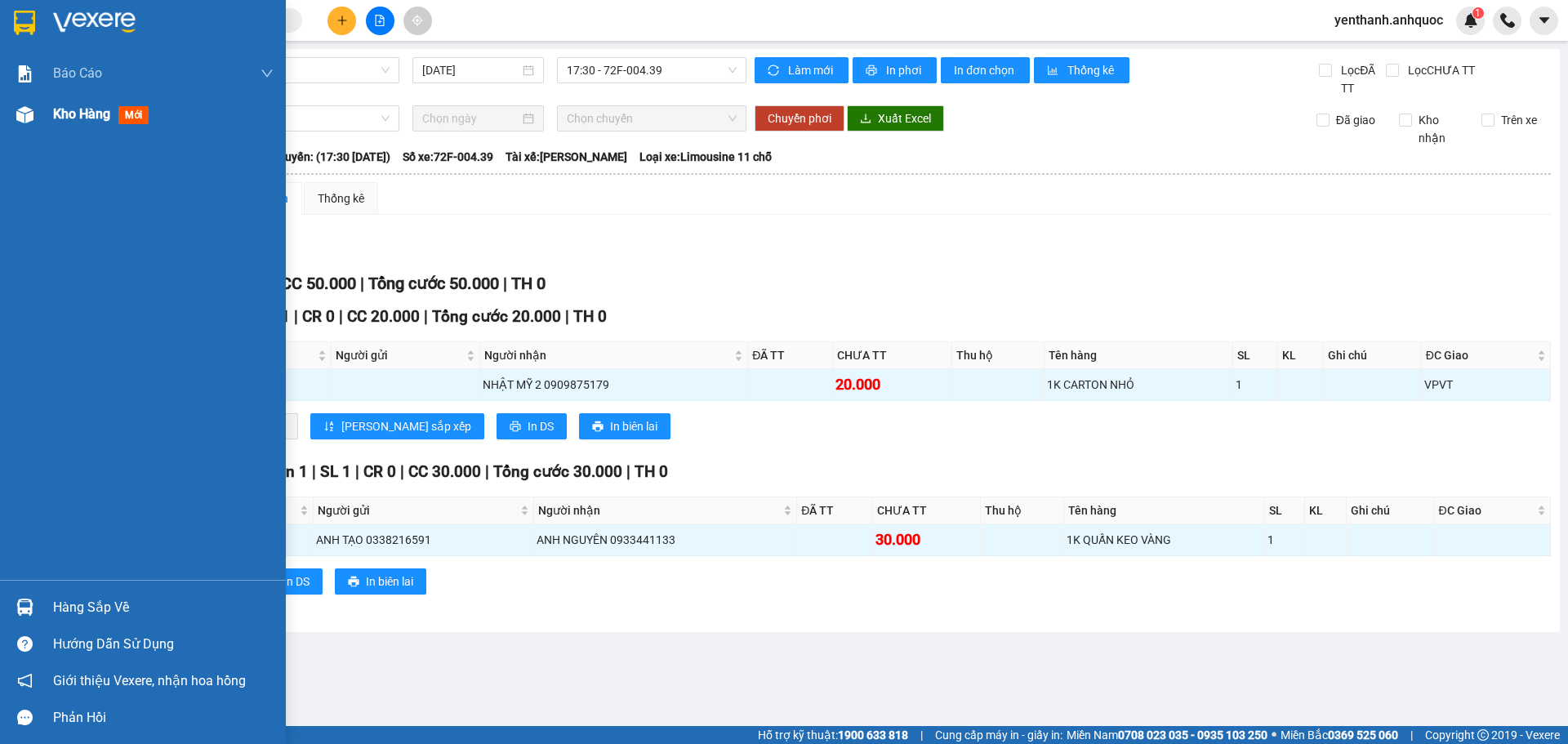
click at [76, 107] on span "Kho hàng" at bounding box center [81, 114] width 57 height 16
